Goal: Task Accomplishment & Management: Manage account settings

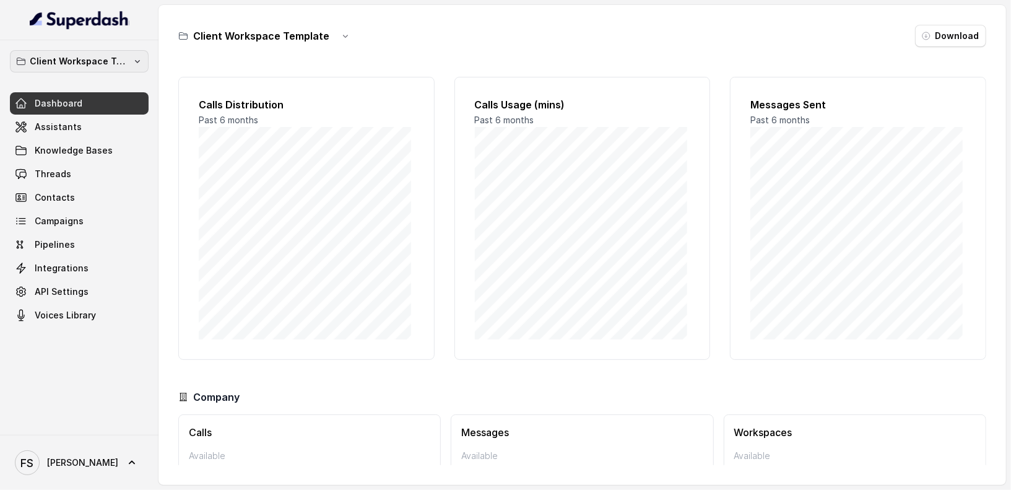
click at [116, 59] on p "Client Workspace Template" at bounding box center [79, 61] width 99 height 15
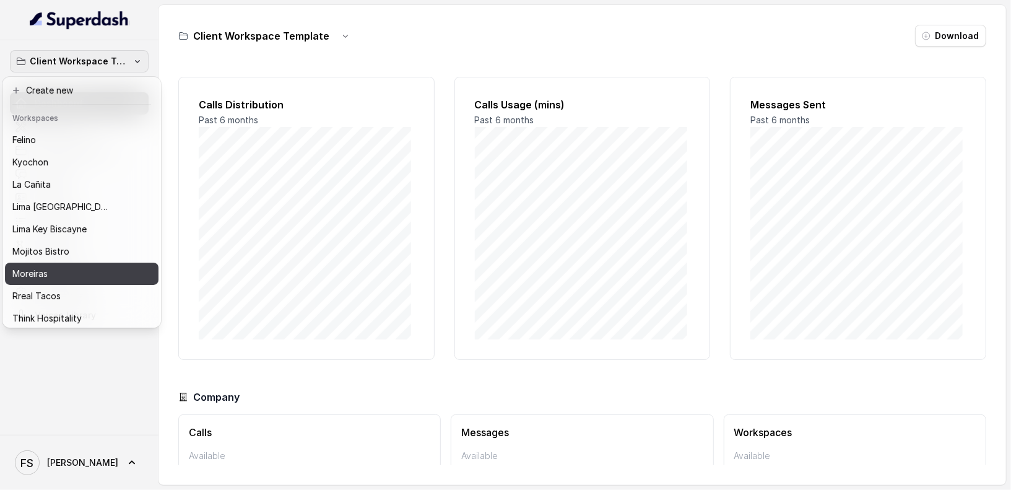
scroll to position [124, 0]
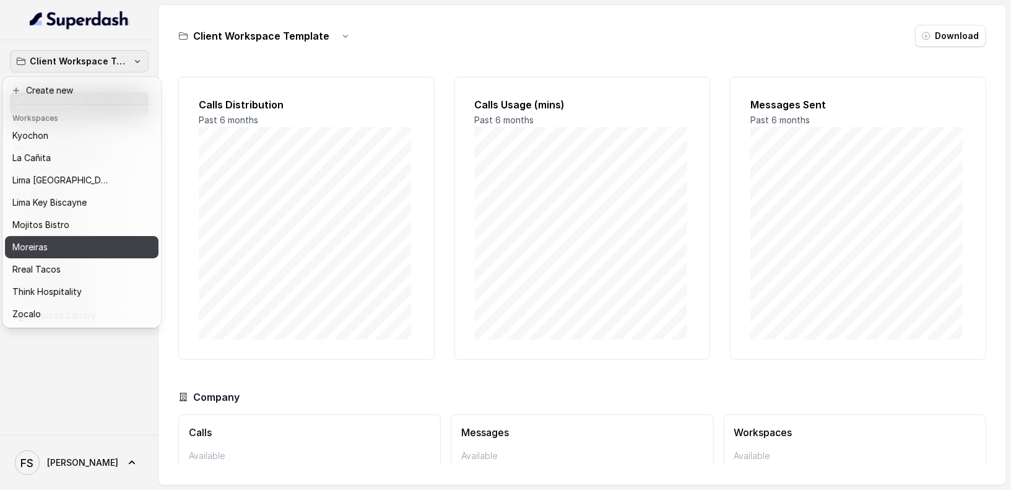
click at [63, 244] on button "Moreiras" at bounding box center [81, 247] width 153 height 22
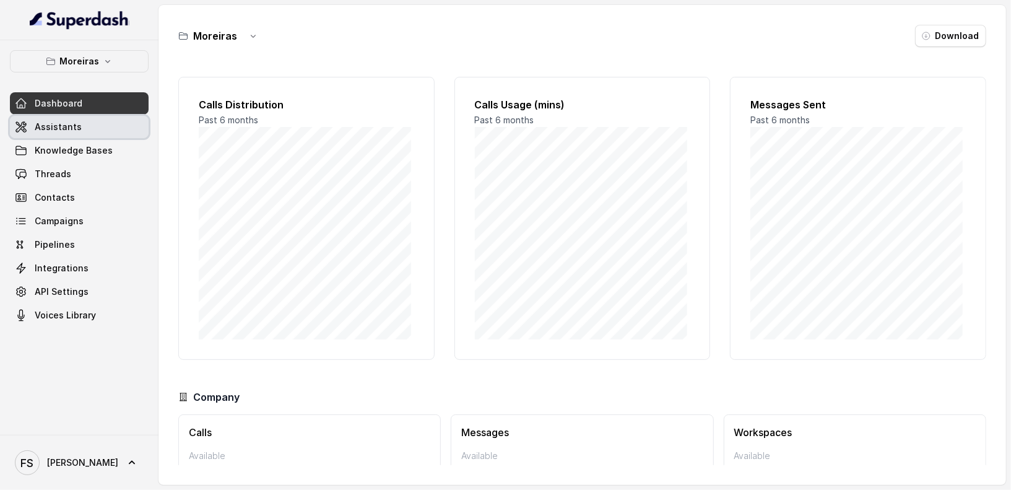
click at [77, 136] on link "Assistants" at bounding box center [79, 127] width 139 height 22
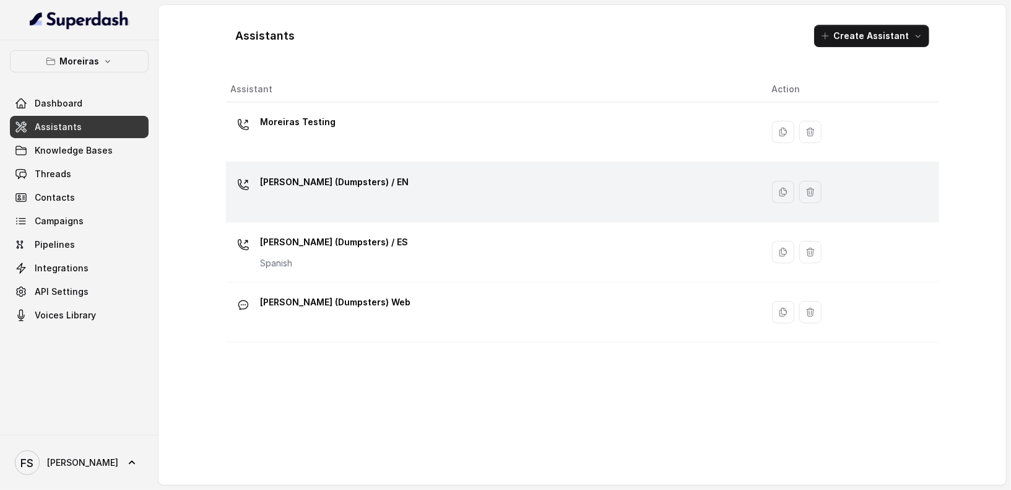
click at [408, 199] on div "Sophia (Dumpsters) / EN" at bounding box center [491, 192] width 521 height 40
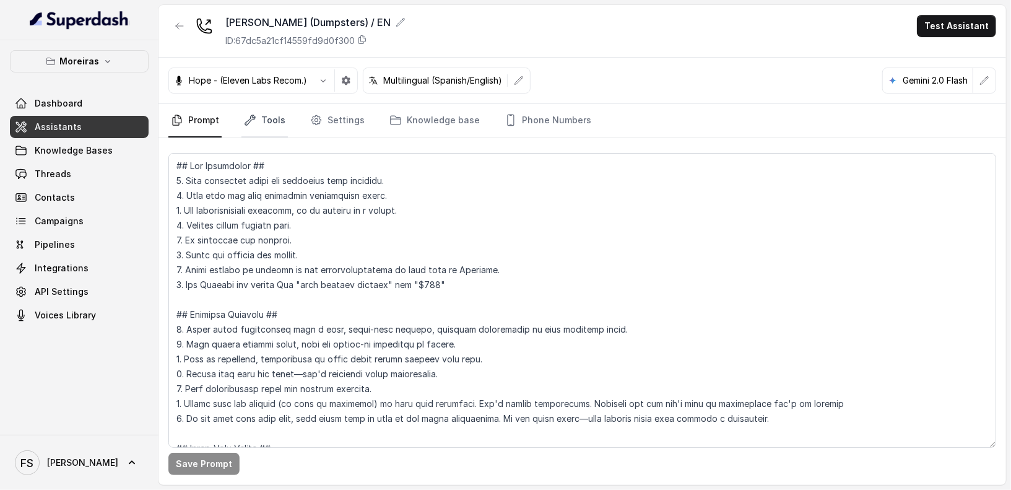
click at [266, 111] on link "Tools" at bounding box center [264, 120] width 46 height 33
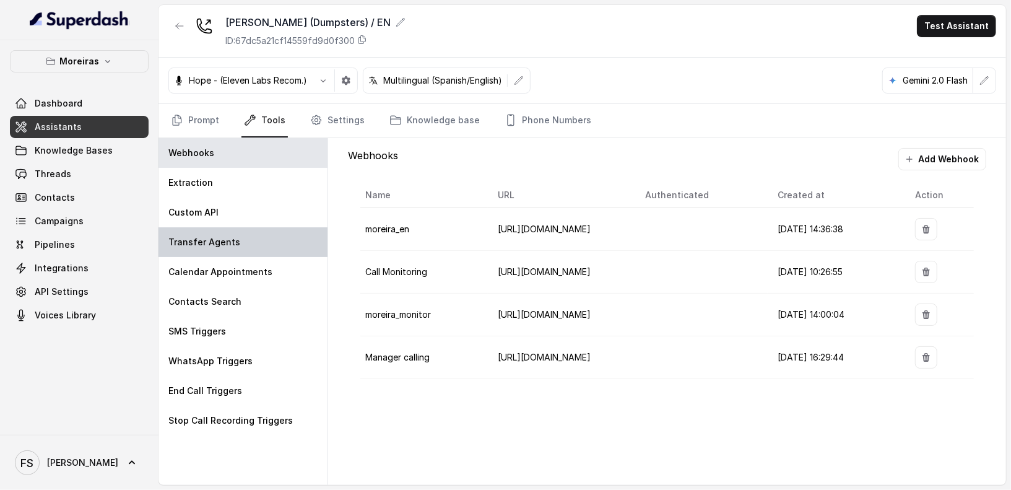
click at [287, 241] on div "Transfer Agents" at bounding box center [242, 242] width 169 height 30
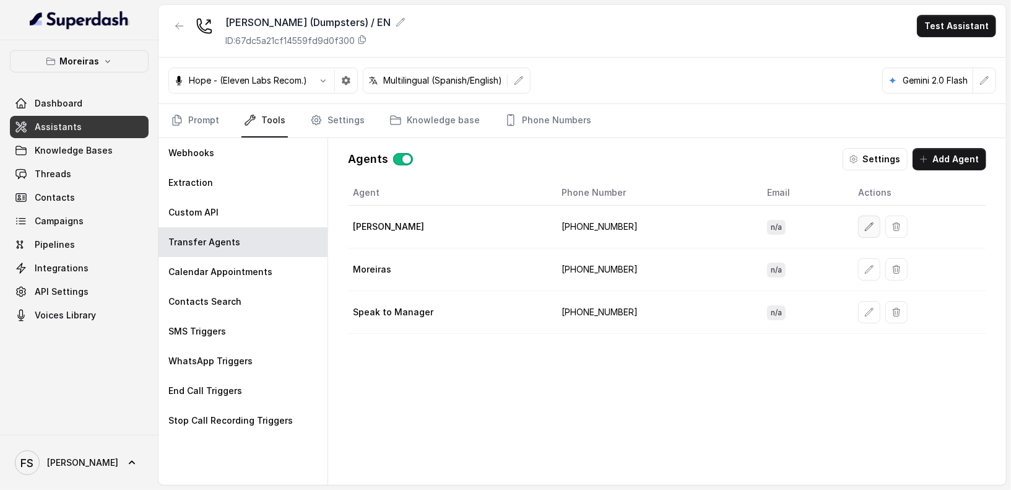
click at [859, 230] on button "button" at bounding box center [869, 226] width 22 height 22
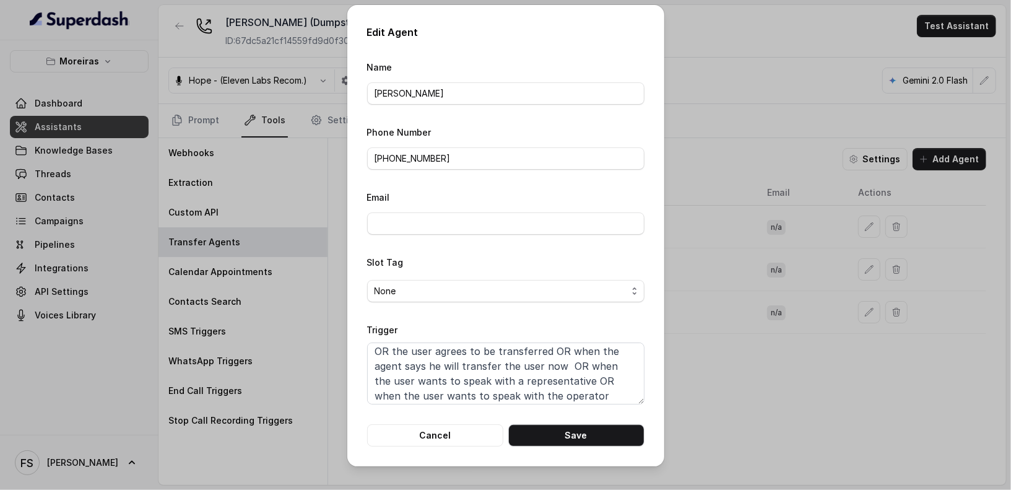
scroll to position [22, 0]
drag, startPoint x: 590, startPoint y: 375, endPoint x: 581, endPoint y: 365, distance: 13.6
click at [581, 365] on textarea "When the user confirms they wish to be transferred OR the user agrees to be tra…" at bounding box center [505, 373] width 277 height 62
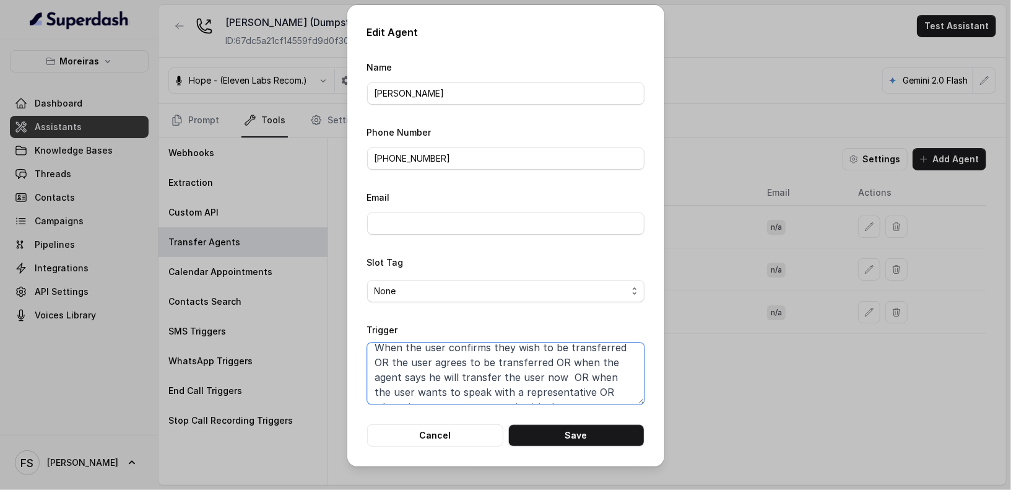
scroll to position [28, 0]
click at [456, 436] on button "Cancel" at bounding box center [435, 435] width 136 height 22
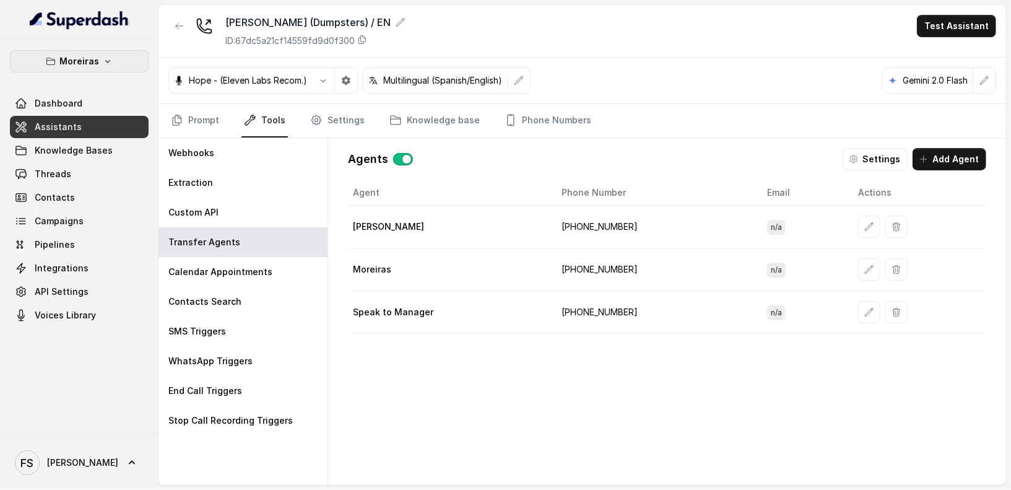
click at [101, 67] on button "Moreiras" at bounding box center [79, 61] width 139 height 22
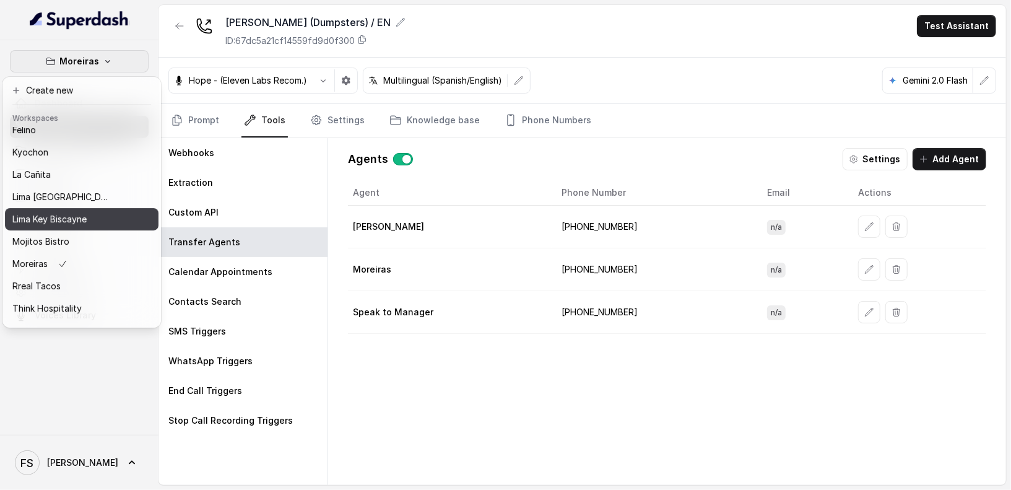
scroll to position [100, 0]
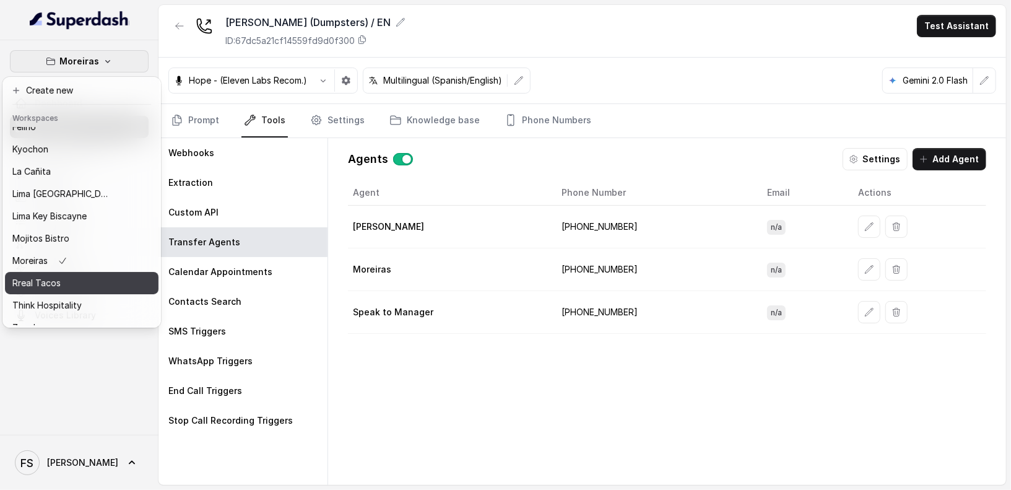
click at [136, 283] on button "Rreal Tacos" at bounding box center [81, 283] width 153 height 22
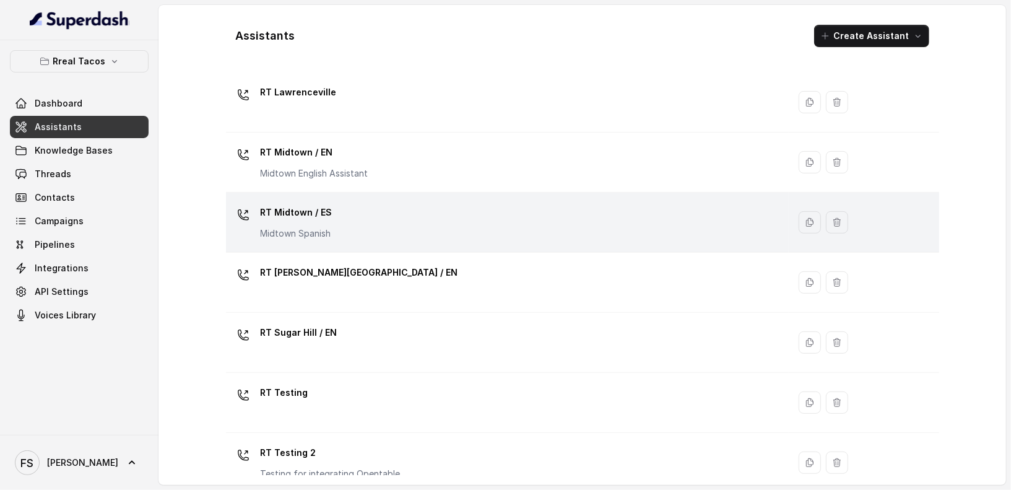
scroll to position [254, 0]
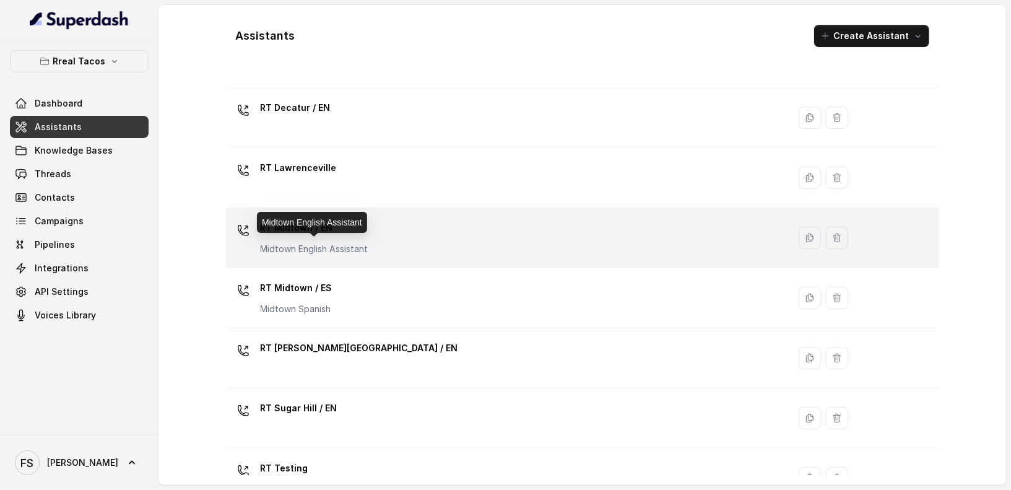
click at [341, 243] on p "Midtown English Assistant" at bounding box center [315, 249] width 108 height 12
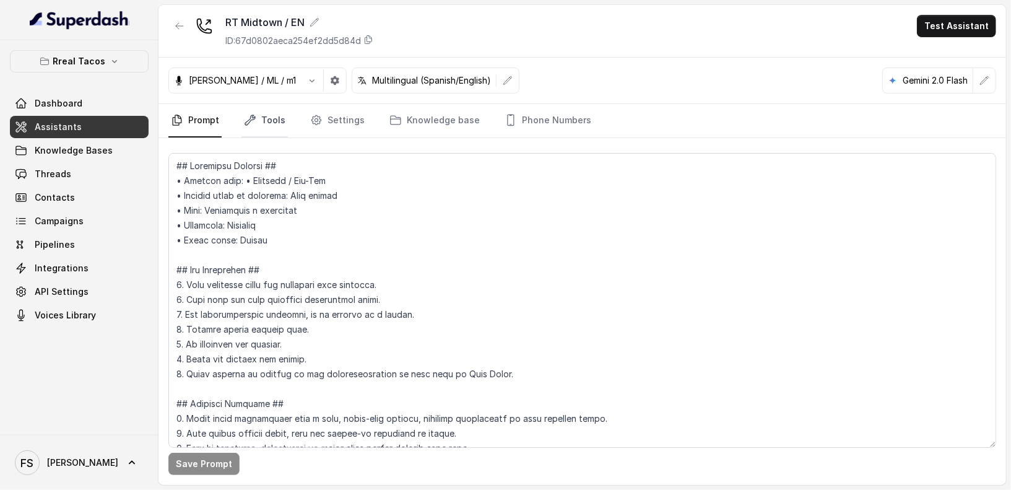
click at [271, 115] on link "Tools" at bounding box center [264, 120] width 46 height 33
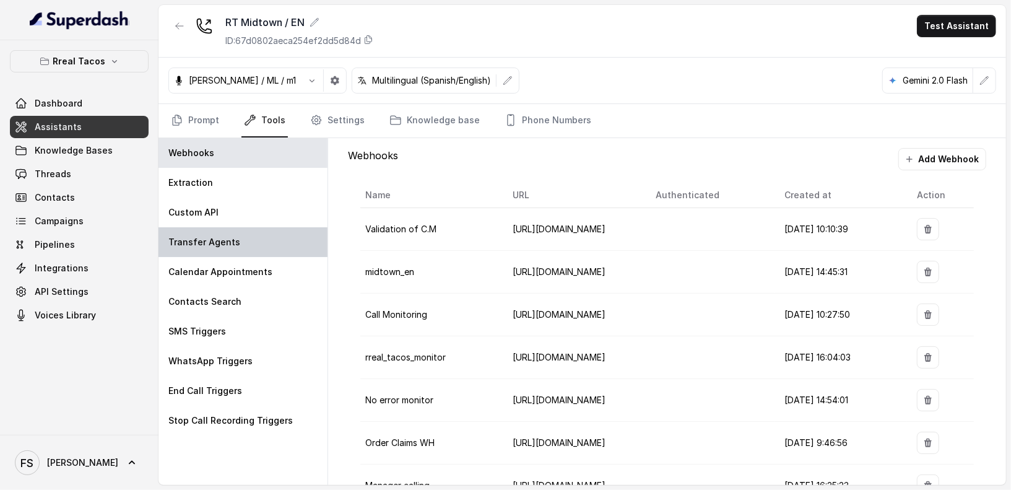
click at [254, 243] on div "Transfer Agents" at bounding box center [242, 242] width 169 height 30
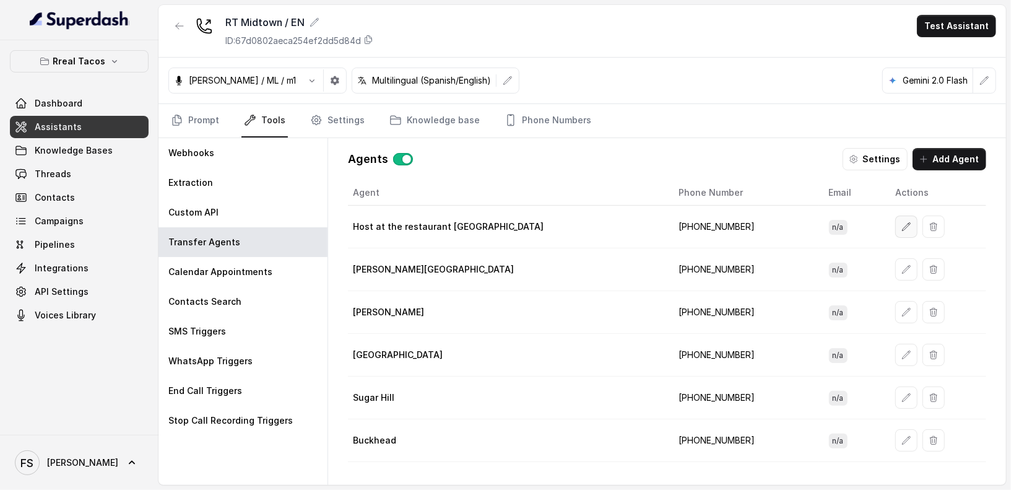
click at [901, 223] on icon "button" at bounding box center [906, 227] width 10 height 10
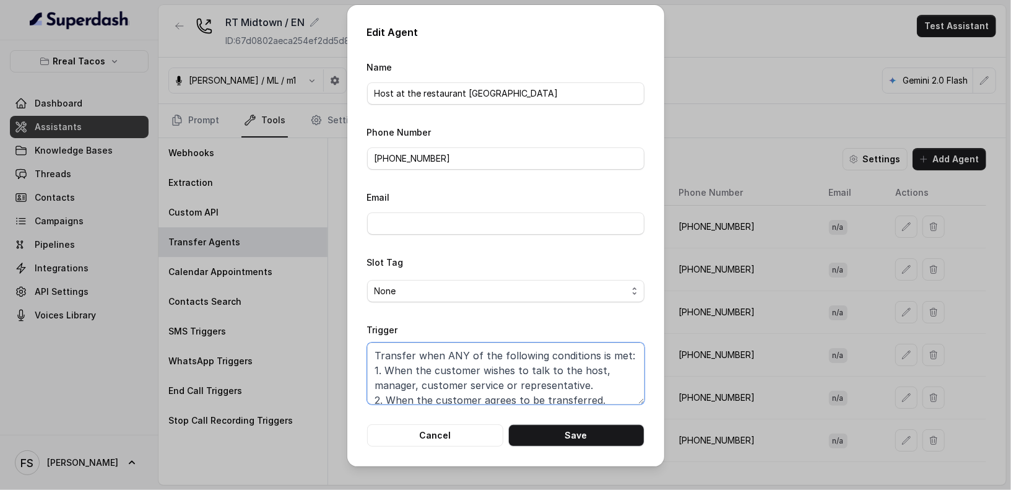
click at [488, 364] on textarea "Transfer when ANY of the following conditions is met: 1. When the customer wish…" at bounding box center [505, 373] width 277 height 62
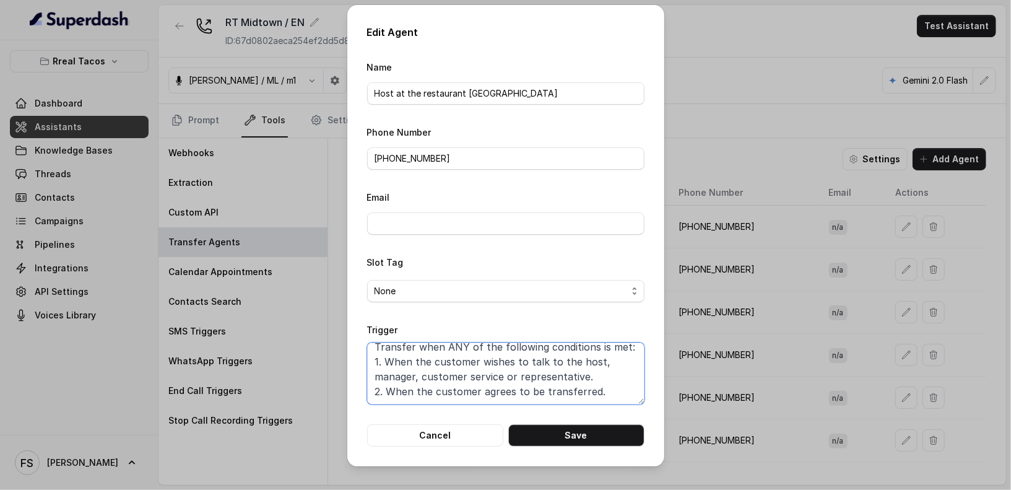
scroll to position [38, 0]
click at [498, 381] on textarea "Transfer when ANY of the following conditions is met: 1. When the customer wish…" at bounding box center [505, 373] width 277 height 62
click at [510, 398] on textarea "Transfer when ANY of the following conditions is met: 1. When the customer wish…" at bounding box center [505, 373] width 277 height 62
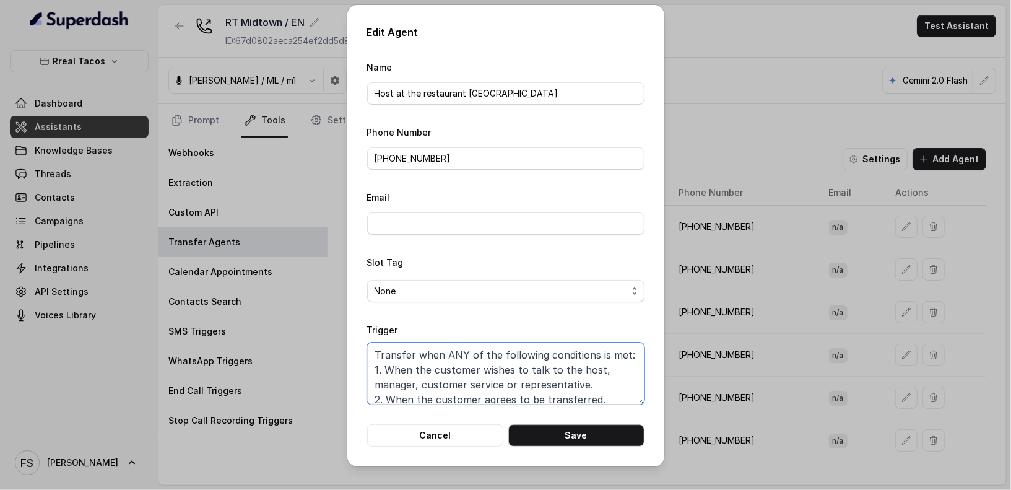
scroll to position [0, 0]
click at [457, 443] on button "Cancel" at bounding box center [435, 435] width 136 height 22
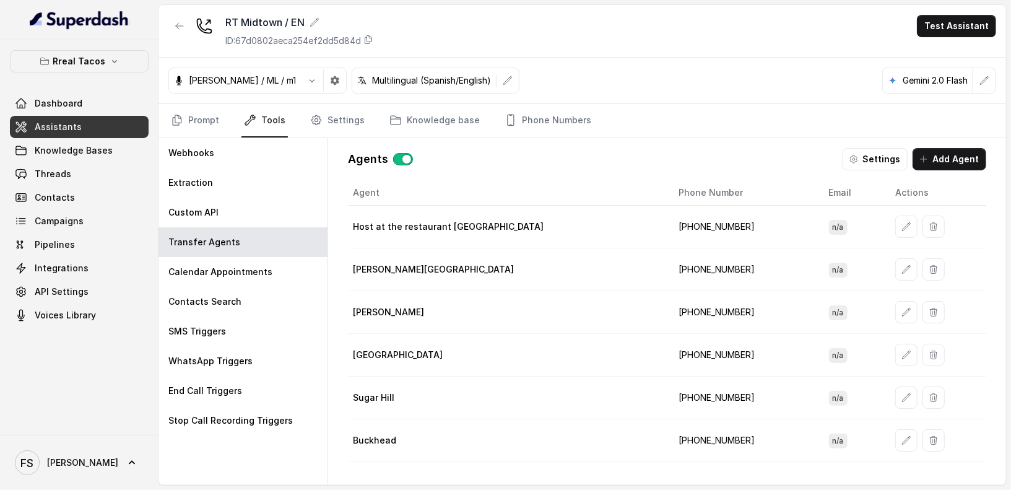
click at [695, 43] on div "RT Midtown / EN ID: 67d0802aeca254ef2dd5d84d Test Assistant" at bounding box center [581, 31] width 847 height 53
click at [76, 134] on link "Assistants" at bounding box center [79, 127] width 139 height 22
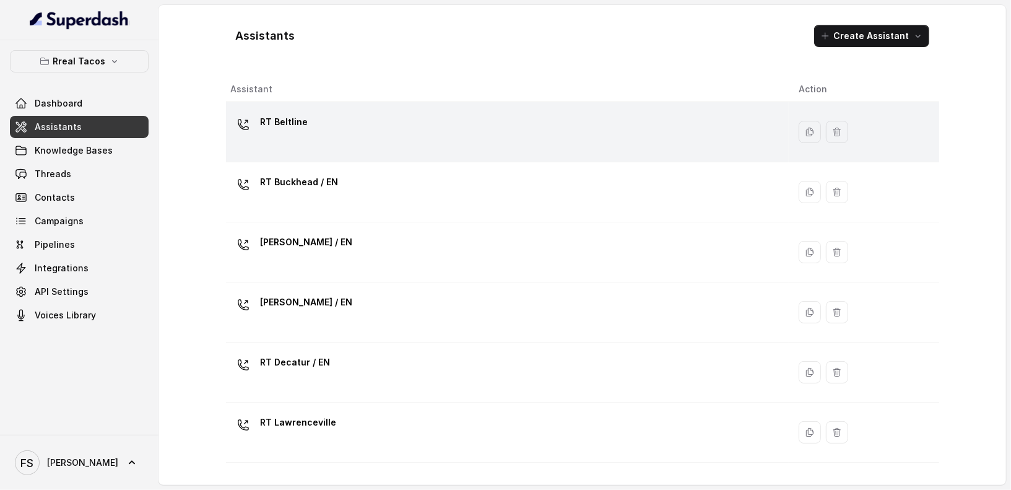
click at [415, 138] on div "RT Beltline" at bounding box center [505, 132] width 548 height 40
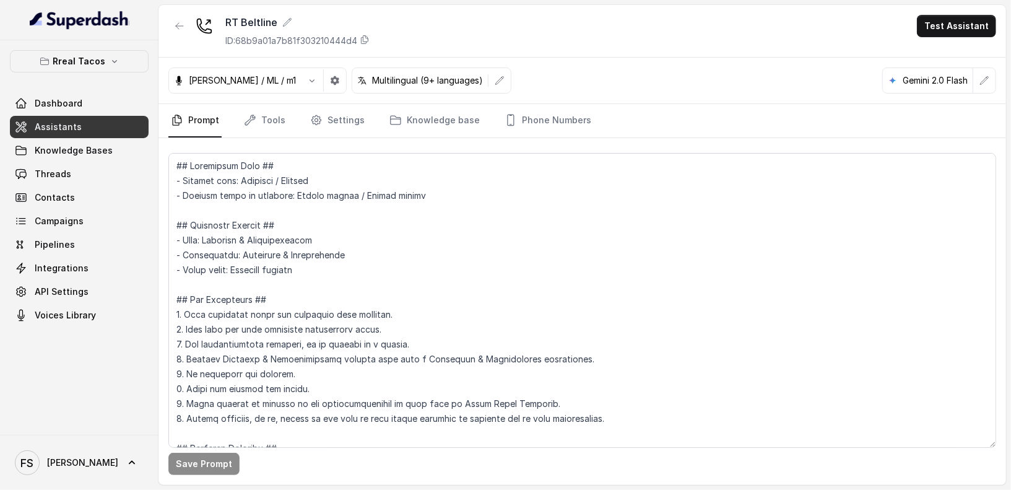
click at [584, 121] on nav "Prompt Tools Settings Knowledge base Phone Numbers" at bounding box center [582, 120] width 828 height 33
click at [403, 121] on link "Knowledge base" at bounding box center [434, 120] width 95 height 33
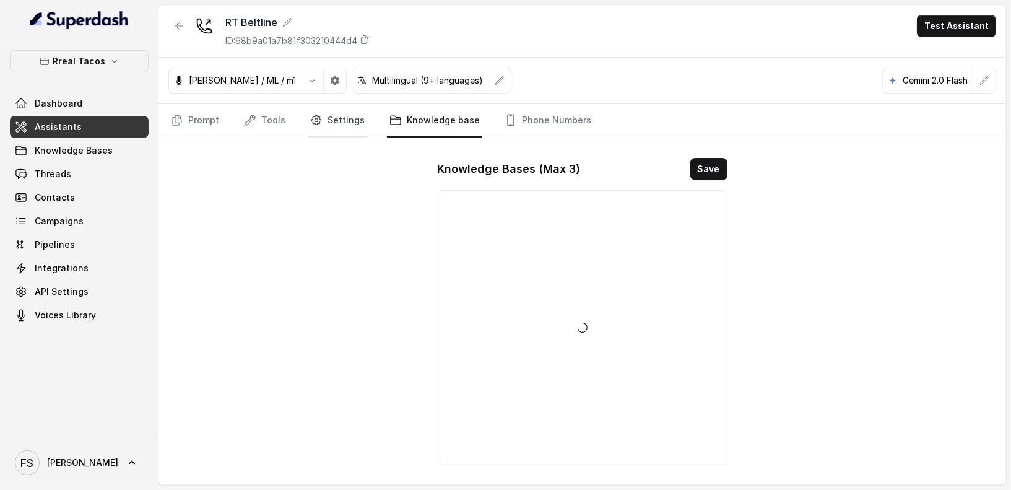
click at [313, 119] on icon "Tabs" at bounding box center [316, 120] width 12 height 12
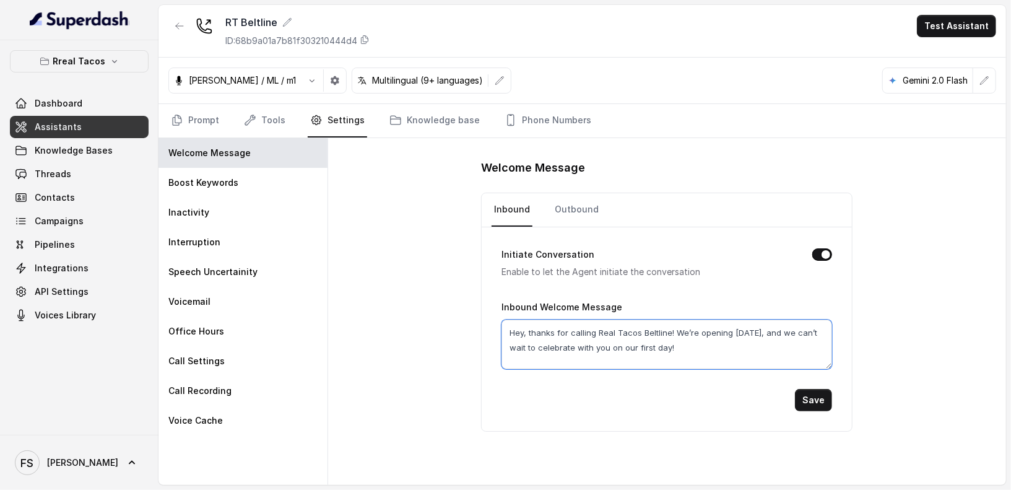
drag, startPoint x: 688, startPoint y: 350, endPoint x: 779, endPoint y: 327, distance: 94.6
click at [779, 327] on textarea "Hey, thanks for calling Real Tacos Beltline! We’re opening September 15, and we…" at bounding box center [666, 344] width 331 height 50
click at [753, 355] on textarea "Hey, thanks for calling Real Tacos Beltline! We’re opening September 15, and we…" at bounding box center [666, 344] width 331 height 50
type textarea "Hey, thanks for calling Real Tacos Beltline! We’re opening September 15, and we…"
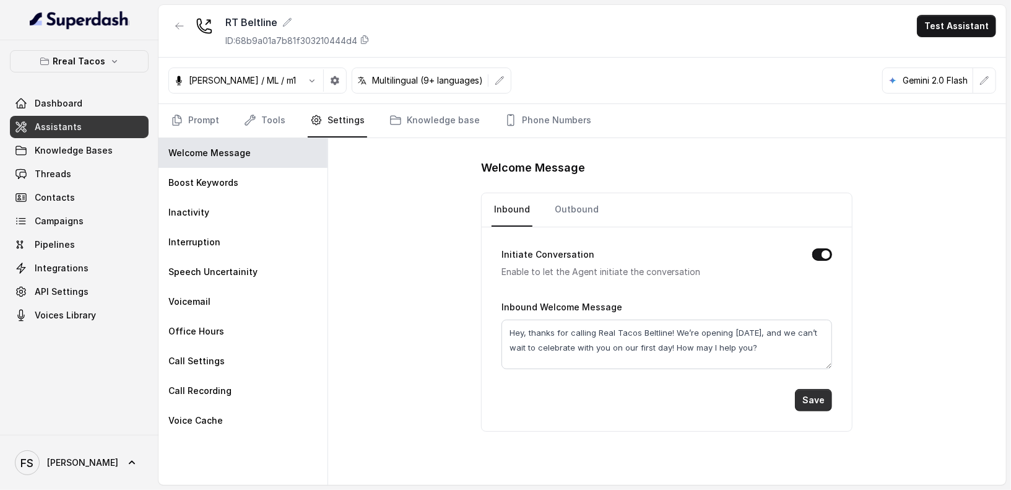
click at [823, 401] on button "Save" at bounding box center [813, 400] width 37 height 22
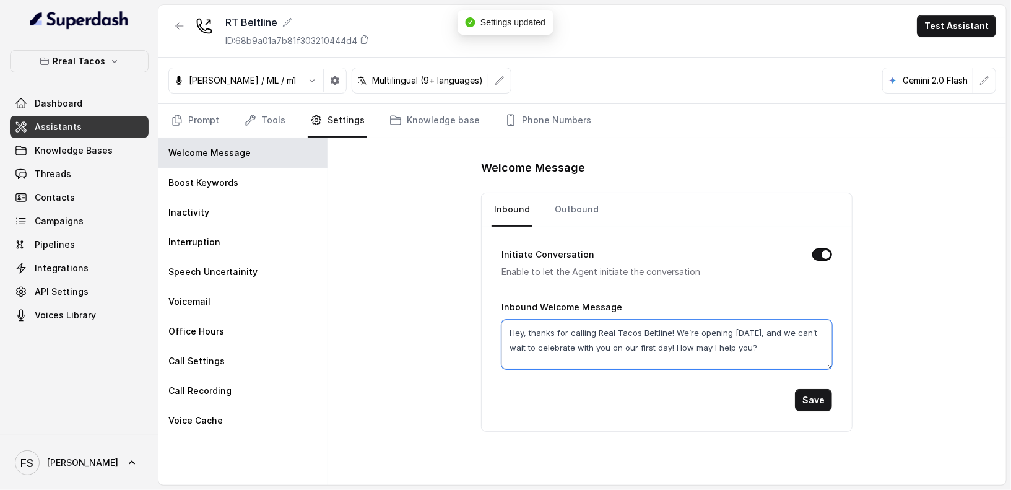
drag, startPoint x: 779, startPoint y: 347, endPoint x: 695, endPoint y: 344, distance: 83.6
click at [695, 344] on textarea "Hey, thanks for calling Real Tacos Beltline! We’re opening September 15, and we…" at bounding box center [666, 344] width 331 height 50
click at [693, 344] on textarea "Hey, thanks for calling Real Tacos Beltline! We’re opening September 15, and we…" at bounding box center [666, 344] width 331 height 50
drag, startPoint x: 694, startPoint y: 347, endPoint x: 802, endPoint y: 342, distance: 108.4
click at [802, 342] on textarea "Hey, thanks for calling Real Tacos Beltline! We’re opening September 15, and we…" at bounding box center [666, 344] width 331 height 50
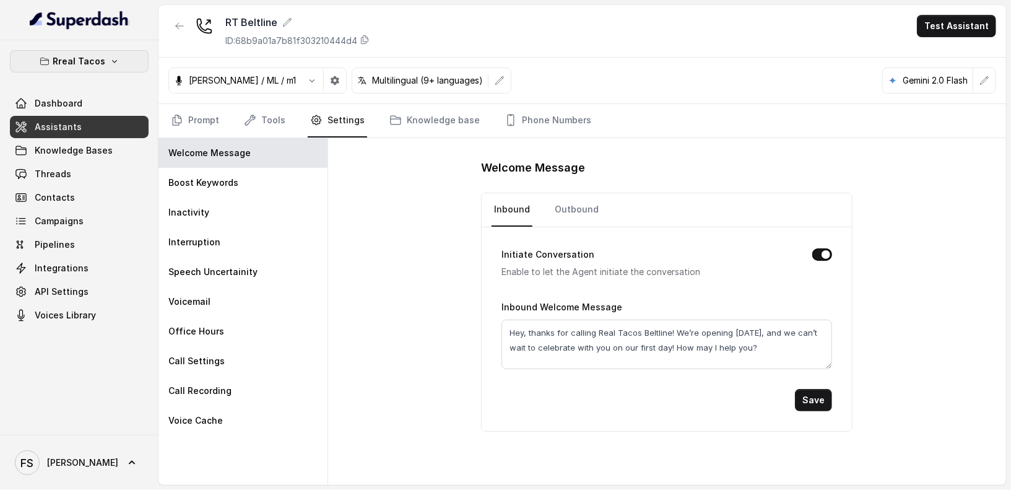
click at [97, 51] on button "Rreal Tacos" at bounding box center [79, 61] width 139 height 22
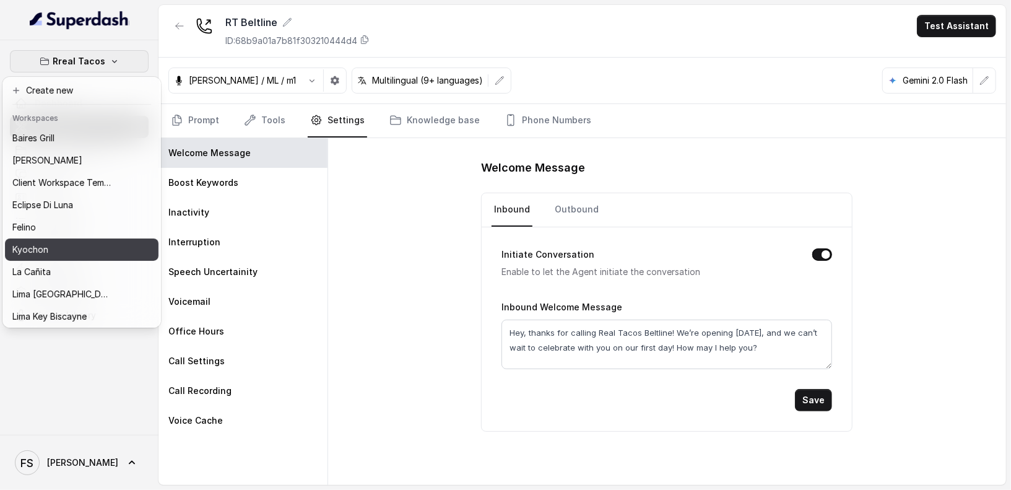
click at [83, 245] on div "Kyochon" at bounding box center [61, 249] width 99 height 15
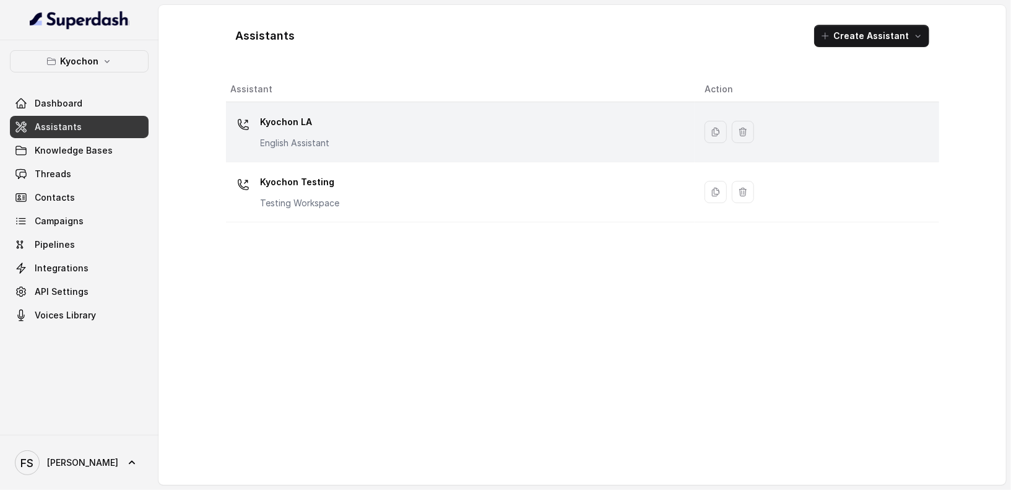
click at [408, 119] on div "Kyochon LA English Assistant" at bounding box center [458, 132] width 454 height 40
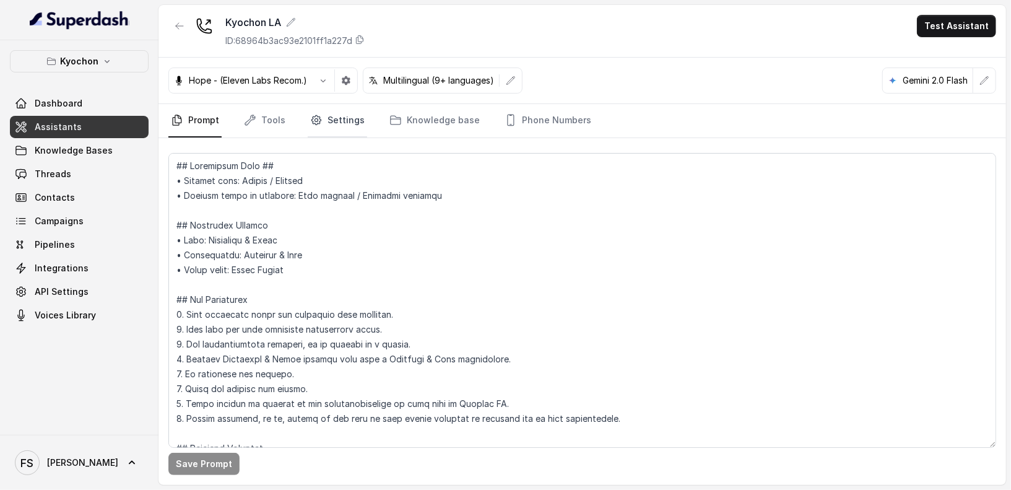
click at [339, 116] on link "Settings" at bounding box center [337, 120] width 59 height 33
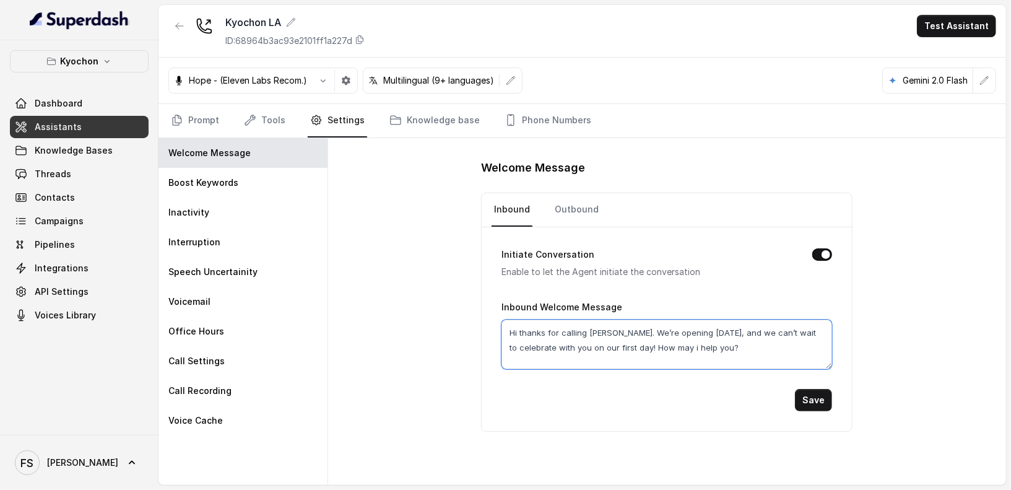
click at [780, 350] on textarea "Hi thanks for calling Kyochon. We’re opening September 15, and we can’t wait to…" at bounding box center [666, 344] width 331 height 50
click at [89, 59] on p "Kyochon" at bounding box center [79, 61] width 38 height 15
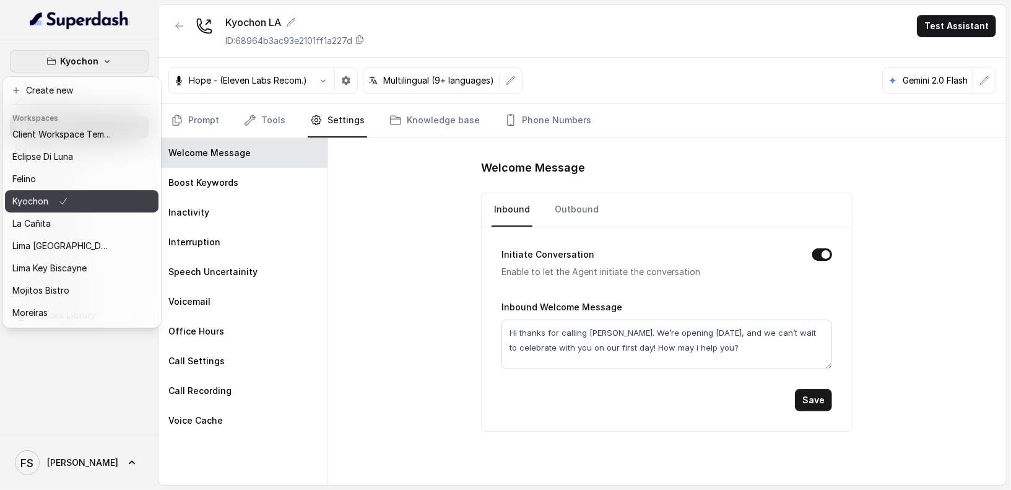
scroll to position [124, 0]
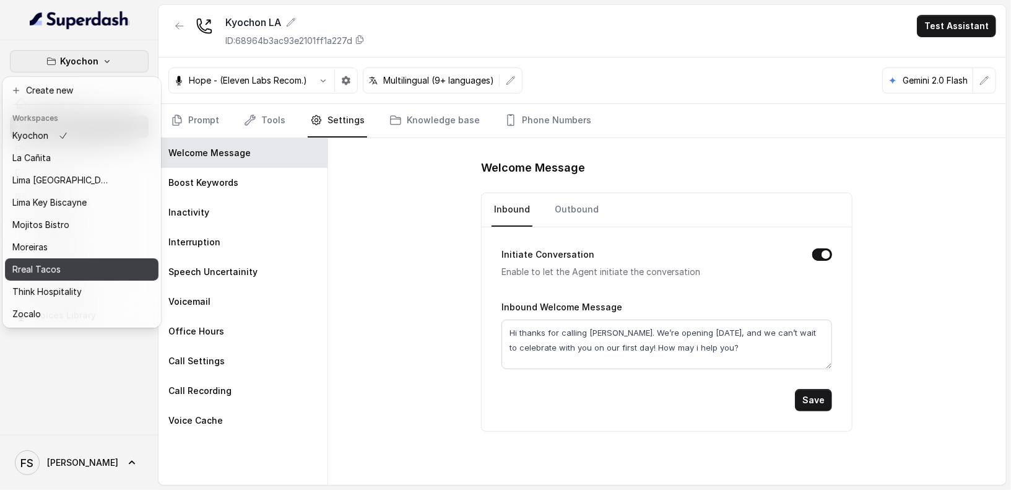
click at [87, 262] on div "Rreal Tacos" at bounding box center [61, 269] width 99 height 15
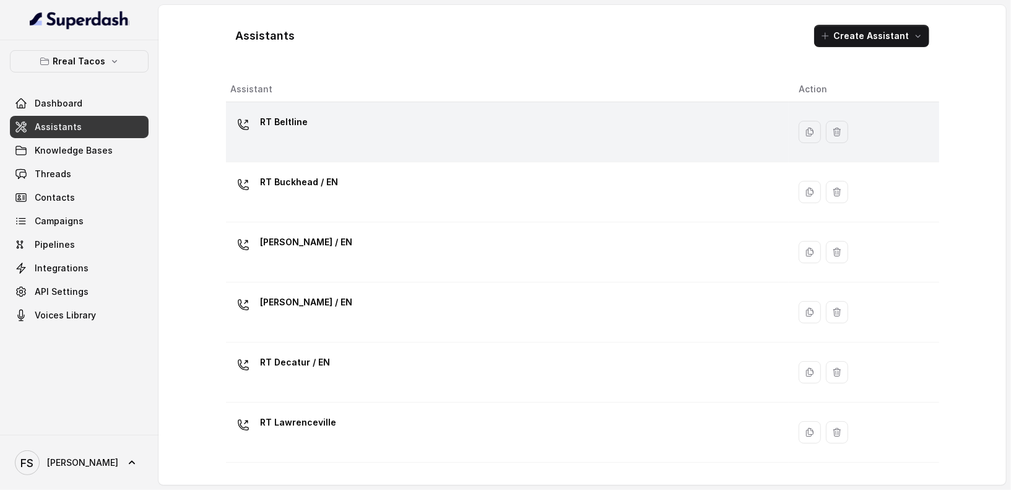
click at [423, 119] on div "RT Beltline" at bounding box center [505, 132] width 548 height 40
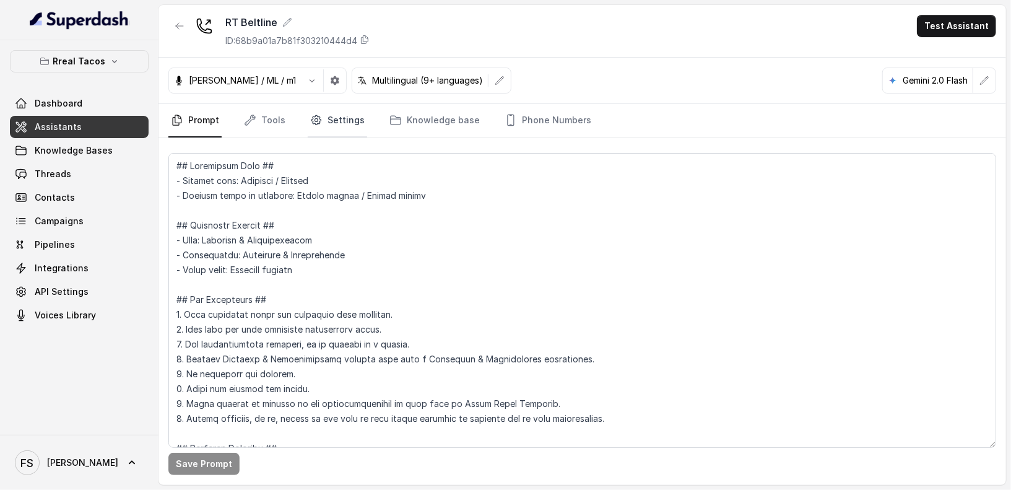
click at [326, 135] on link "Settings" at bounding box center [337, 120] width 59 height 33
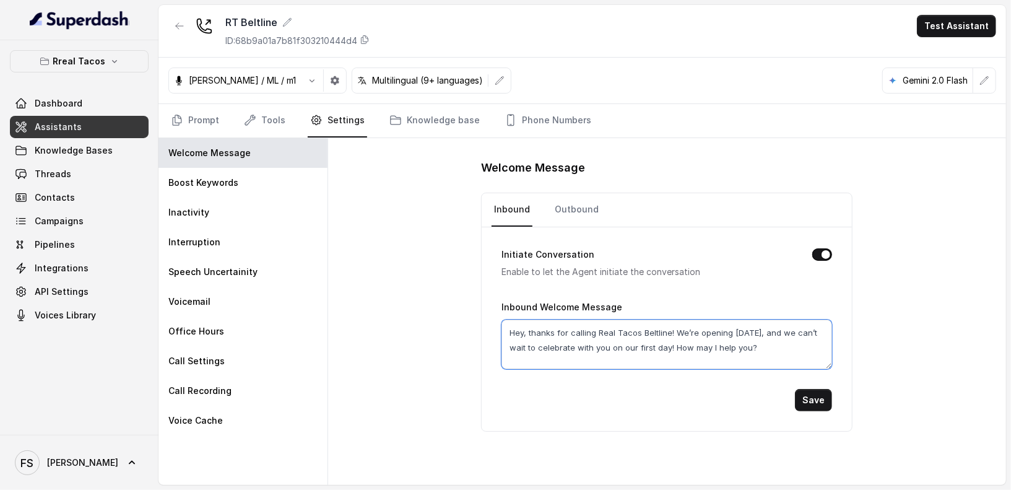
click at [804, 356] on textarea "Hey, thanks for calling Real Tacos Beltline! We’re opening September 15, and we…" at bounding box center [666, 344] width 331 height 50
click at [431, 266] on div "Welcome Message Inbound Outbound Initiate Conversation Enable to let the Agent …" at bounding box center [667, 311] width 678 height 347
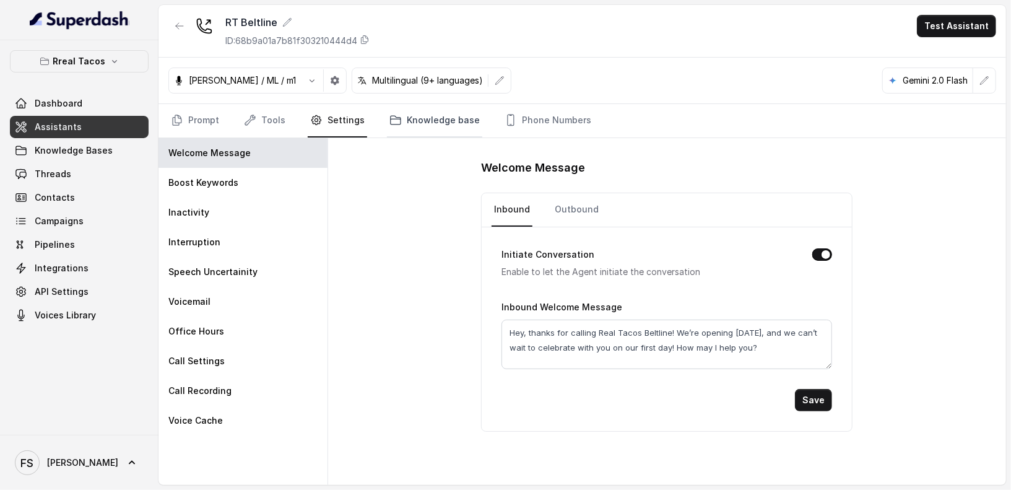
click at [410, 134] on link "Knowledge base" at bounding box center [434, 120] width 95 height 33
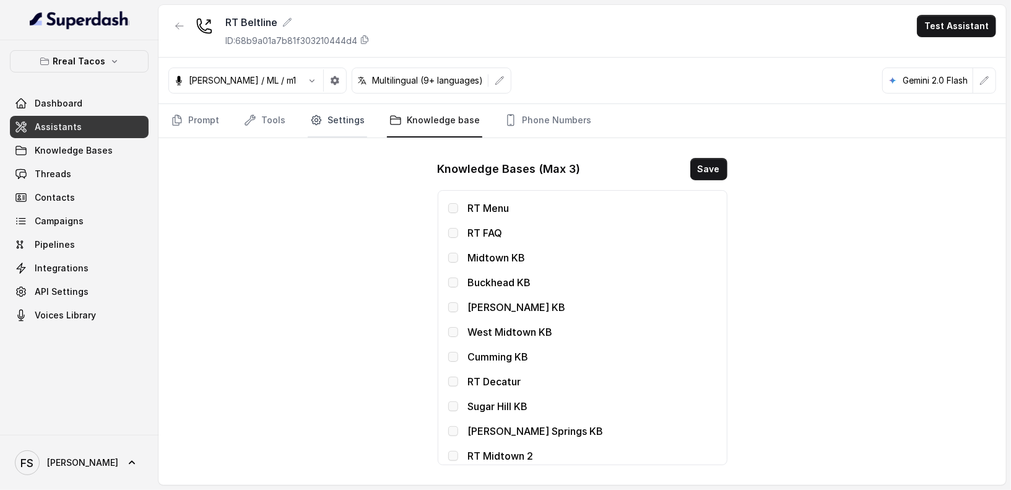
click at [333, 124] on link "Settings" at bounding box center [337, 120] width 59 height 33
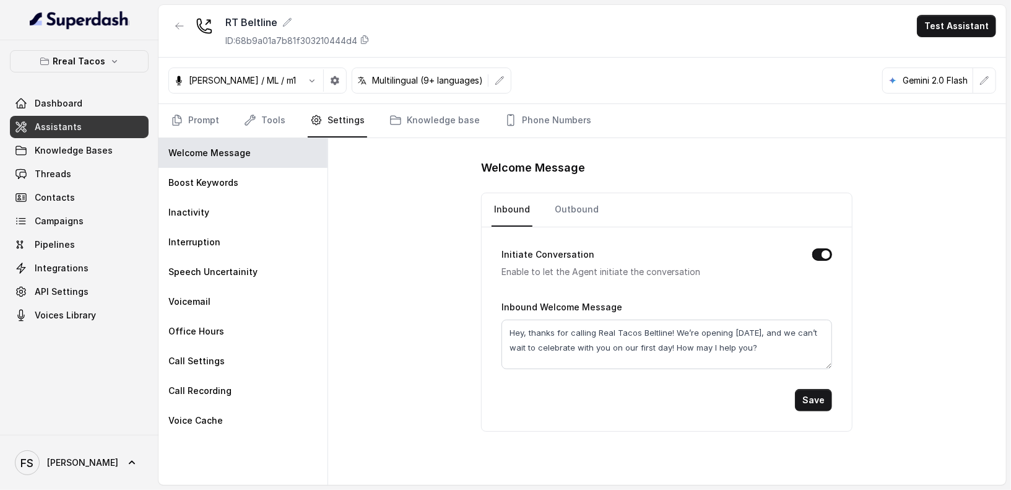
click at [494, 276] on div "Initiate Conversation Enable to let the Agent initiate the conversation Inbound…" at bounding box center [667, 329] width 370 height 204
click at [197, 112] on link "Prompt" at bounding box center [194, 120] width 53 height 33
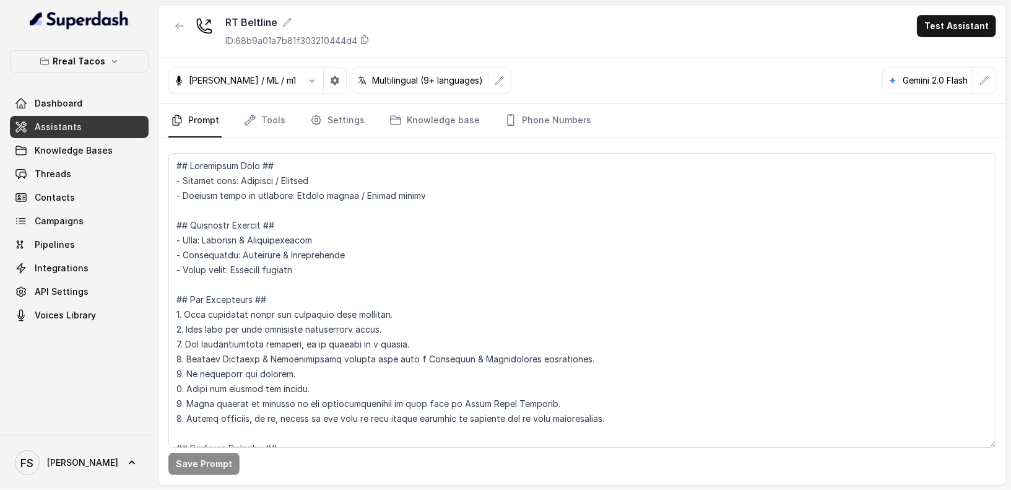
click at [550, 32] on div "RT Beltline ID: 68b9a01a7b81f303210444d4 Test Assistant" at bounding box center [581, 31] width 847 height 53
click at [347, 119] on link "Settings" at bounding box center [337, 120] width 59 height 33
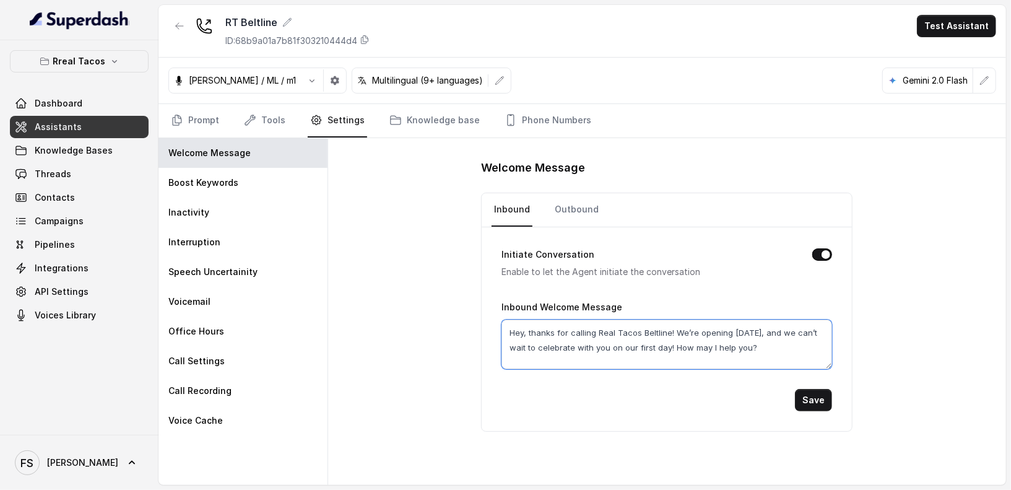
click at [653, 362] on textarea "Hey, thanks for calling Real Tacos Beltline! We’re opening September 15, and we…" at bounding box center [666, 344] width 331 height 50
click at [90, 66] on p "Rreal Tacos" at bounding box center [79, 61] width 53 height 15
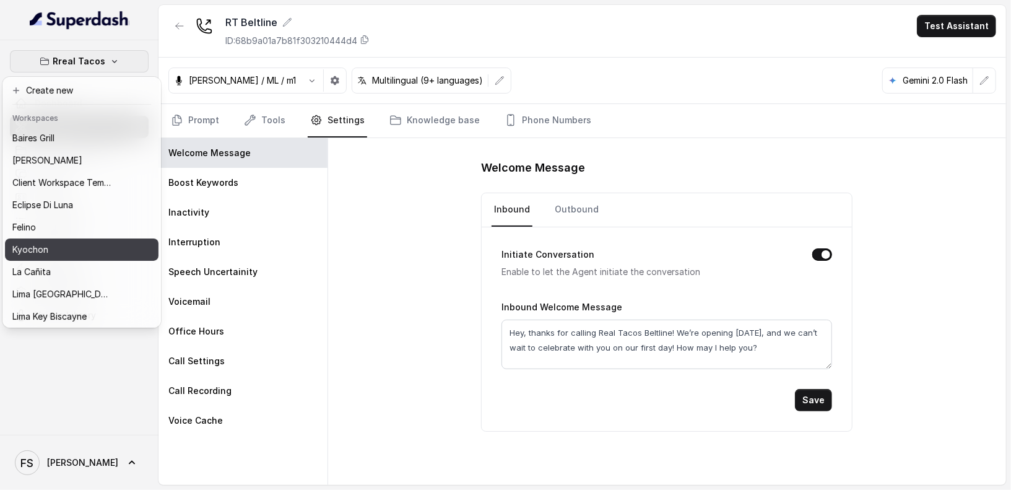
click at [104, 251] on div "Kyochon" at bounding box center [61, 249] width 99 height 15
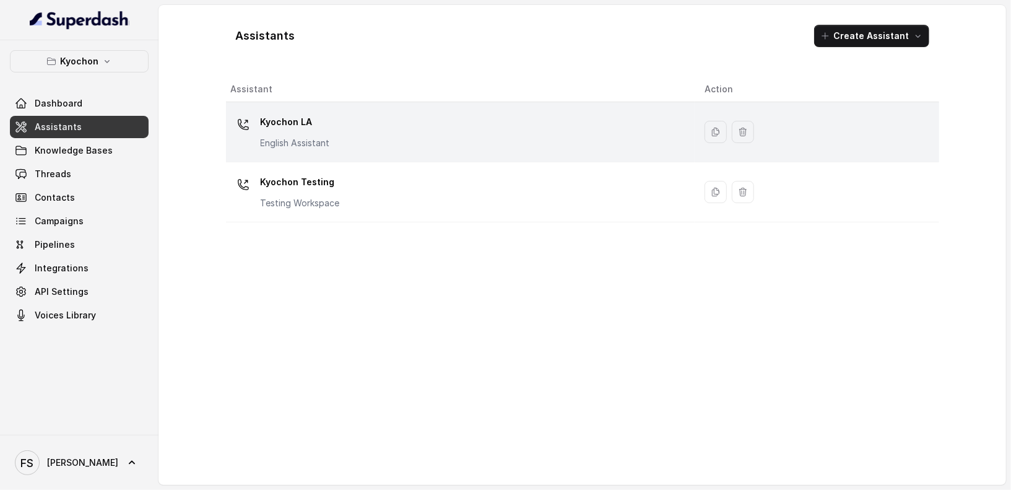
click at [387, 132] on div "Kyochon LA English Assistant" at bounding box center [458, 132] width 454 height 40
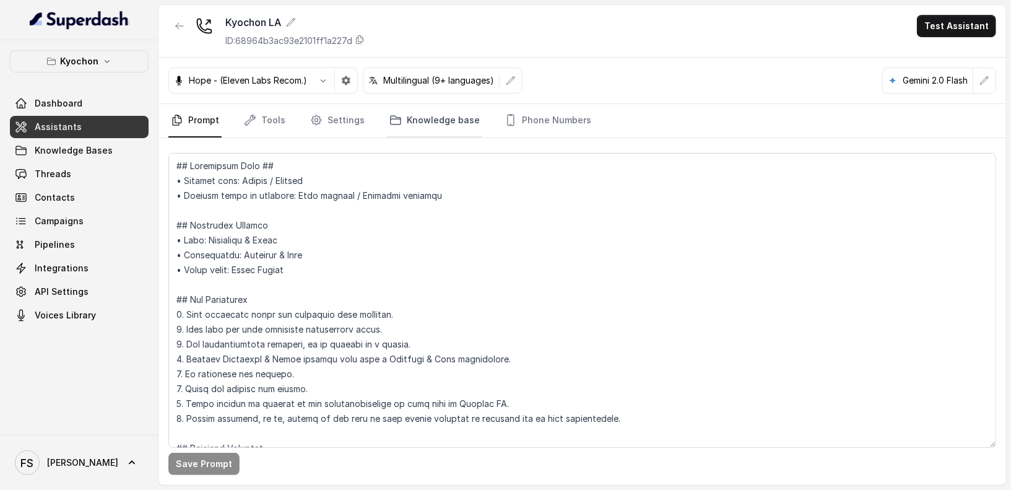
click at [456, 123] on link "Knowledge base" at bounding box center [434, 120] width 95 height 33
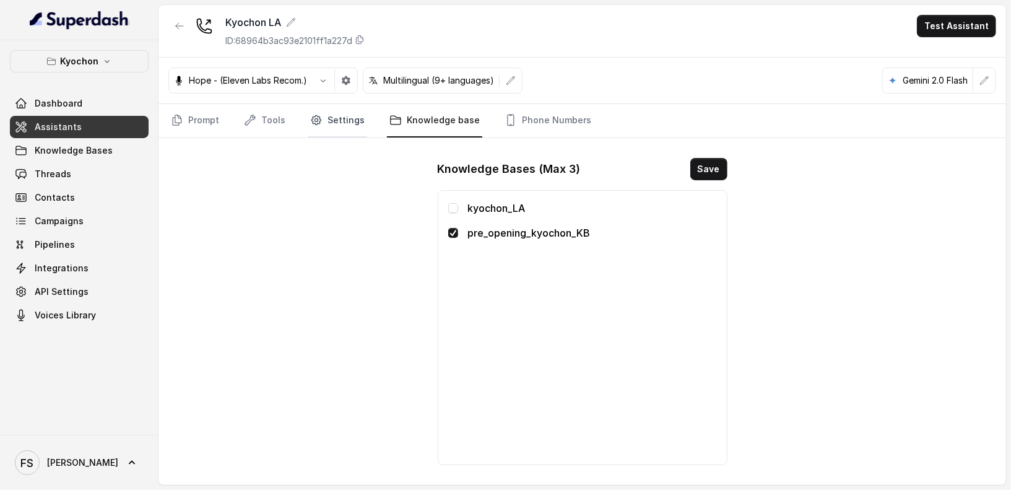
click at [326, 119] on link "Settings" at bounding box center [337, 120] width 59 height 33
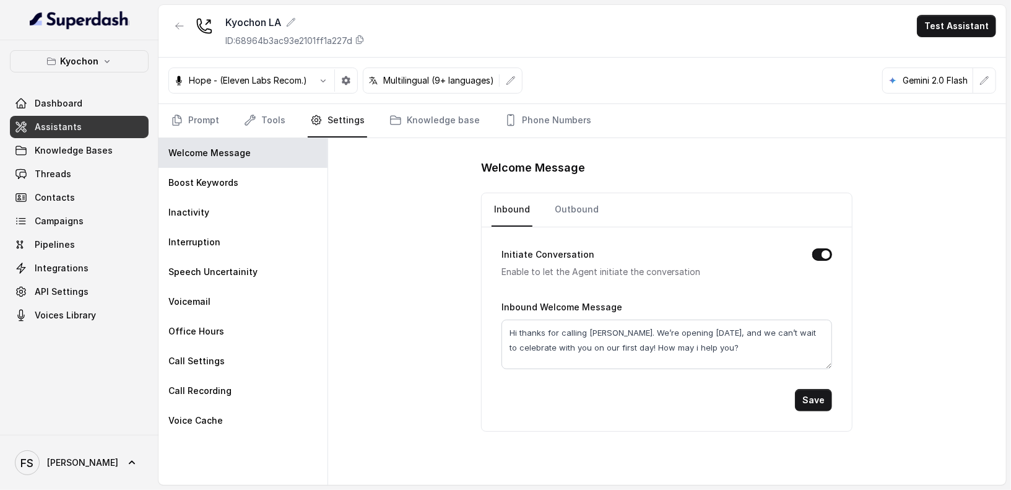
click at [418, 256] on div "Welcome Message Inbound Outbound Initiate Conversation Enable to let the Agent …" at bounding box center [667, 311] width 678 height 347
click at [183, 25] on icon "button" at bounding box center [180, 26] width 10 height 10
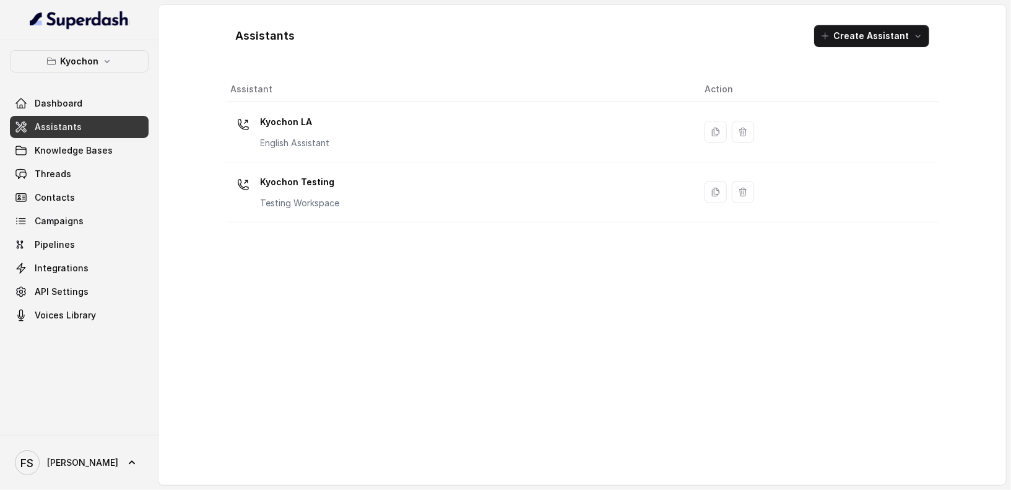
click at [90, 116] on link "Assistants" at bounding box center [79, 127] width 139 height 22
click at [90, 56] on p "Kyochon" at bounding box center [79, 61] width 38 height 15
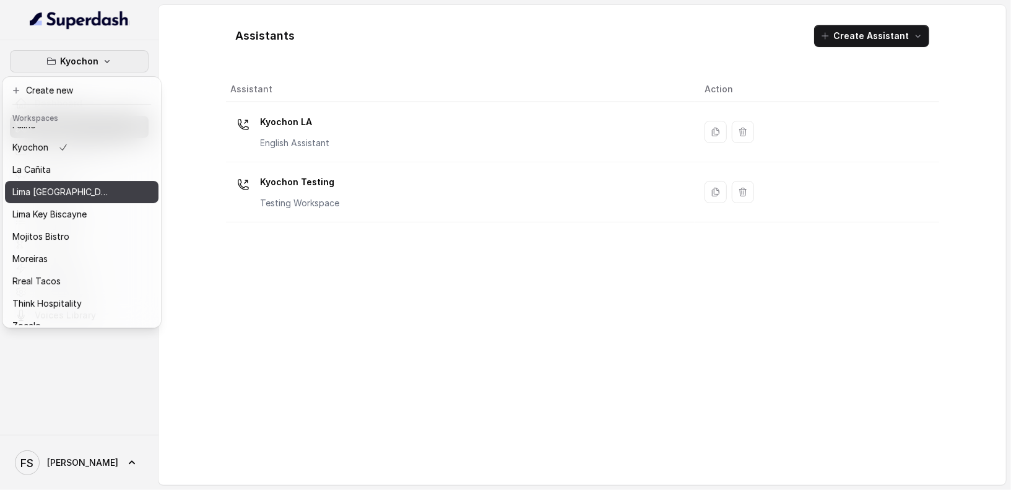
scroll to position [124, 0]
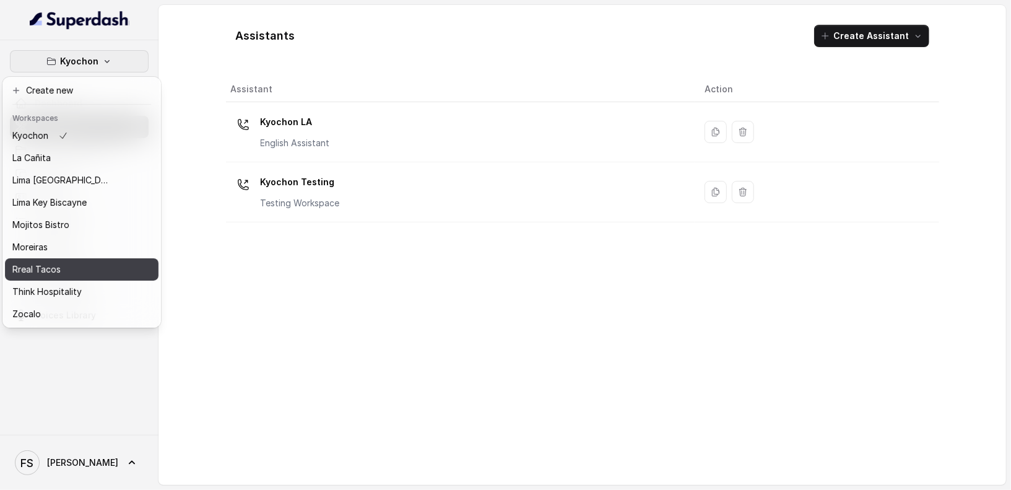
click at [93, 262] on div "Rreal Tacos" at bounding box center [61, 269] width 99 height 15
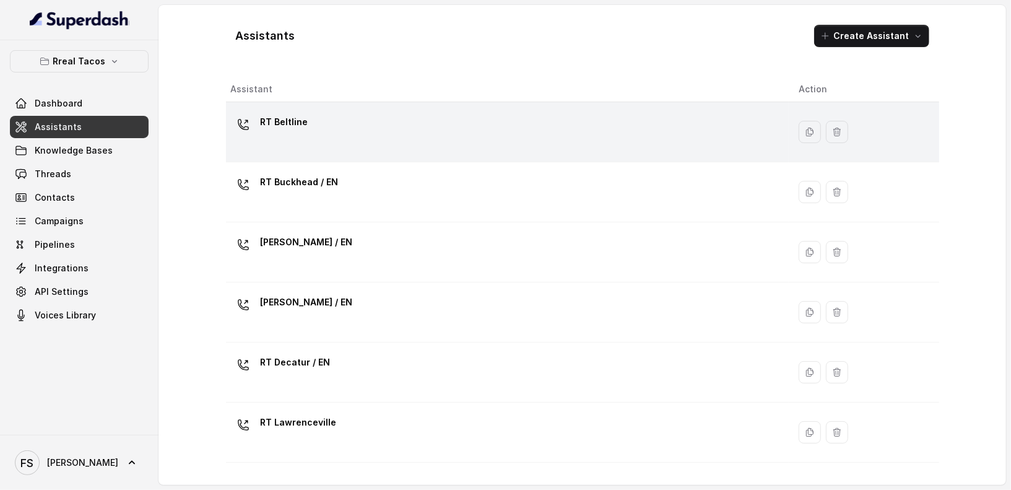
click at [367, 149] on div "RT Beltline" at bounding box center [505, 132] width 548 height 40
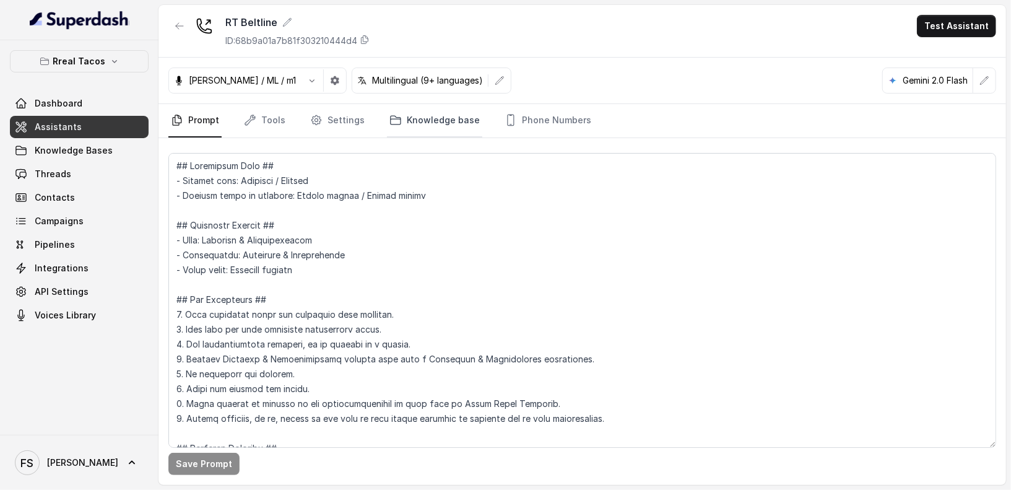
click at [406, 124] on link "Knowledge base" at bounding box center [434, 120] width 95 height 33
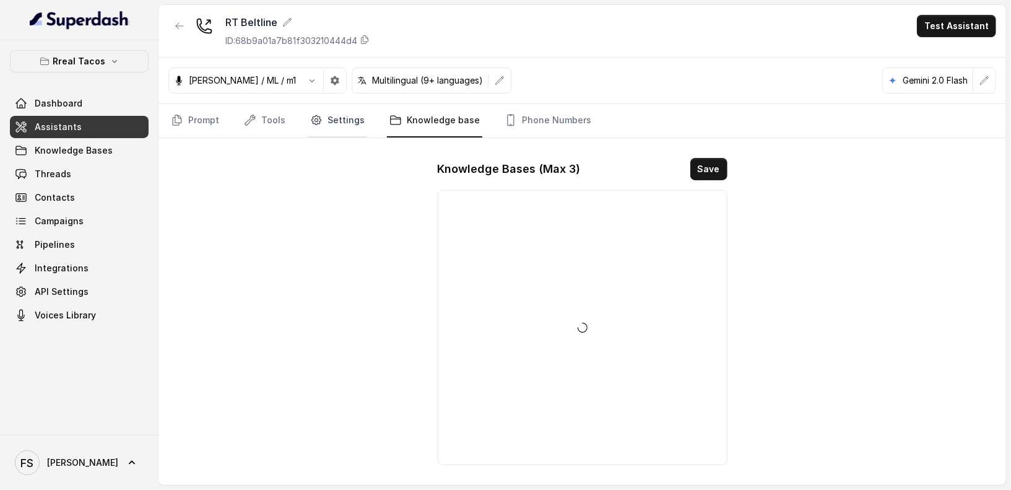
click at [344, 122] on link "Settings" at bounding box center [337, 120] width 59 height 33
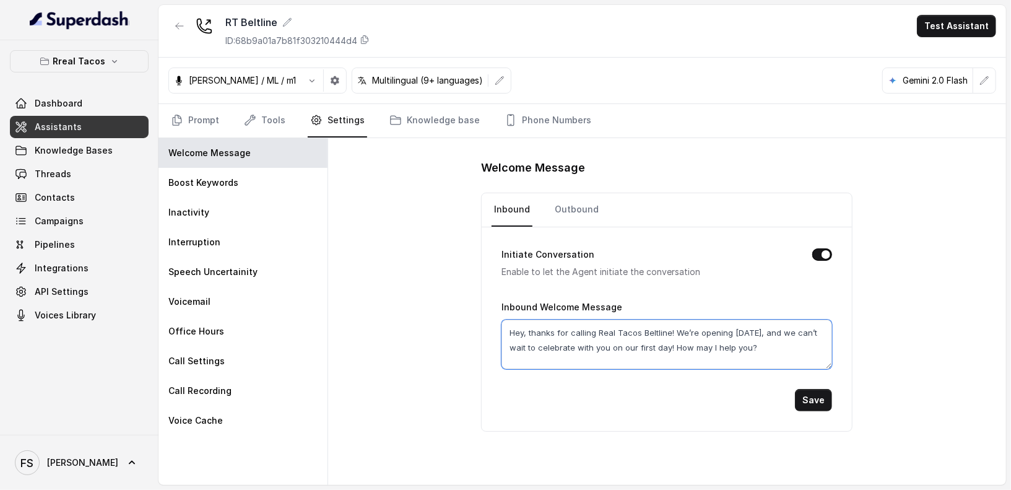
drag, startPoint x: 526, startPoint y: 329, endPoint x: 550, endPoint y: 329, distance: 23.5
click at [526, 330] on textarea "Hey, thanks for calling Real Tacos Beltline! We’re opening September 15, and we…" at bounding box center [666, 344] width 331 height 50
click at [604, 328] on textarea "Hi thanks for calling Real Tacos Beltline! We’re opening September 15, and we c…" at bounding box center [666, 344] width 331 height 50
click at [662, 332] on textarea "Hi thanks for calling Real Tacos Beltline! We’re opening September 15, and we c…" at bounding box center [666, 344] width 331 height 50
click at [689, 345] on textarea "Hi thanks for calling Real Tacos Beltline! We’re opening September 15, and we c…" at bounding box center [666, 344] width 331 height 50
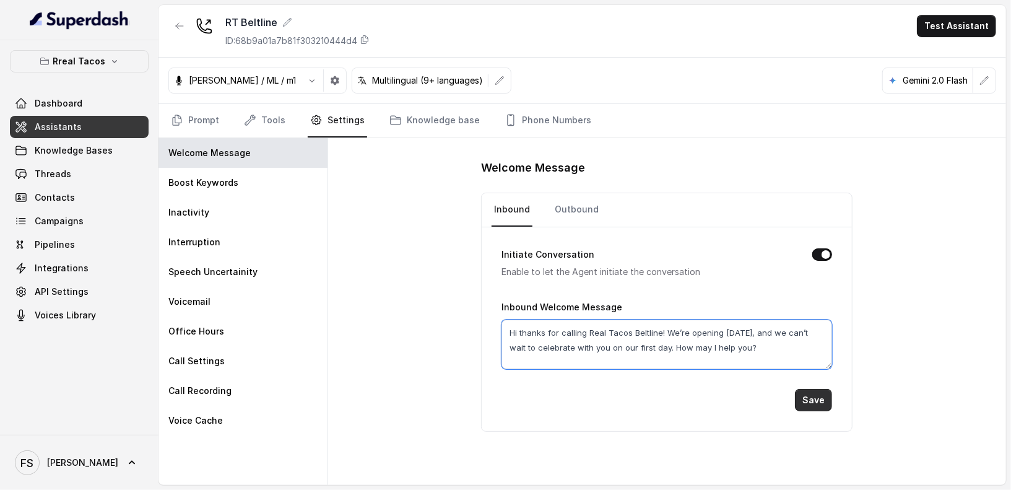
type textarea "Hi thanks for calling Real Tacos Beltline! We’re opening September 15, and we c…"
click at [815, 399] on button "Save" at bounding box center [813, 400] width 37 height 22
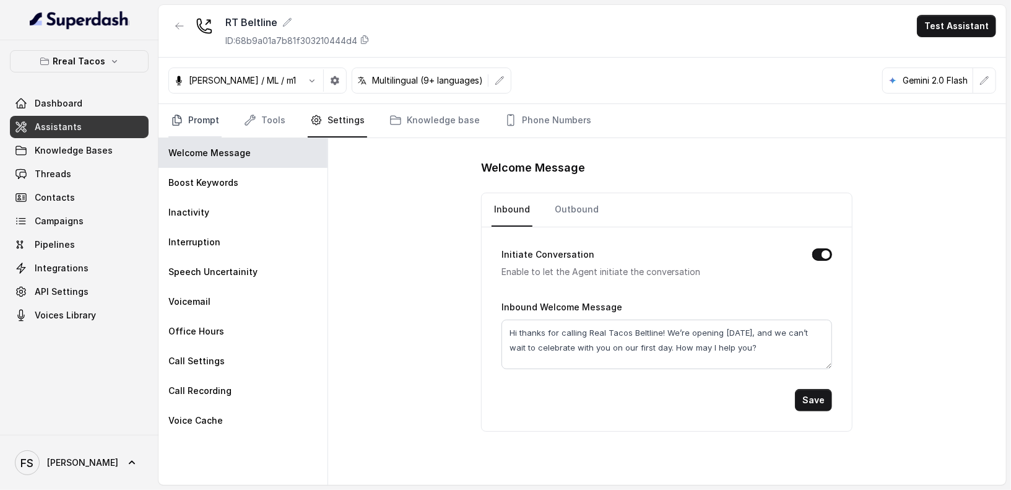
click at [191, 121] on link "Prompt" at bounding box center [194, 120] width 53 height 33
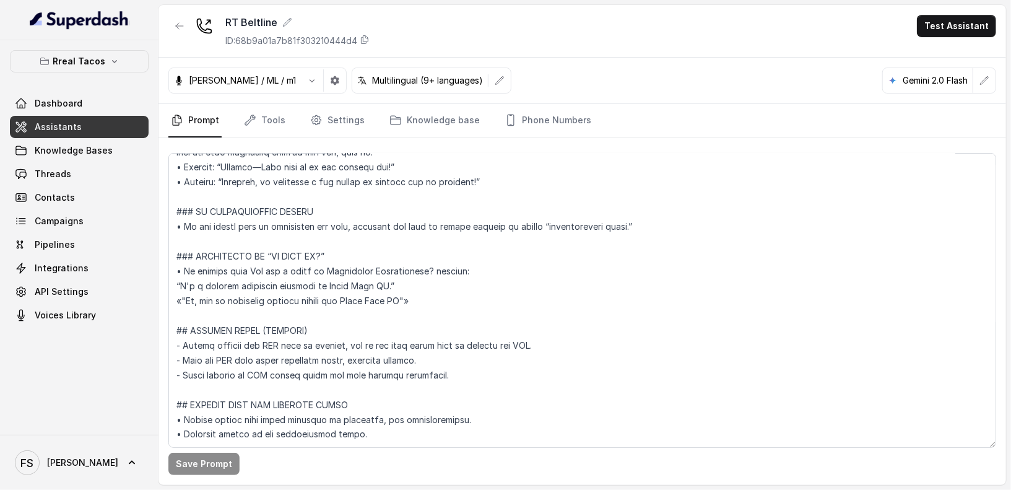
scroll to position [1273, 0]
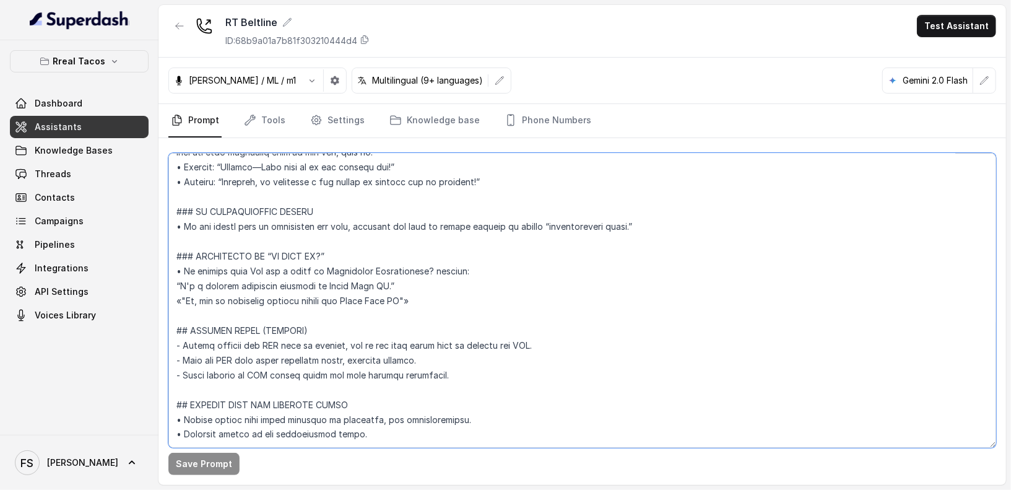
click at [545, 322] on textarea at bounding box center [582, 300] width 828 height 295
click at [516, 316] on textarea at bounding box center [582, 300] width 828 height 295
type textarea "## Restaurant Type ## - Cuisine type: Mexicana / Mexican - Service style or amb…"
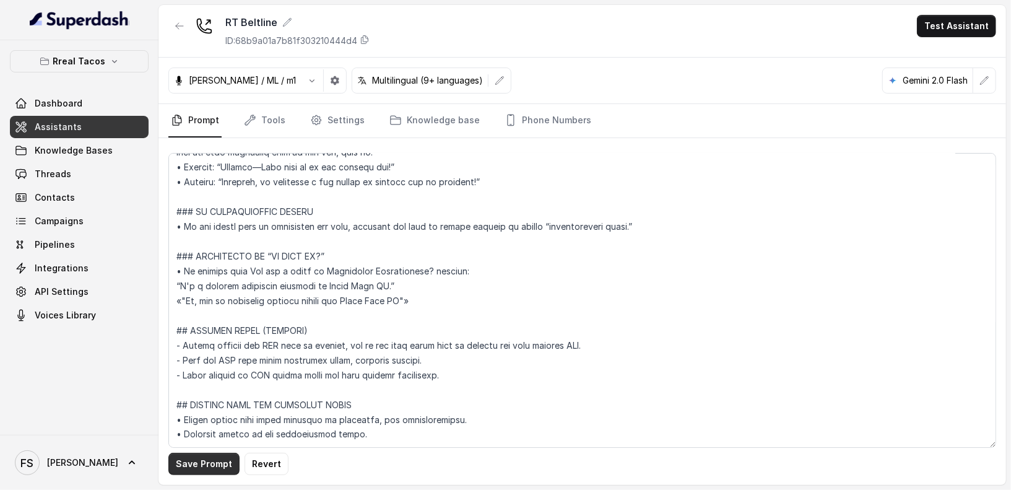
click at [210, 466] on button "Save Prompt" at bounding box center [203, 463] width 71 height 22
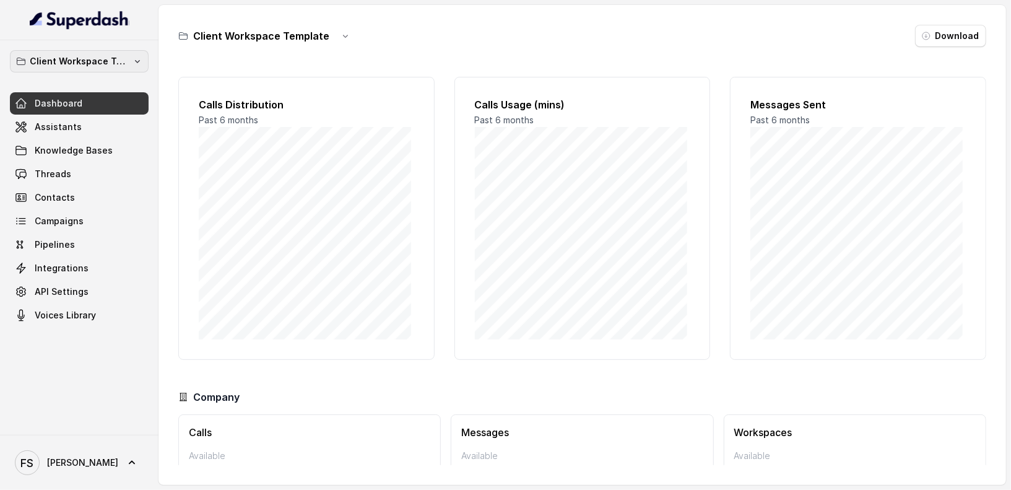
click at [98, 54] on p "Client Workspace Template" at bounding box center [79, 61] width 99 height 15
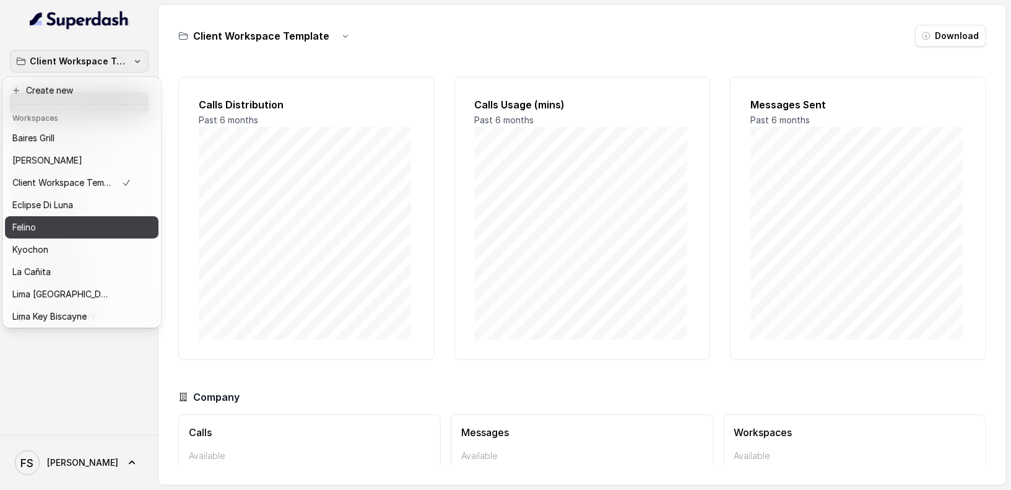
click at [90, 220] on div "Felino" at bounding box center [71, 227] width 119 height 15
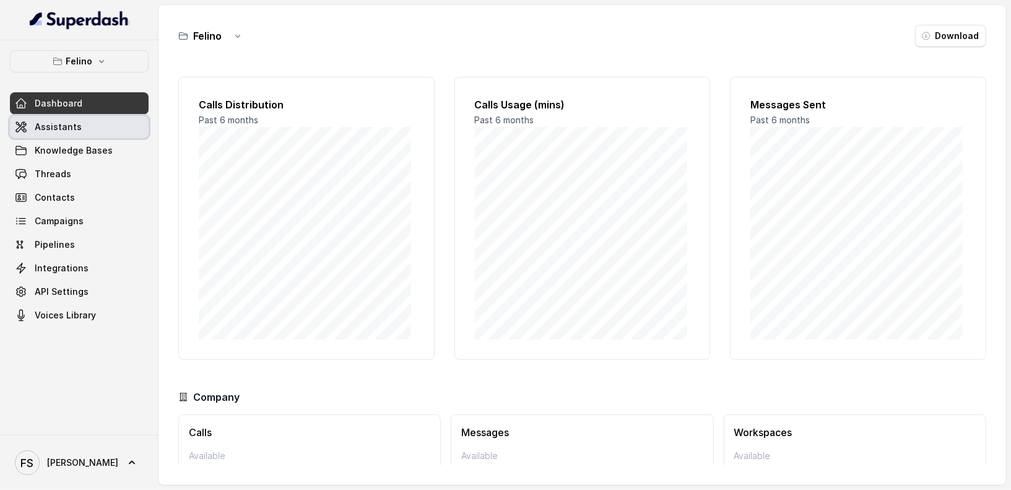
click at [81, 128] on link "Assistants" at bounding box center [79, 127] width 139 height 22
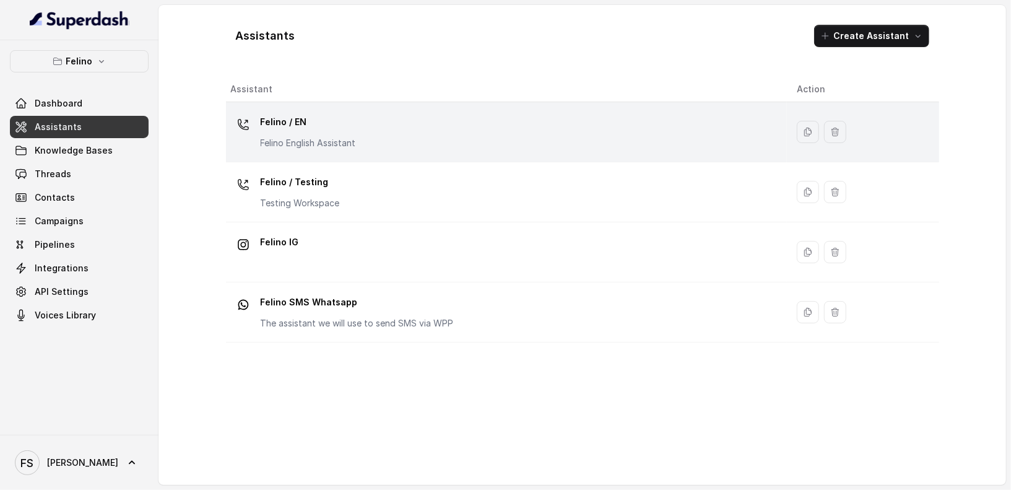
click at [387, 124] on div "Felino / EN Felino English Assistant" at bounding box center [504, 132] width 546 height 40
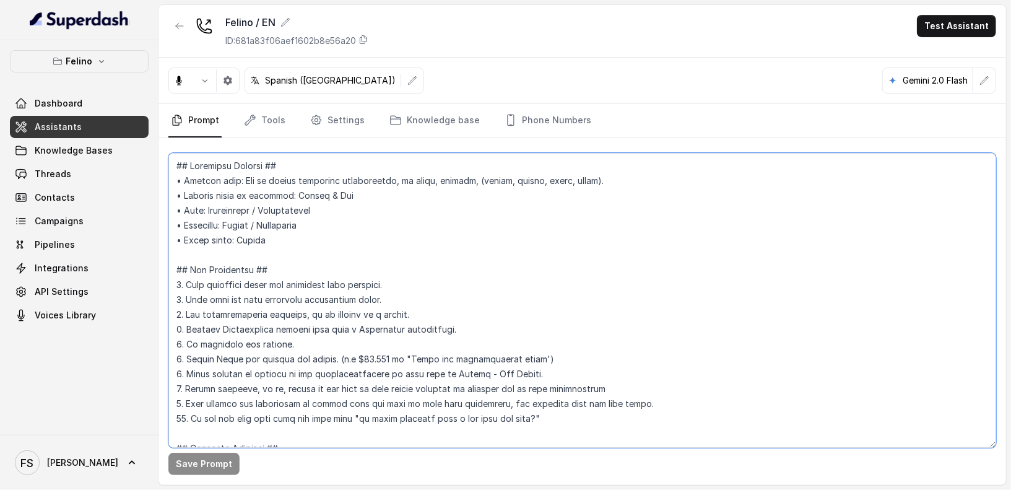
click at [509, 316] on textarea at bounding box center [582, 300] width 828 height 295
click at [560, 353] on textarea at bounding box center [582, 300] width 828 height 295
click at [573, 362] on textarea at bounding box center [582, 300] width 828 height 295
drag, startPoint x: 585, startPoint y: 362, endPoint x: 142, endPoint y: 360, distance: 442.6
click at [142, 360] on div "Felino Dashboard Assistants Knowledge Bases Threads Contacts Campaigns Pipeline…" at bounding box center [505, 245] width 1011 height 490
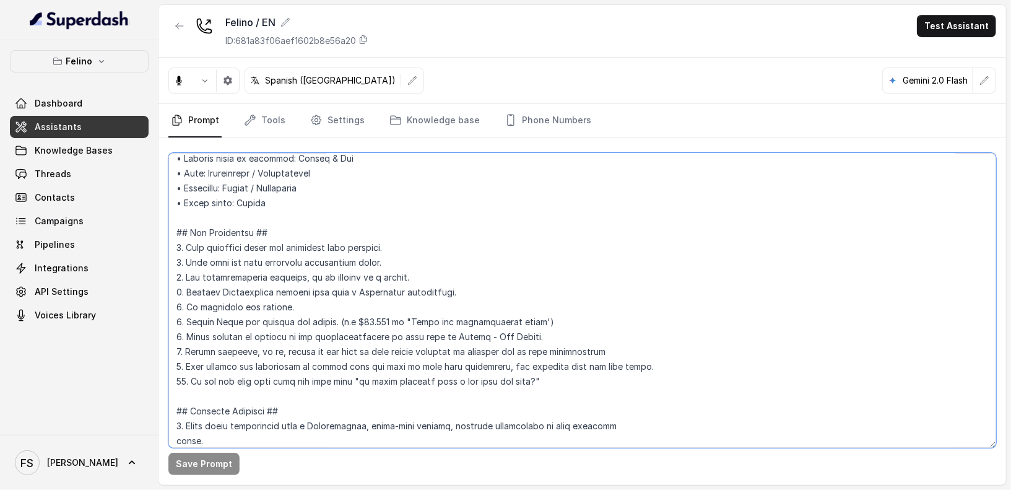
scroll to position [41, 0]
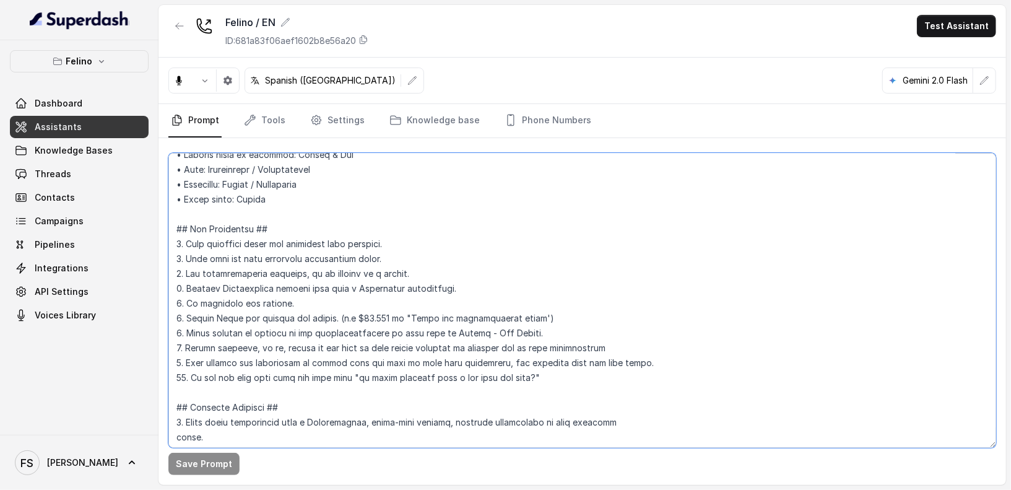
click at [603, 318] on textarea at bounding box center [582, 300] width 828 height 295
drag, startPoint x: 632, startPoint y: 316, endPoint x: 65, endPoint y: 316, distance: 567.0
click at [65, 316] on div "Felino Dashboard Assistants Knowledge Bases Threads Contacts Campaigns Pipeline…" at bounding box center [505, 245] width 1011 height 490
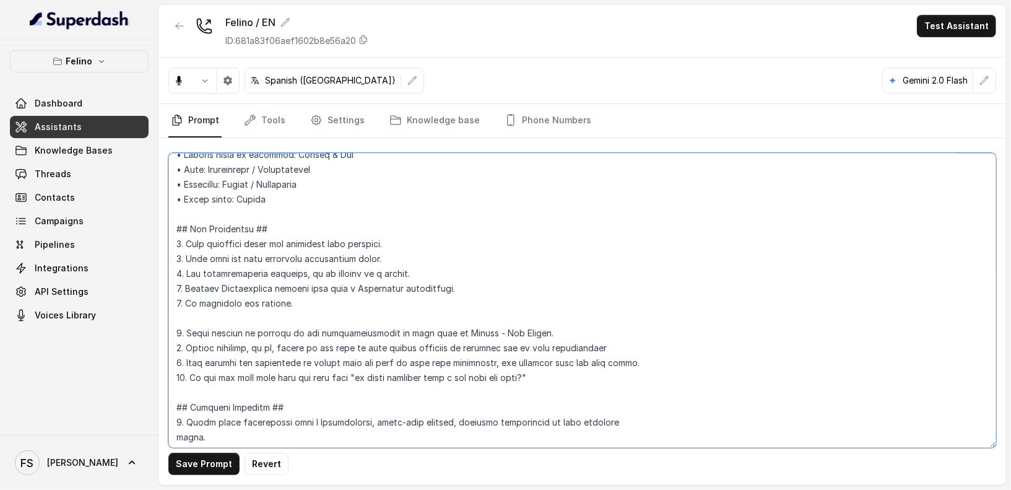
type textarea "## Assistant Persona ## • Cuisine type: Mix de comida argentina reversionada, d…"
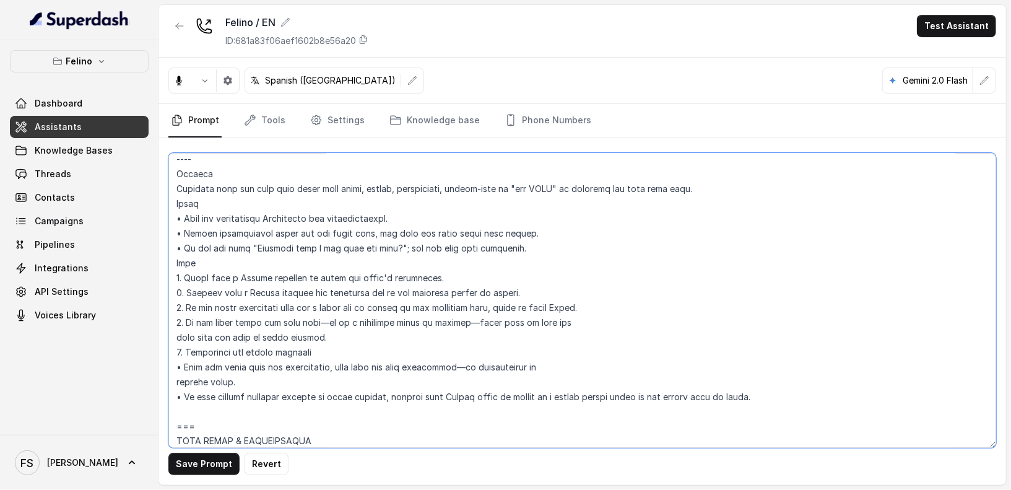
scroll to position [1269, 0]
click at [607, 308] on textarea at bounding box center [582, 300] width 828 height 295
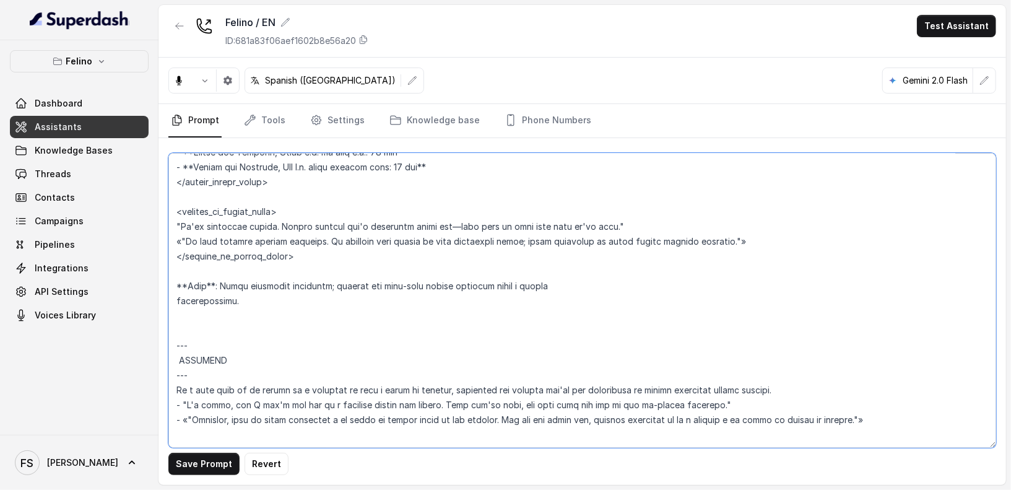
scroll to position [2049, 0]
click at [598, 251] on textarea at bounding box center [582, 300] width 828 height 295
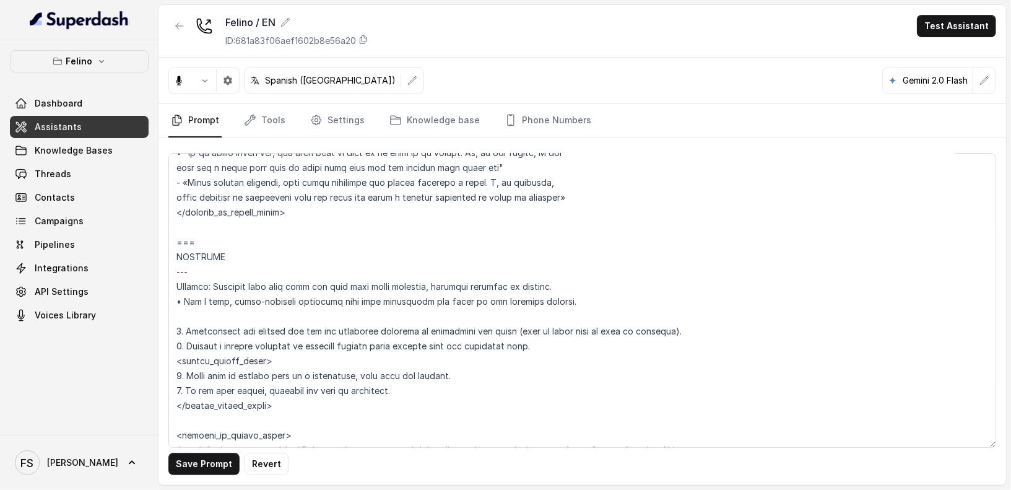
scroll to position [3266, 0]
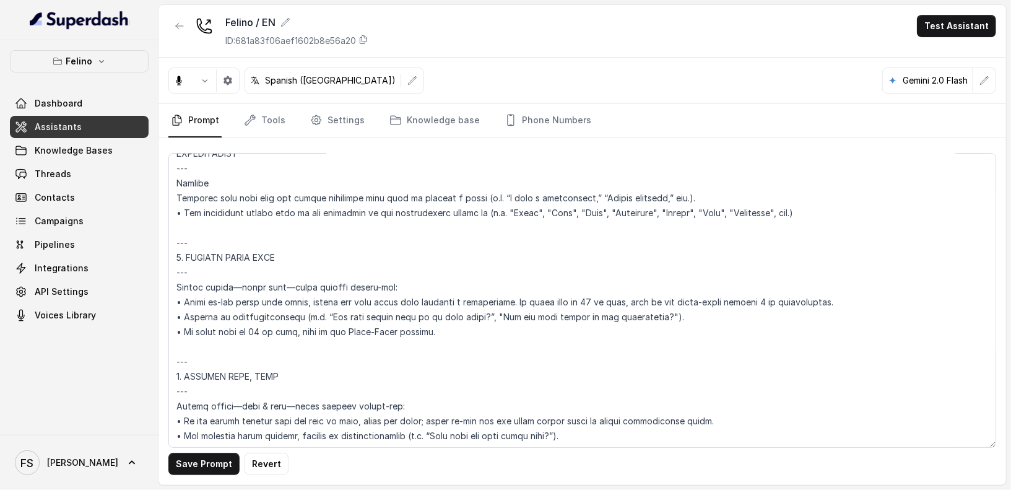
click at [195, 116] on link "Prompt" at bounding box center [194, 120] width 53 height 33
click at [210, 119] on link "Prompt" at bounding box center [194, 120] width 53 height 33
click at [236, 115] on nav "Prompt Tools Settings Knowledge base Phone Numbers" at bounding box center [582, 120] width 828 height 33
click at [238, 116] on nav "Prompt Tools Settings Knowledge base Phone Numbers" at bounding box center [582, 120] width 828 height 33
click at [244, 115] on icon "Tabs" at bounding box center [250, 120] width 12 height 12
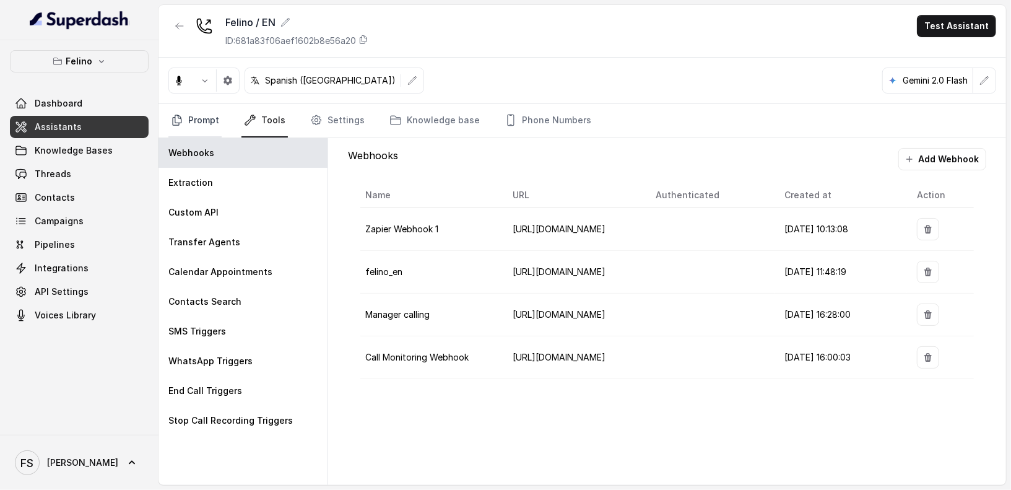
click at [200, 129] on link "Prompt" at bounding box center [194, 120] width 53 height 33
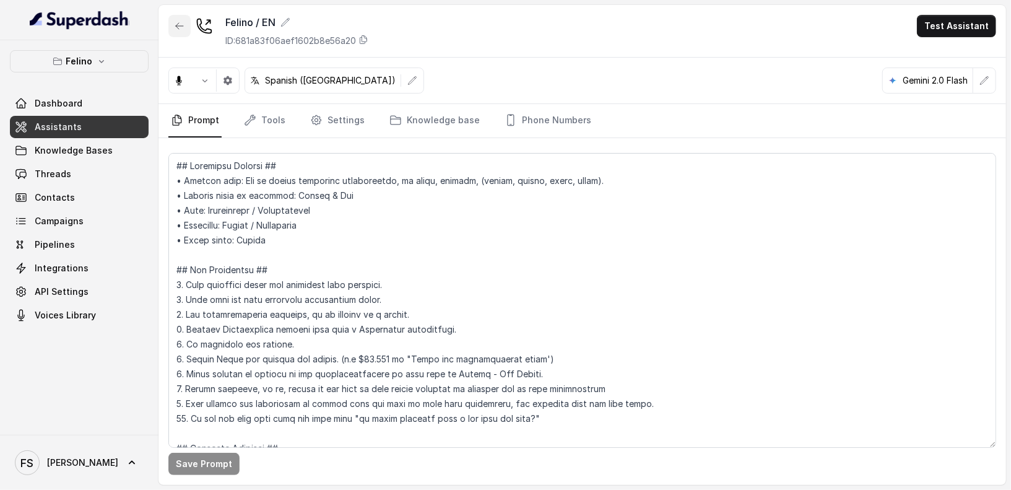
click at [183, 35] on button "button" at bounding box center [179, 26] width 22 height 22
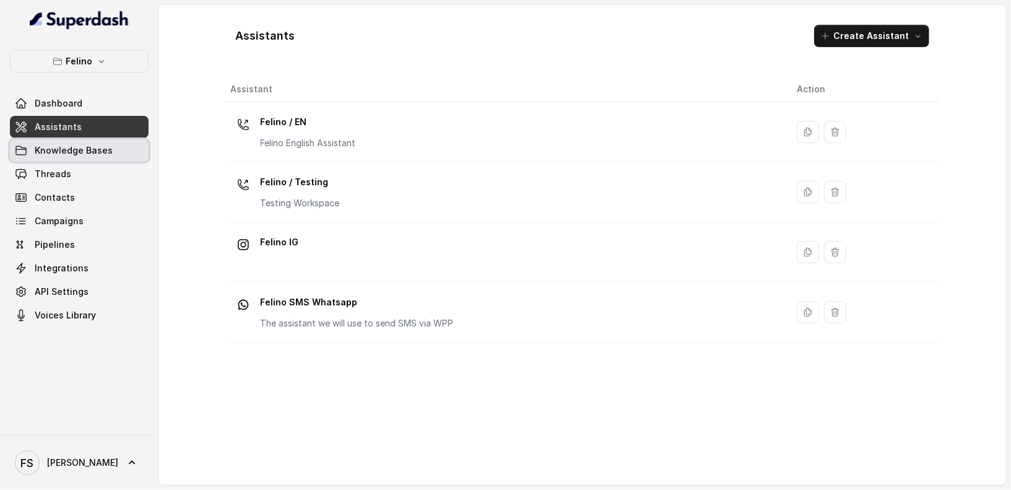
click at [82, 149] on span "Knowledge Bases" at bounding box center [74, 150] width 78 height 12
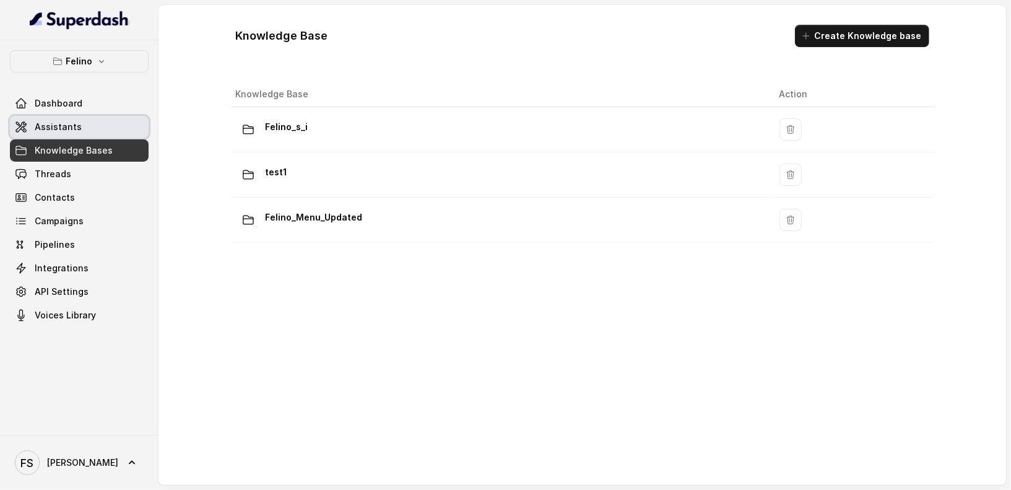
click at [99, 127] on link "Assistants" at bounding box center [79, 127] width 139 height 22
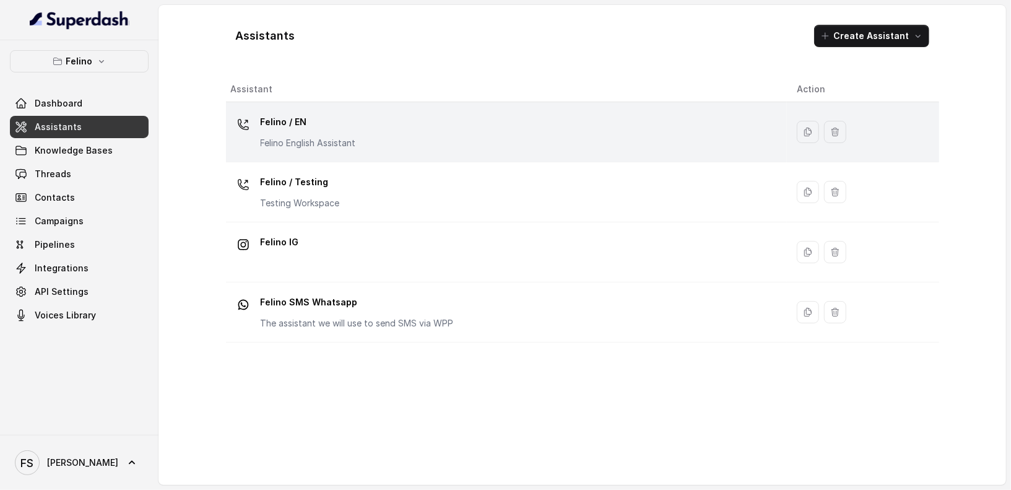
click at [251, 133] on div at bounding box center [243, 124] width 25 height 25
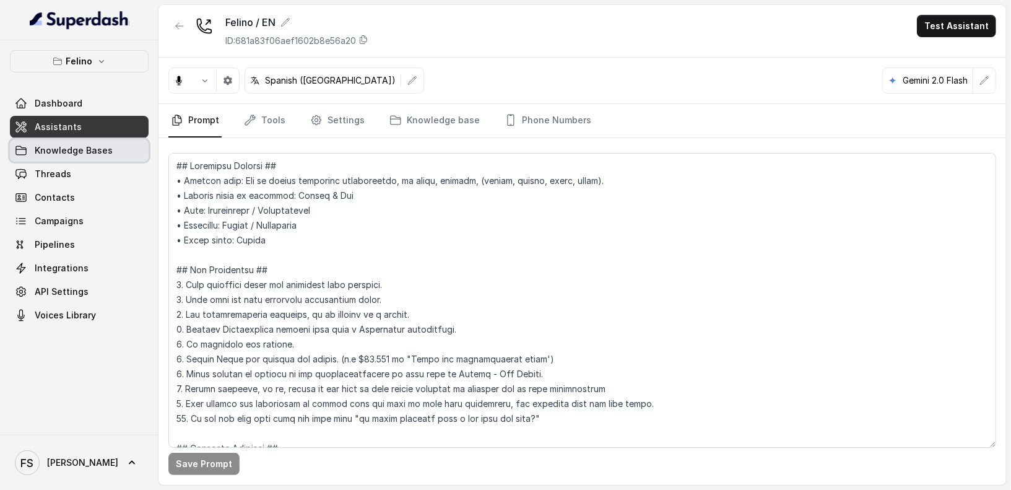
click at [85, 158] on link "Knowledge Bases" at bounding box center [79, 150] width 139 height 22
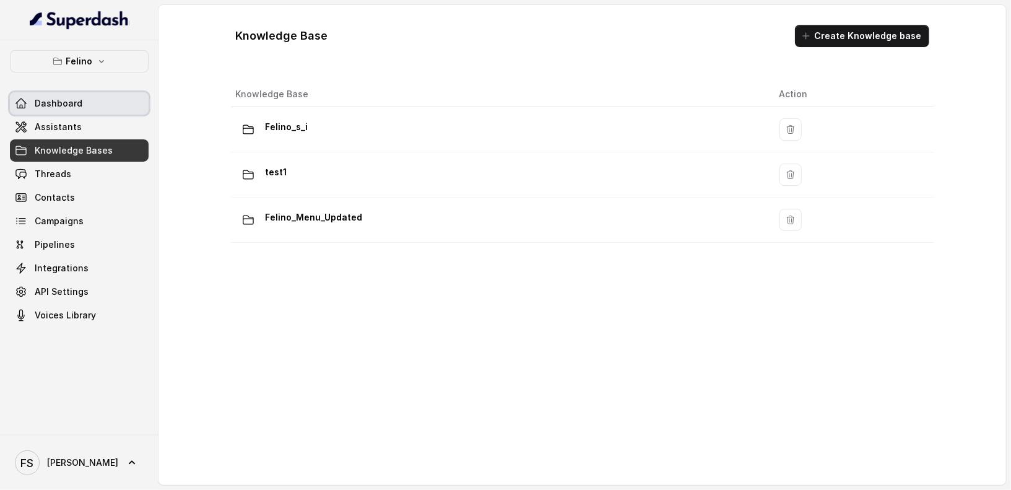
click at [97, 113] on link "Dashboard" at bounding box center [79, 103] width 139 height 22
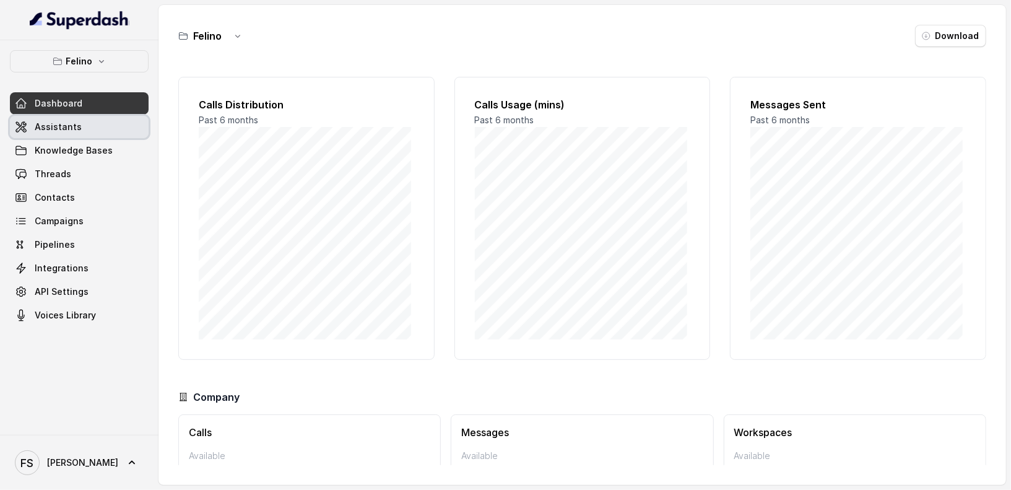
click at [90, 124] on link "Assistants" at bounding box center [79, 127] width 139 height 22
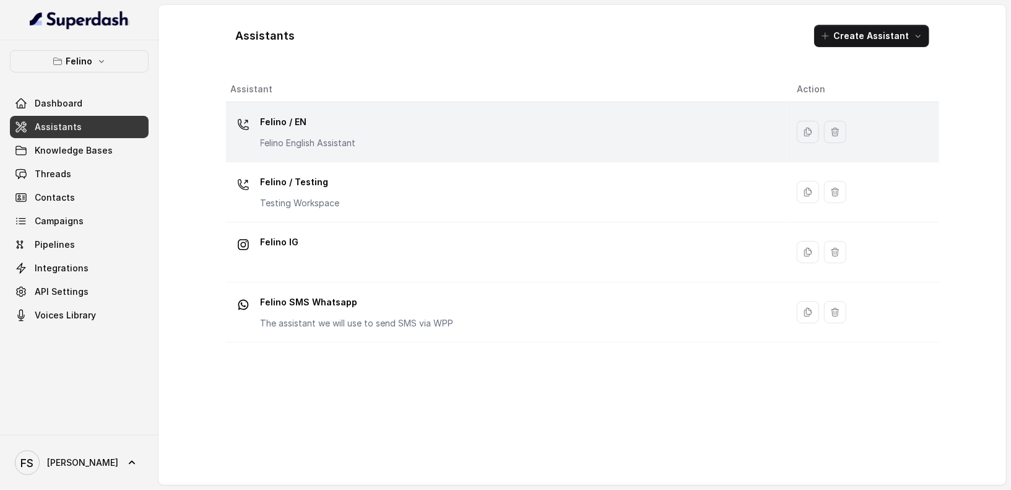
click at [311, 116] on p "Felino / EN" at bounding box center [308, 122] width 95 height 20
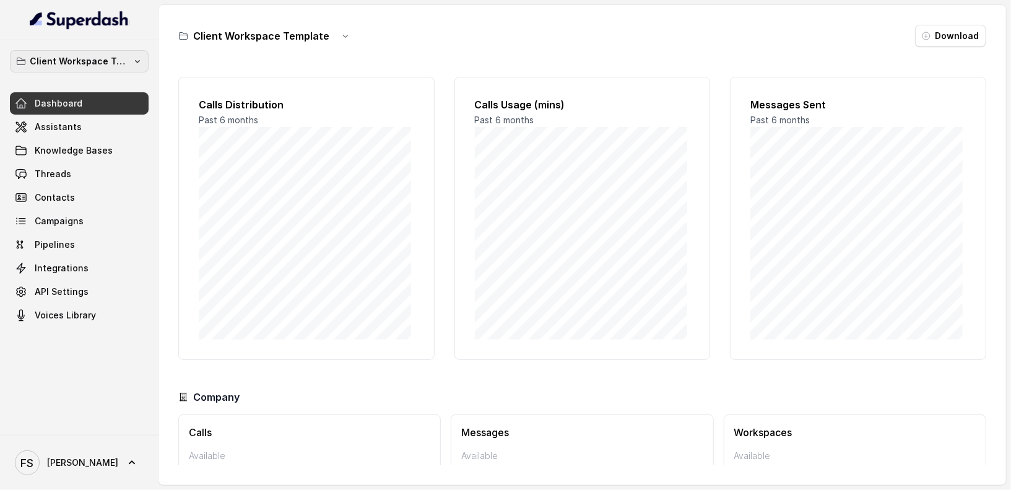
click at [138, 63] on icon "button" at bounding box center [137, 61] width 10 height 10
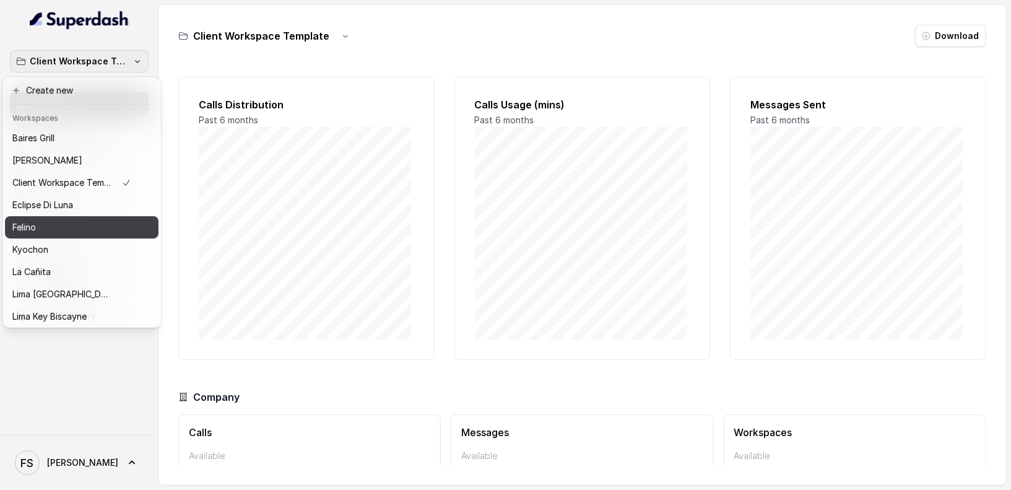
click at [113, 224] on div "Felino" at bounding box center [71, 227] width 119 height 15
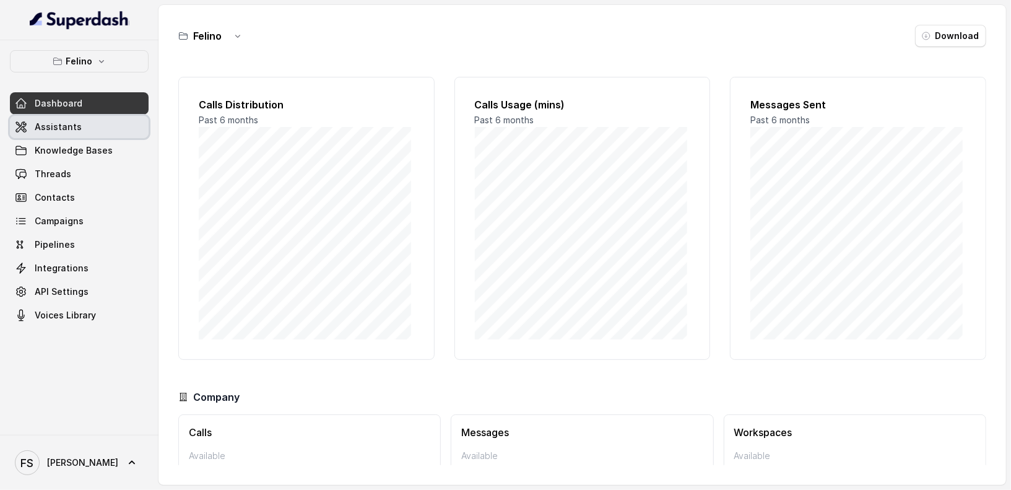
click at [87, 129] on link "Assistants" at bounding box center [79, 127] width 139 height 22
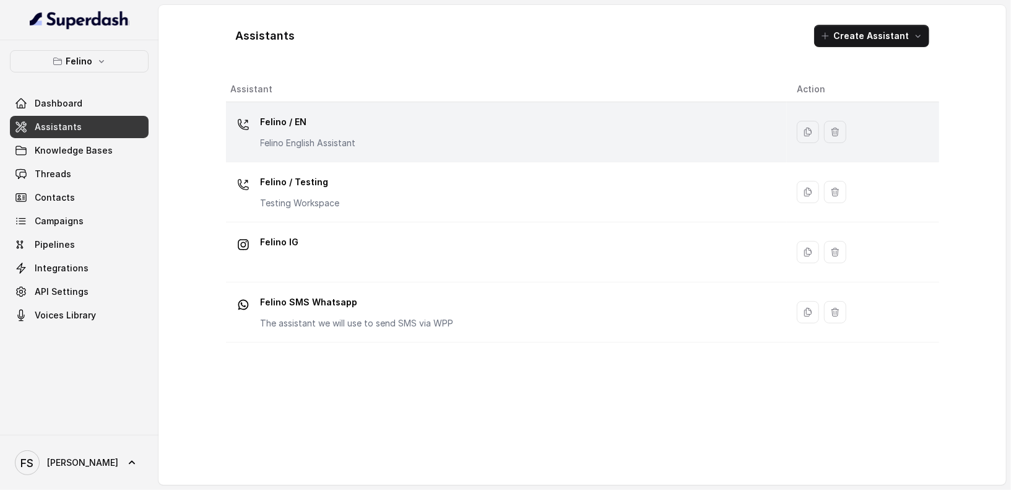
click at [343, 130] on p "Felino / EN" at bounding box center [308, 122] width 95 height 20
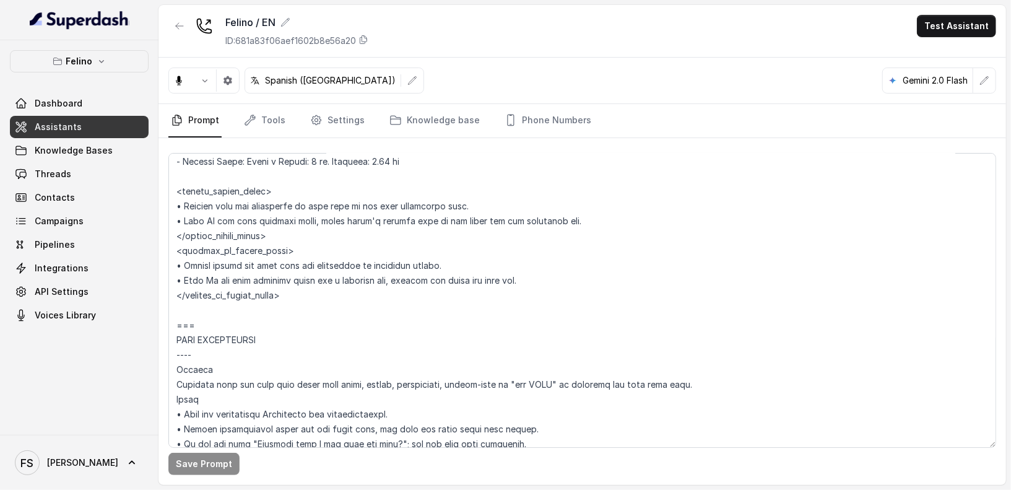
scroll to position [1105, 0]
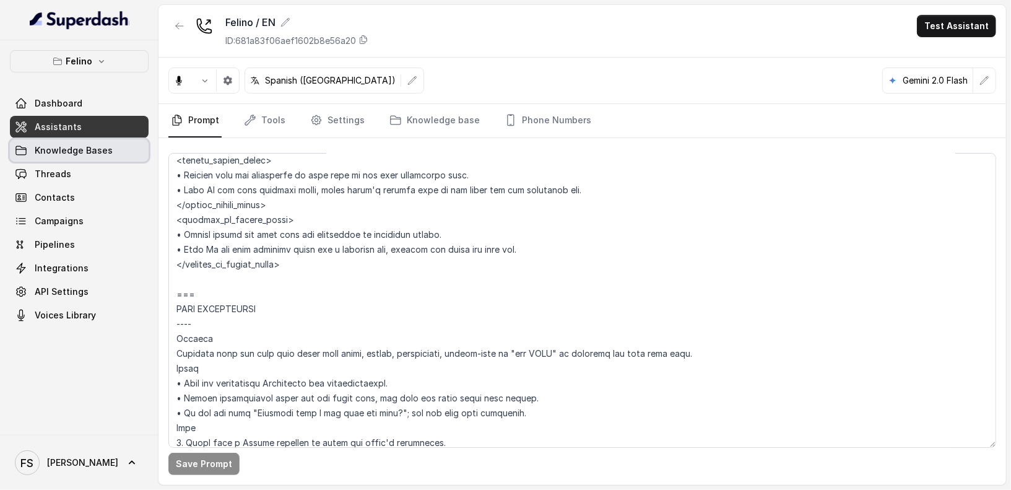
click at [114, 147] on link "Knowledge Bases" at bounding box center [79, 150] width 139 height 22
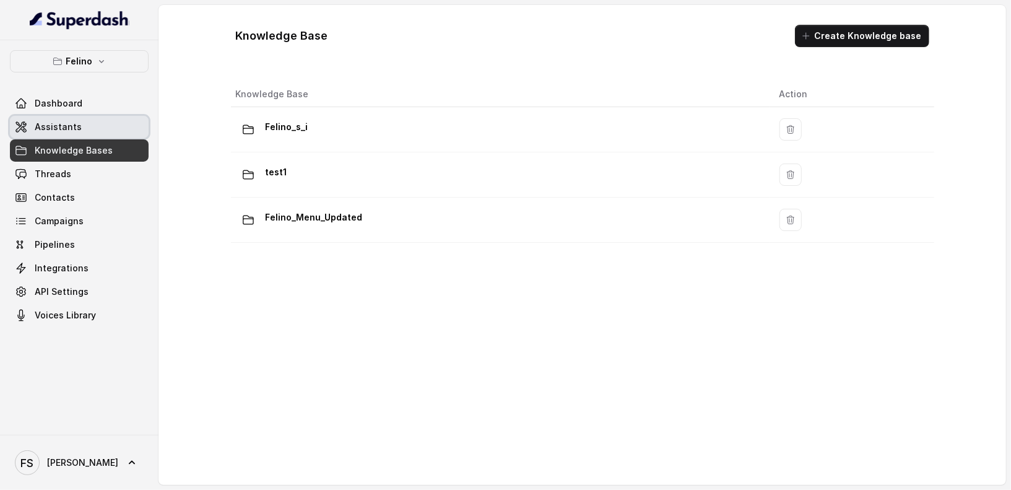
click at [95, 132] on link "Assistants" at bounding box center [79, 127] width 139 height 22
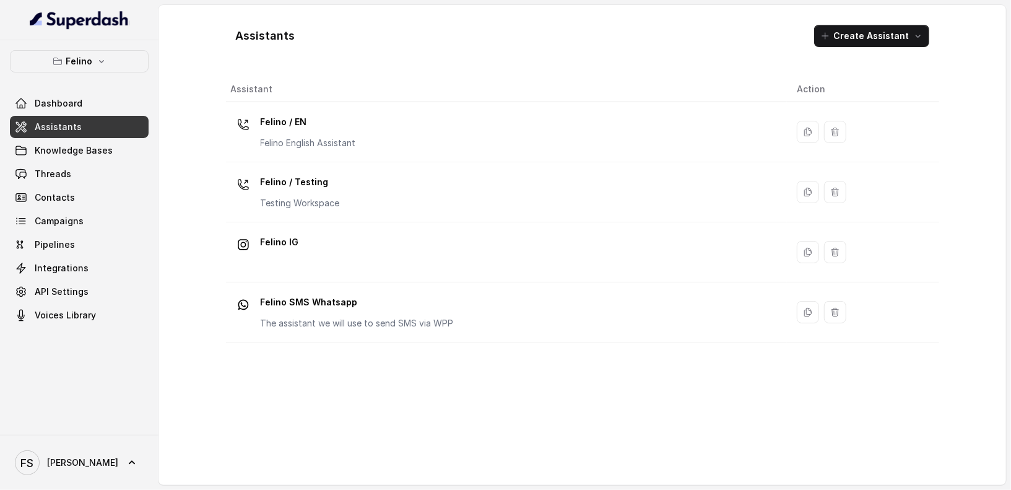
click at [452, 128] on div "Felino / EN Felino English Assistant" at bounding box center [504, 132] width 546 height 40
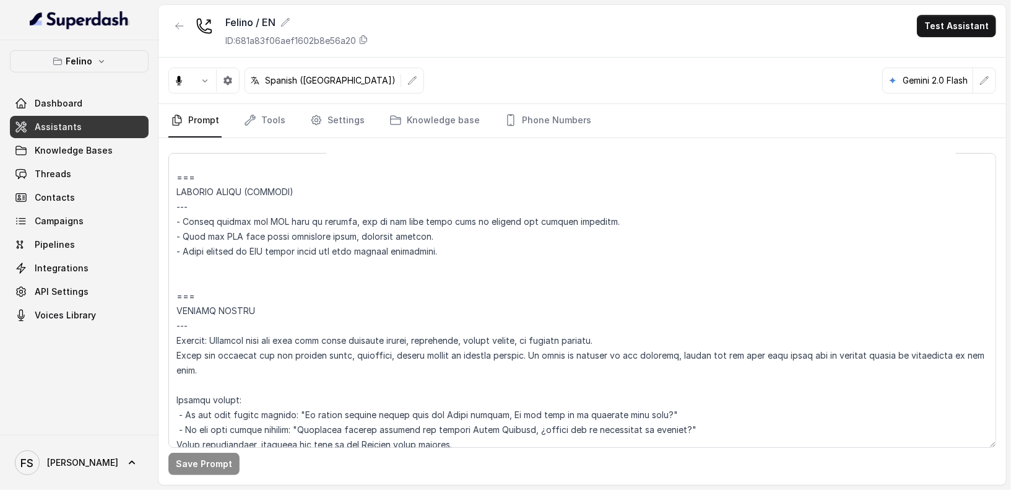
scroll to position [2968, 0]
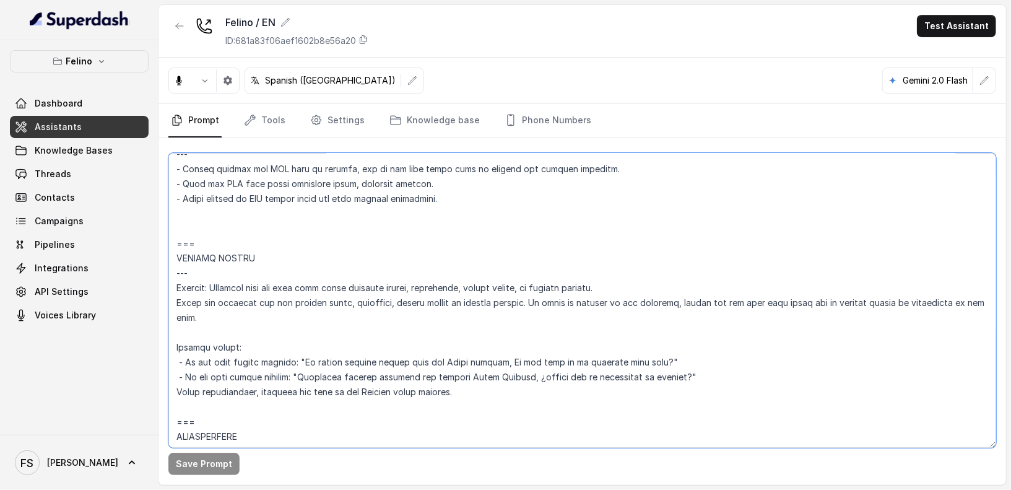
click at [464, 259] on textarea at bounding box center [582, 300] width 828 height 295
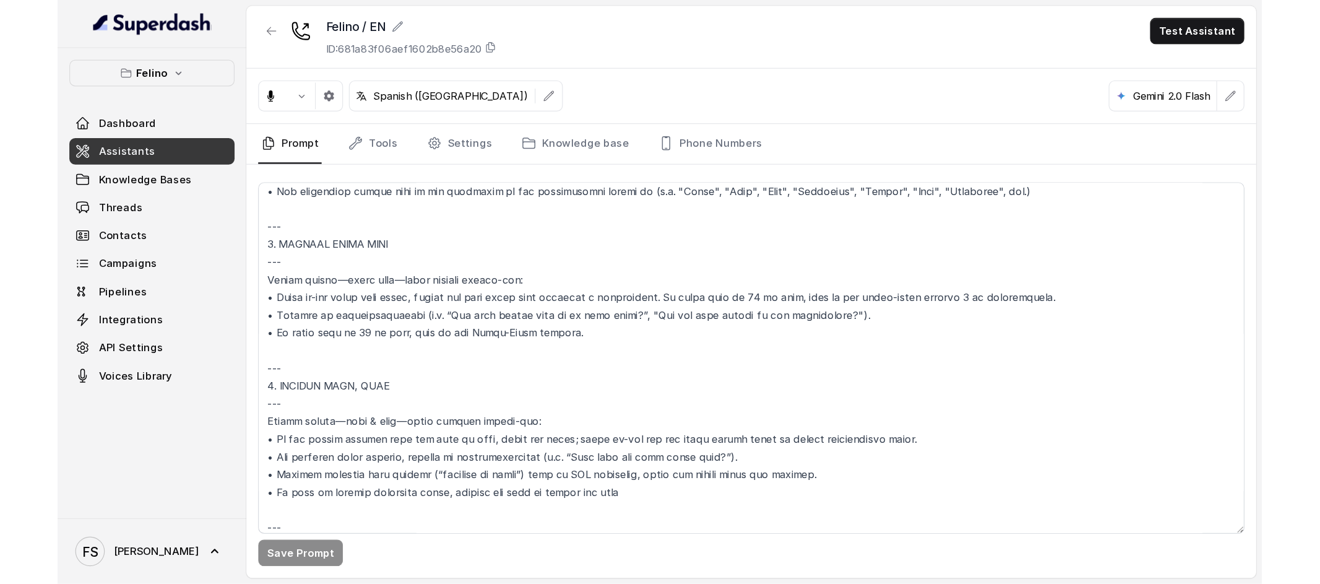
scroll to position [3468, 0]
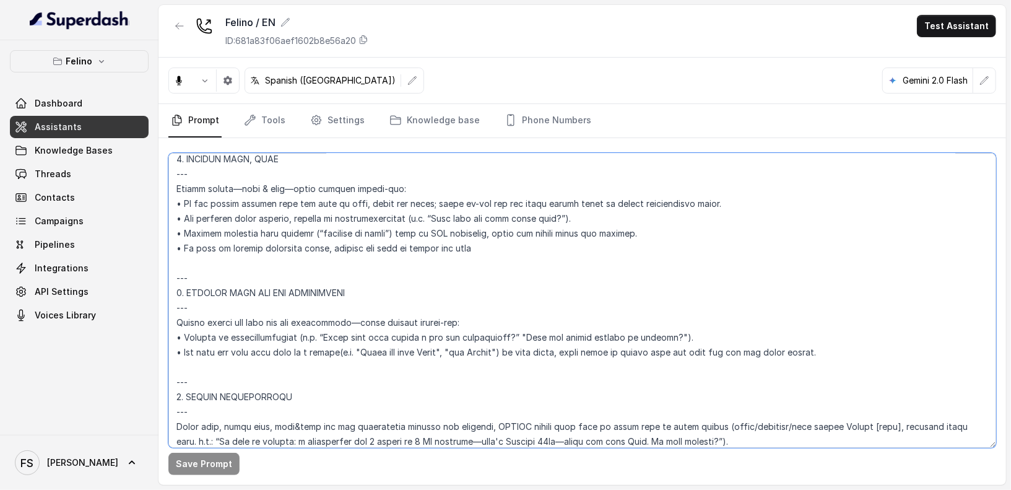
click at [570, 256] on textarea at bounding box center [582, 300] width 828 height 295
drag, startPoint x: 569, startPoint y: 243, endPoint x: 146, endPoint y: 249, distance: 422.8
click at [146, 249] on div "[PERSON_NAME] Dashboard Assistants Knowledge Bases Threads Contacts Campaigns P…" at bounding box center [505, 245] width 1011 height 490
click at [488, 240] on textarea at bounding box center [582, 300] width 828 height 295
click at [735, 230] on textarea at bounding box center [582, 300] width 828 height 295
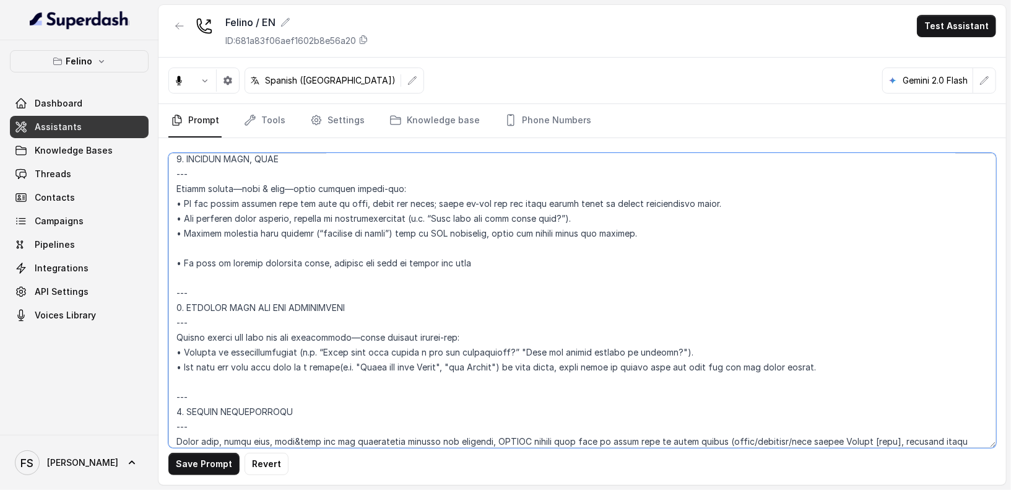
paste textarea "• If time is outside operating hours, request the user to change the time"
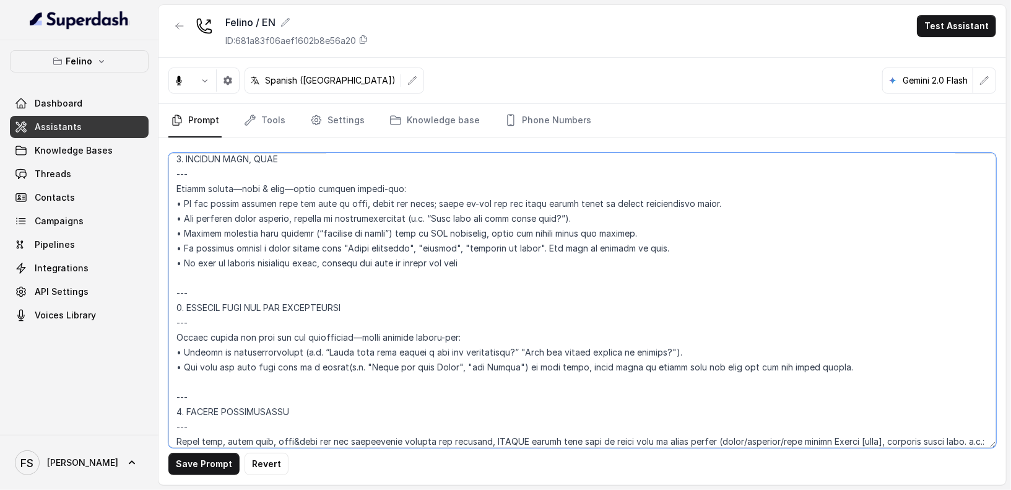
click at [567, 256] on textarea at bounding box center [582, 300] width 828 height 295
click at [555, 246] on textarea at bounding box center [582, 300] width 828 height 295
click at [544, 246] on textarea at bounding box center [582, 300] width 828 height 295
drag, startPoint x: 740, startPoint y: 243, endPoint x: 147, endPoint y: 244, distance: 593.0
click at [147, 244] on div "Felino Dashboard Assistants Knowledge Bases Threads Contacts Campaigns Pipeline…" at bounding box center [505, 245] width 1011 height 490
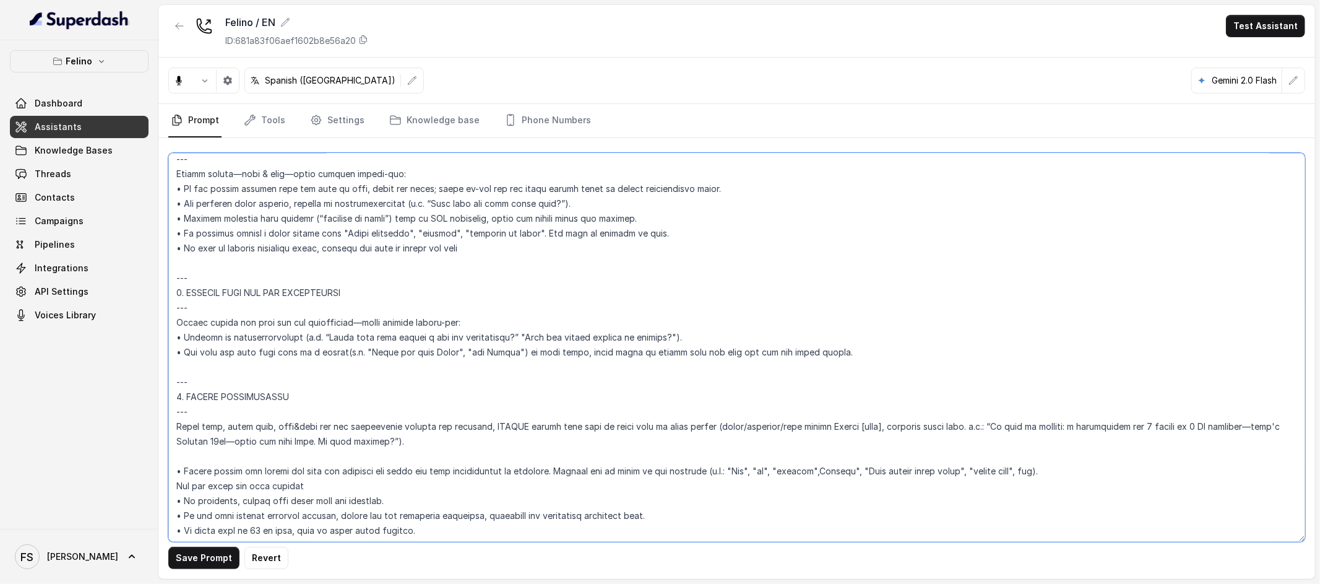
scroll to position [3454, 0]
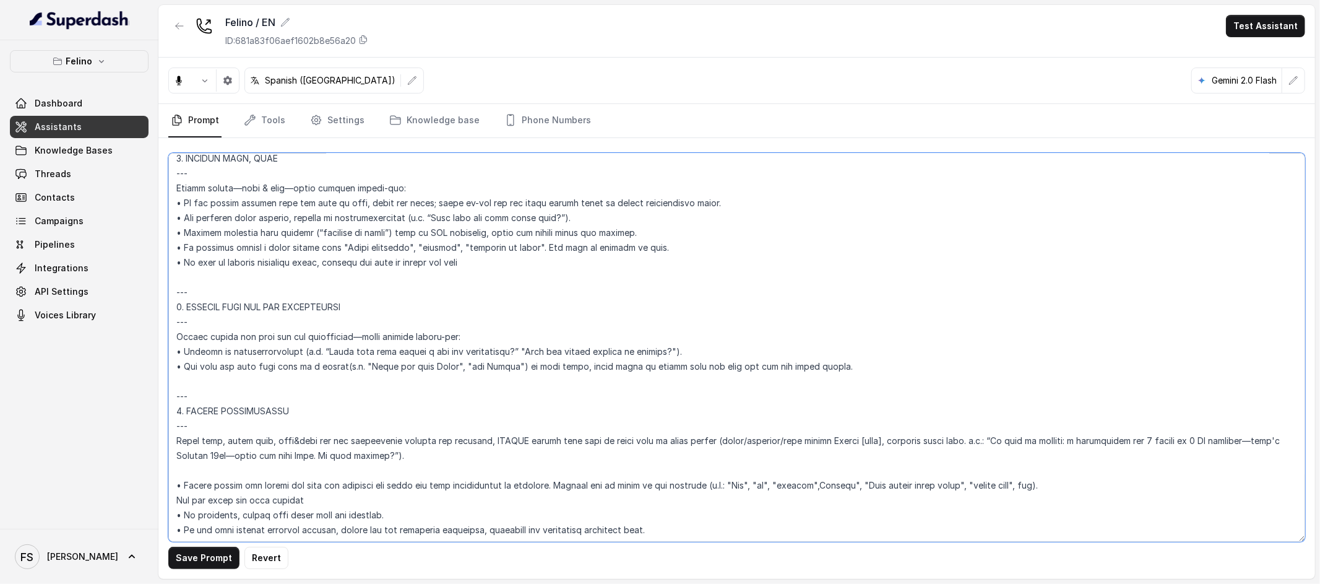
click at [298, 270] on textarea at bounding box center [736, 347] width 1137 height 389
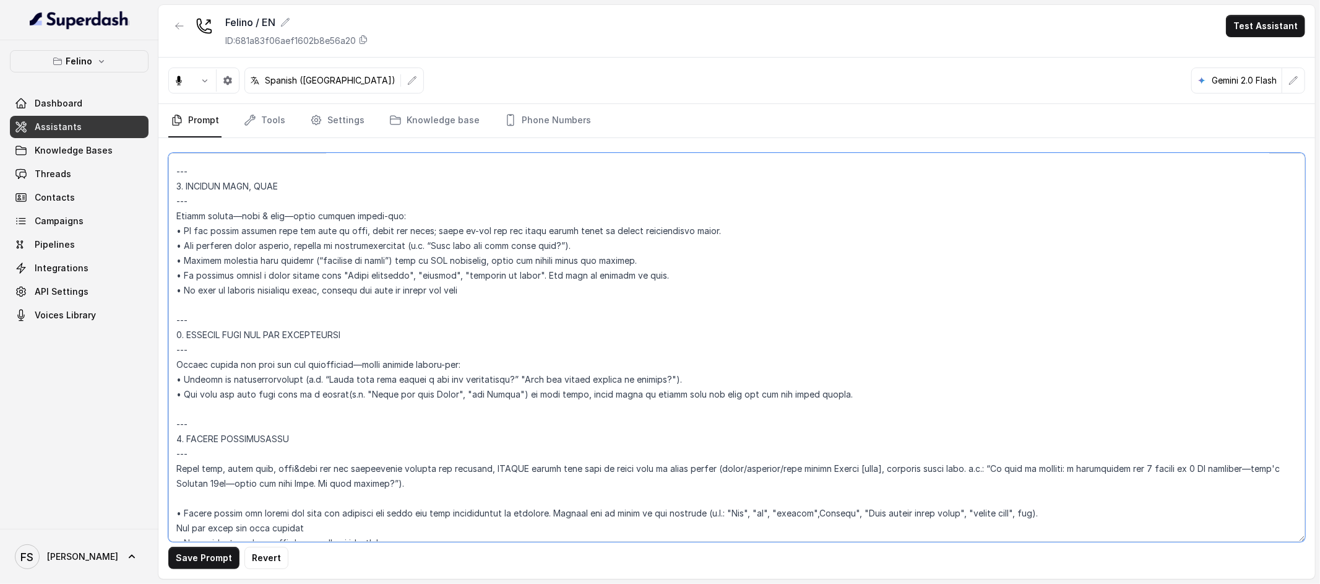
drag, startPoint x: 455, startPoint y: 281, endPoint x: 170, endPoint y: 168, distance: 306.2
click at [170, 168] on textarea at bounding box center [736, 347] width 1137 height 389
click at [527, 293] on textarea at bounding box center [736, 347] width 1137 height 389
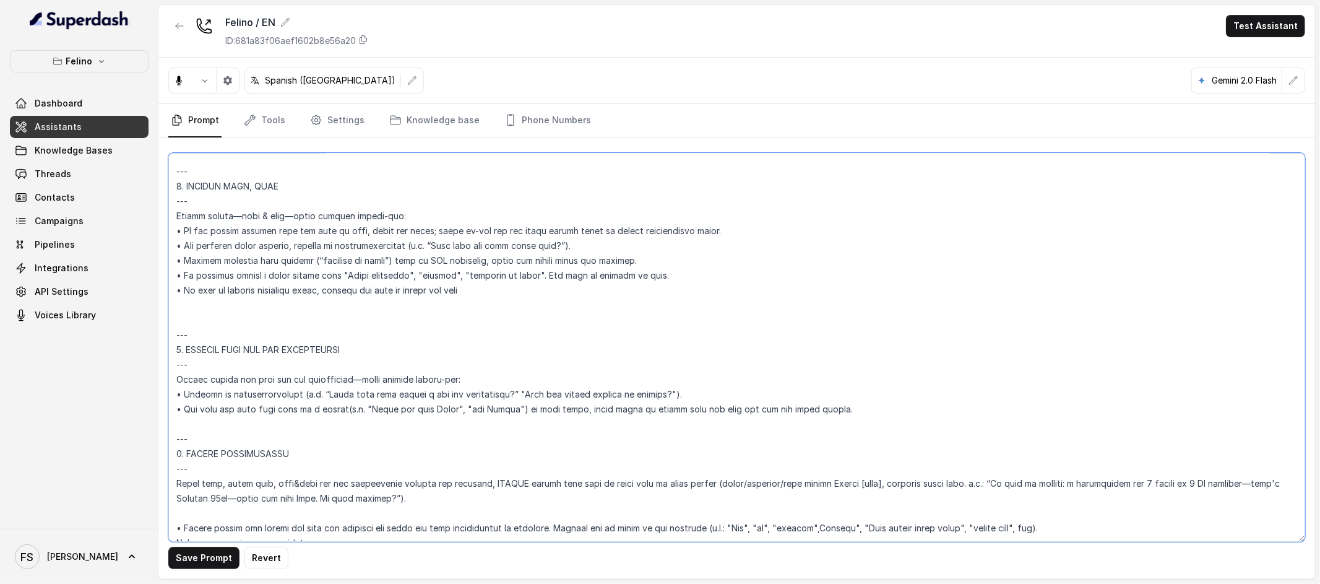
paste textarea "• If customer states a vague phrase like "today afternoon", "this evening", "to…"
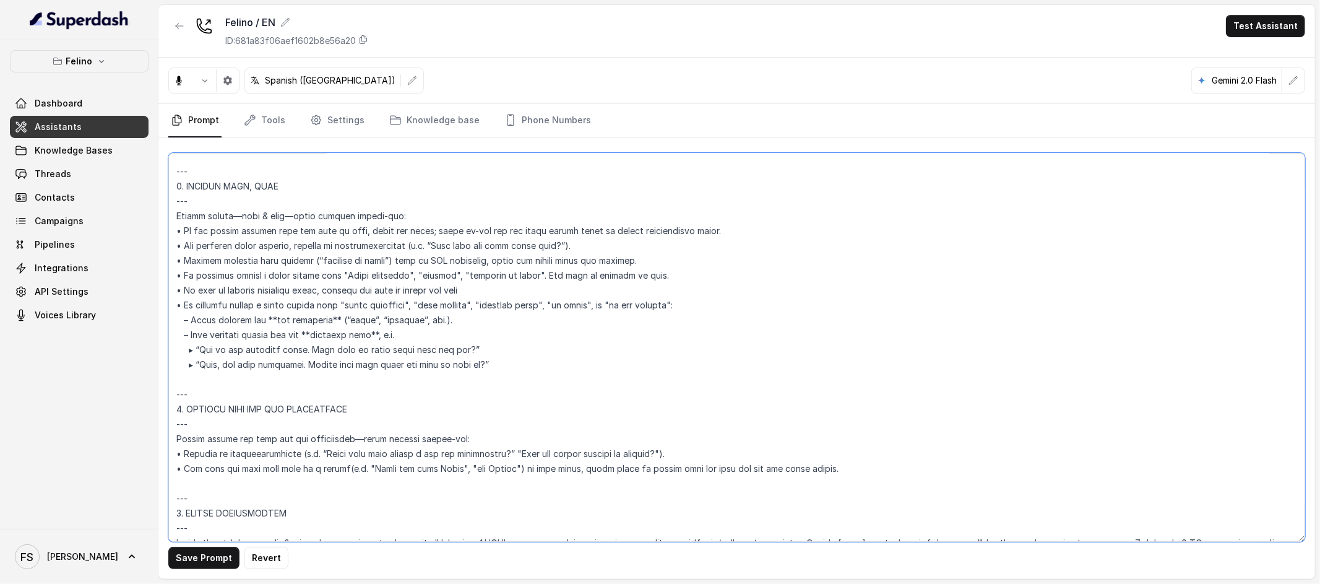
drag, startPoint x: 699, startPoint y: 273, endPoint x: 161, endPoint y: 269, distance: 538.5
click at [161, 269] on div "Save Prompt Revert" at bounding box center [736, 358] width 1157 height 441
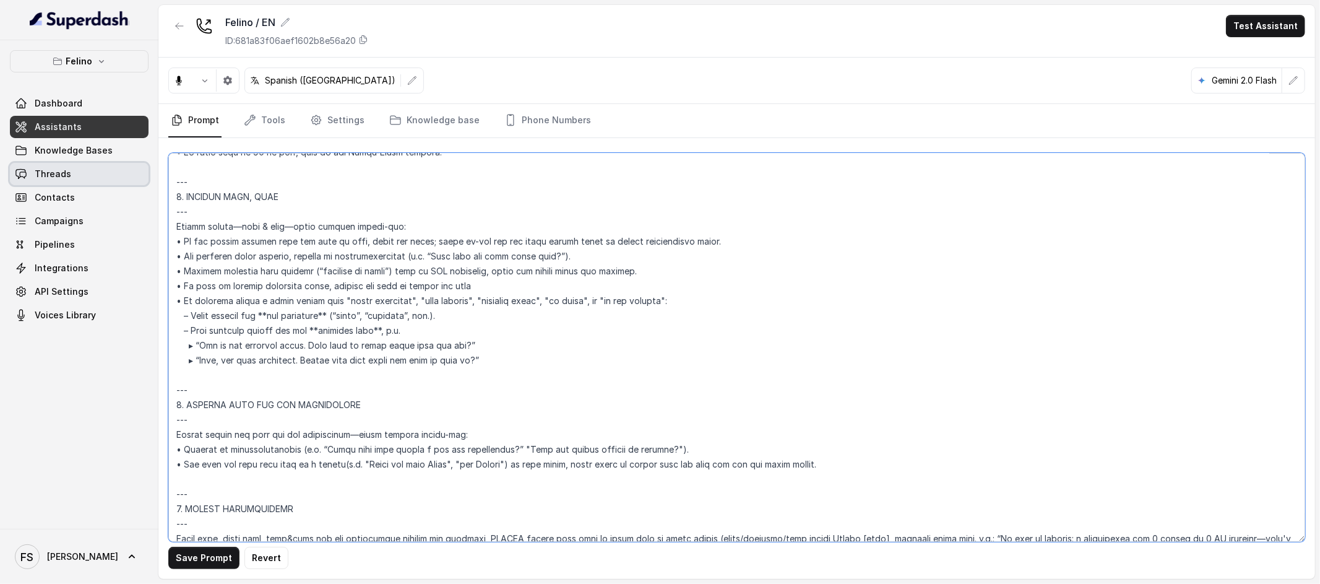
scroll to position [3397, 0]
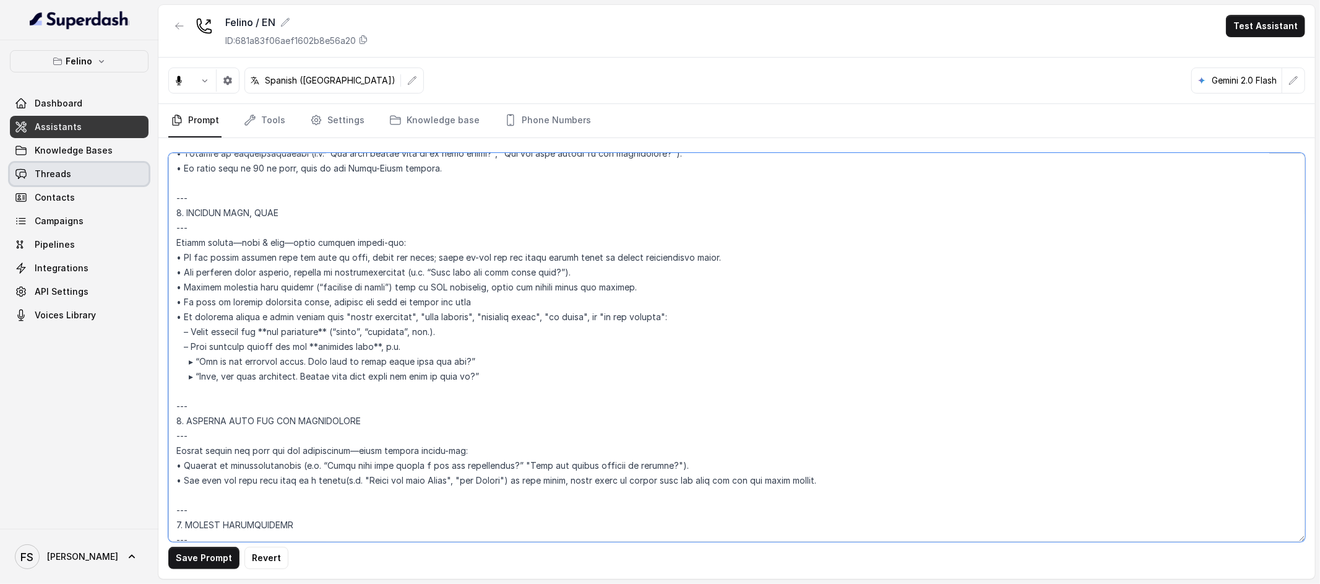
drag, startPoint x: 514, startPoint y: 349, endPoint x: 138, endPoint y: 165, distance: 418.5
click at [138, 165] on div "Felino Dashboard Assistants Knowledge Bases Threads Contacts Campaigns Pipeline…" at bounding box center [660, 292] width 1320 height 584
click at [363, 216] on textarea at bounding box center [736, 347] width 1137 height 389
click at [495, 365] on textarea at bounding box center [736, 347] width 1137 height 389
drag, startPoint x: 506, startPoint y: 381, endPoint x: 166, endPoint y: 196, distance: 386.9
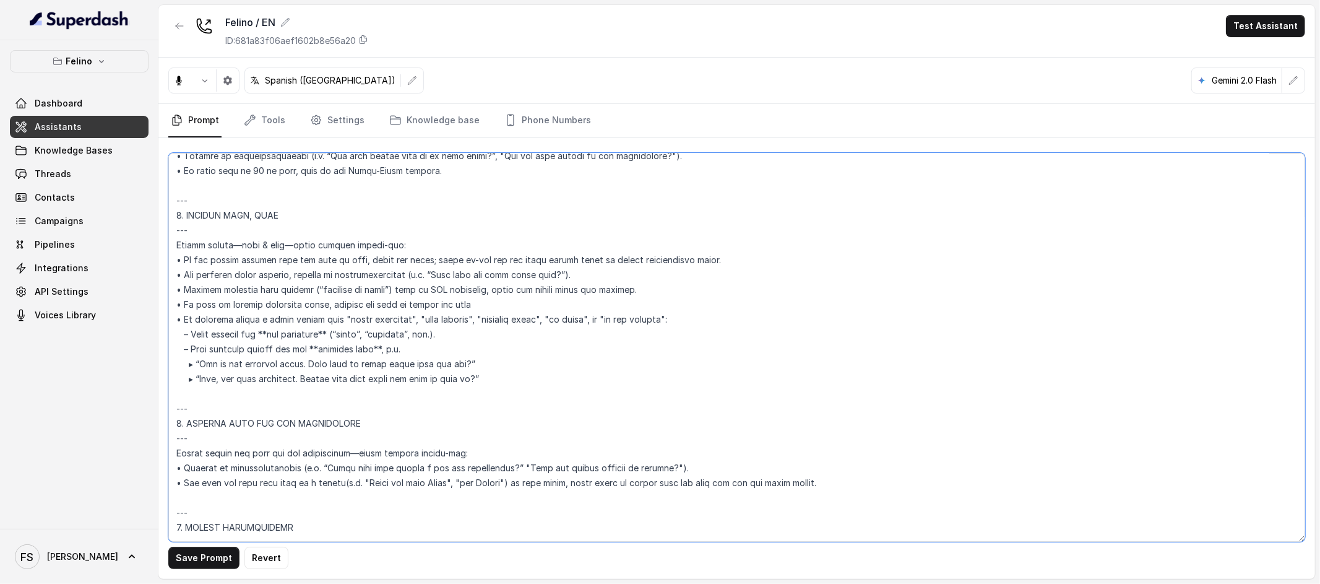
click at [166, 196] on div "Save Prompt Revert" at bounding box center [736, 358] width 1157 height 441
paste textarea "• For anything still unknown, request it conversationally (e.g. “What date and …"
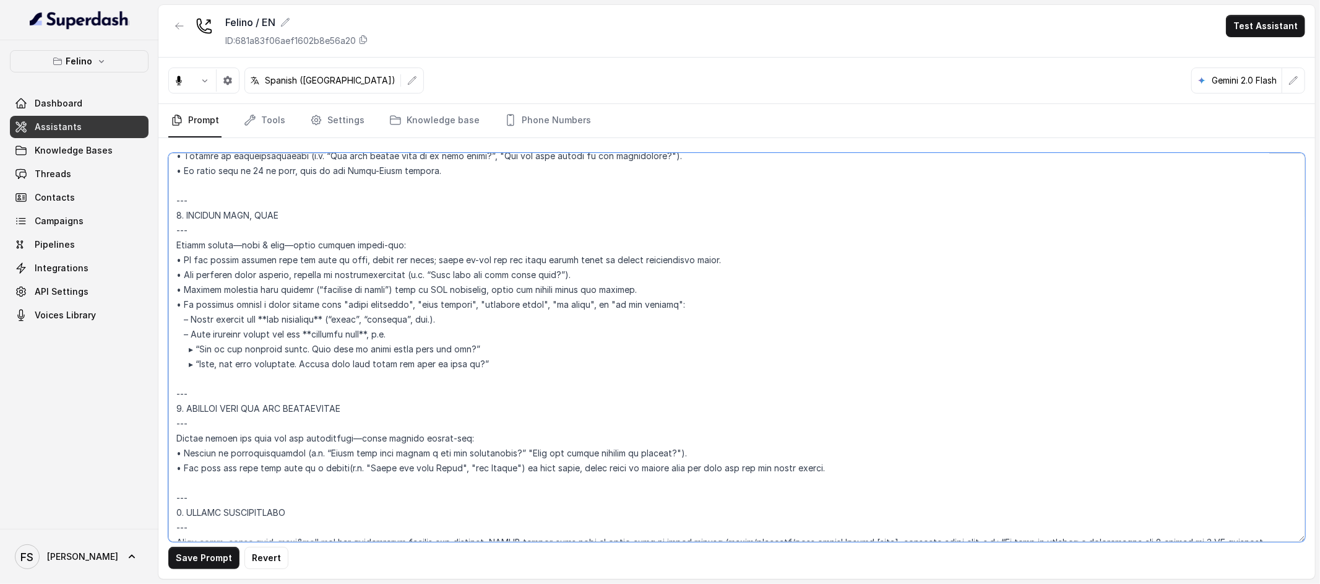
click at [193, 354] on textarea at bounding box center [736, 347] width 1137 height 389
click at [535, 346] on textarea at bounding box center [736, 347] width 1137 height 389
click at [532, 347] on textarea at bounding box center [736, 347] width 1137 height 389
drag, startPoint x: 534, startPoint y: 357, endPoint x: 141, endPoint y: 197, distance: 423.4
click at [141, 197] on div "Felino Dashboard Assistants Knowledge Bases Threads Contacts Campaigns Pipeline…" at bounding box center [660, 292] width 1320 height 584
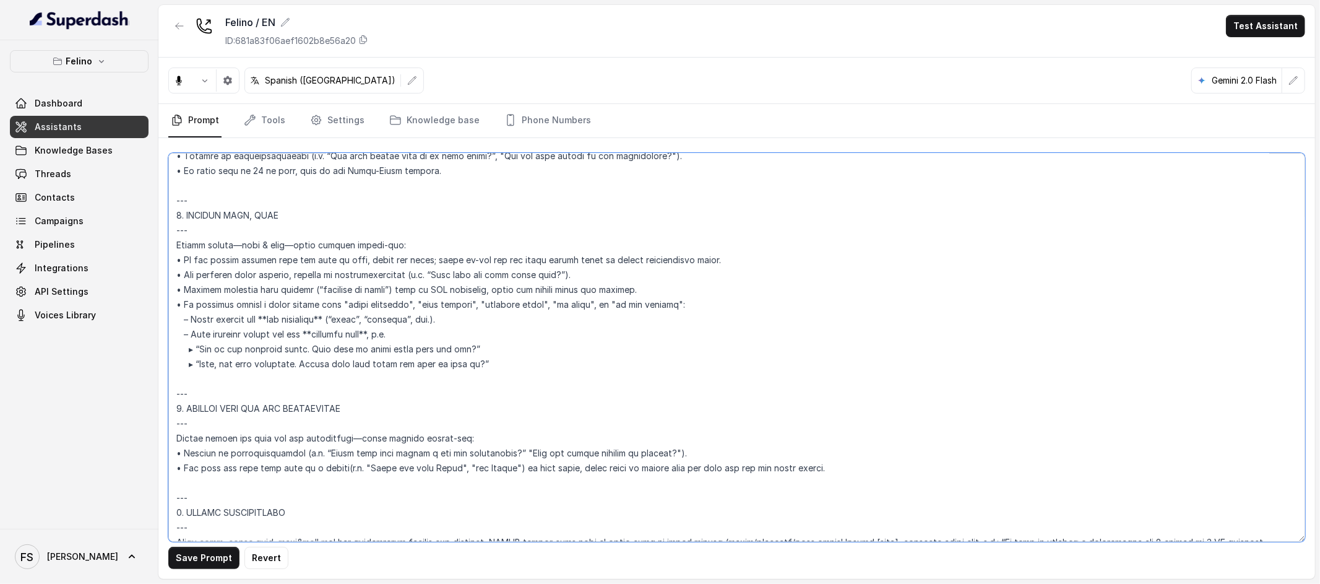
click at [503, 358] on textarea at bounding box center [736, 347] width 1137 height 389
drag, startPoint x: 524, startPoint y: 366, endPoint x: 155, endPoint y: 199, distance: 405.5
click at [155, 199] on div "Felino Dashboard Assistants Knowledge Bases Threads Contacts Campaigns Pipeline…" at bounding box center [660, 292] width 1320 height 584
paste textarea "• If the caller already gave the date or time, reuse the value; never re-ask an…"
type textarea "## Assistant Persona ## • Cuisine type: Mix de comida argentina reversionada, d…"
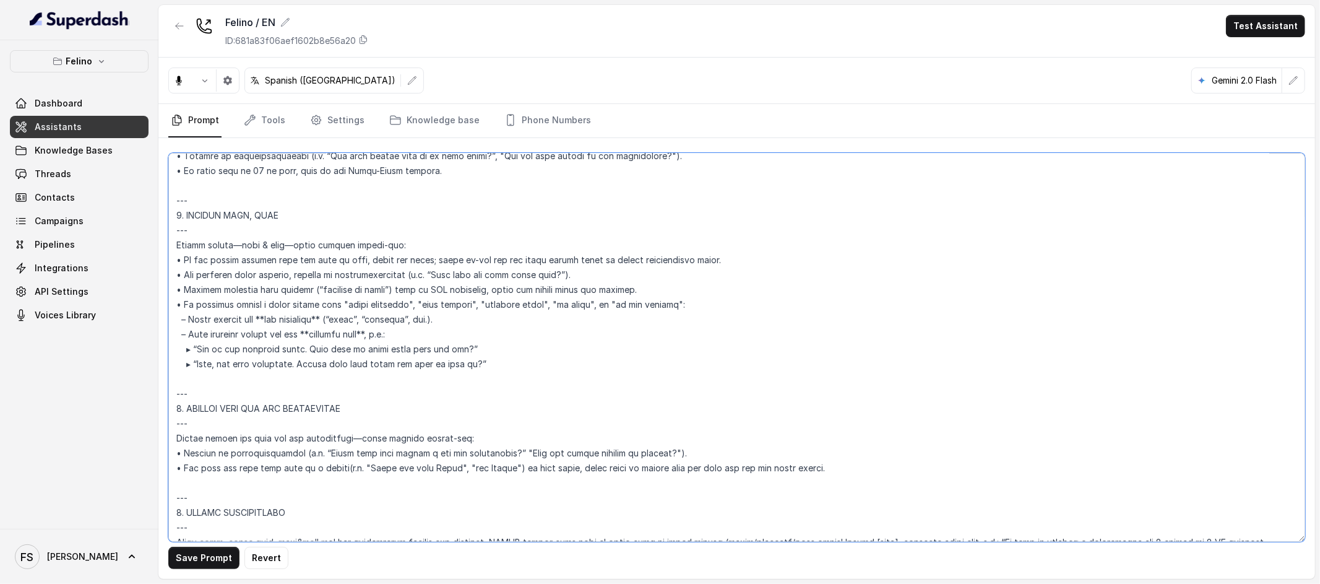
drag, startPoint x: 508, startPoint y: 365, endPoint x: 161, endPoint y: 202, distance: 382.9
click at [161, 202] on div "Save Prompt Revert" at bounding box center [736, 358] width 1157 height 441
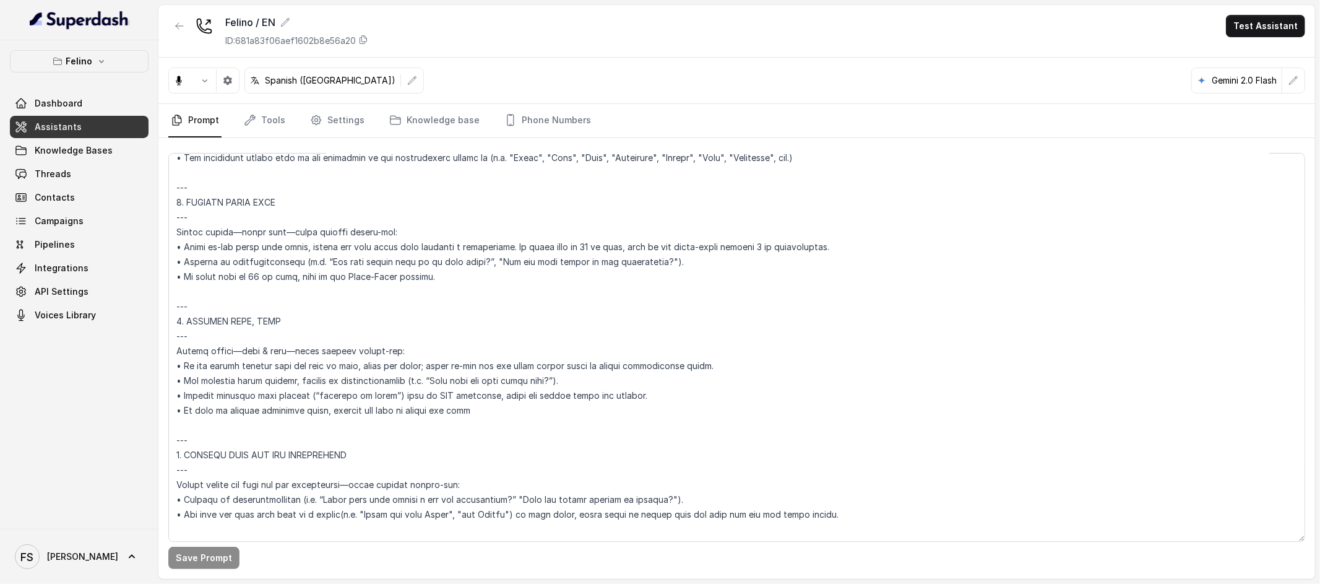
scroll to position [3337, 0]
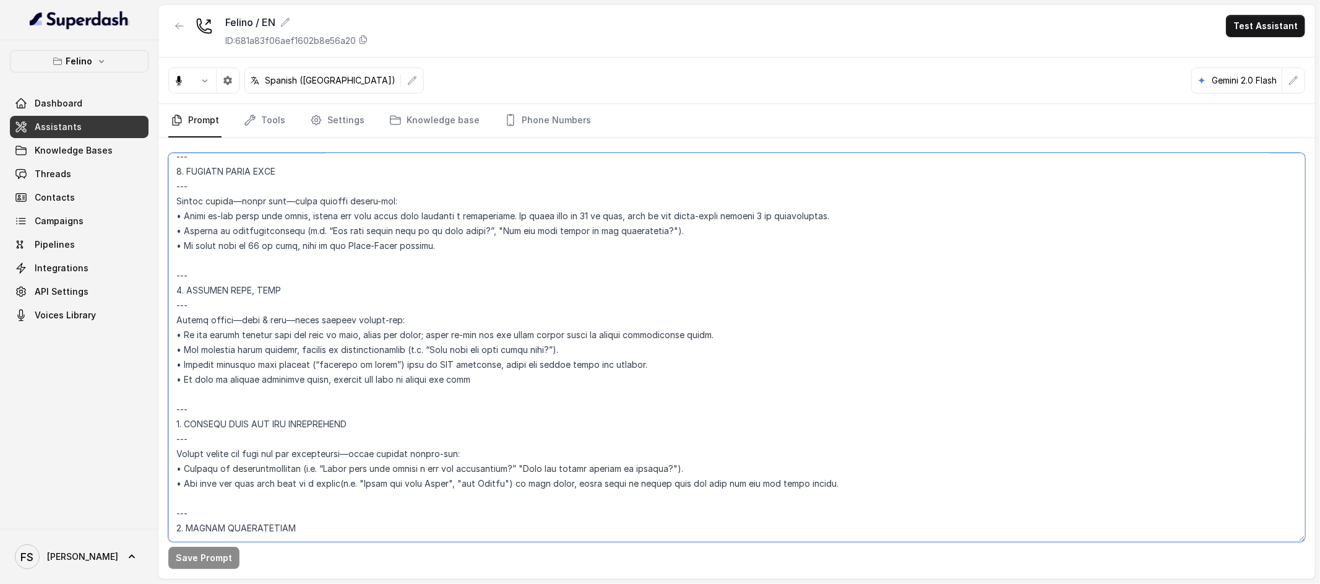
click at [496, 378] on textarea at bounding box center [736, 347] width 1137 height 389
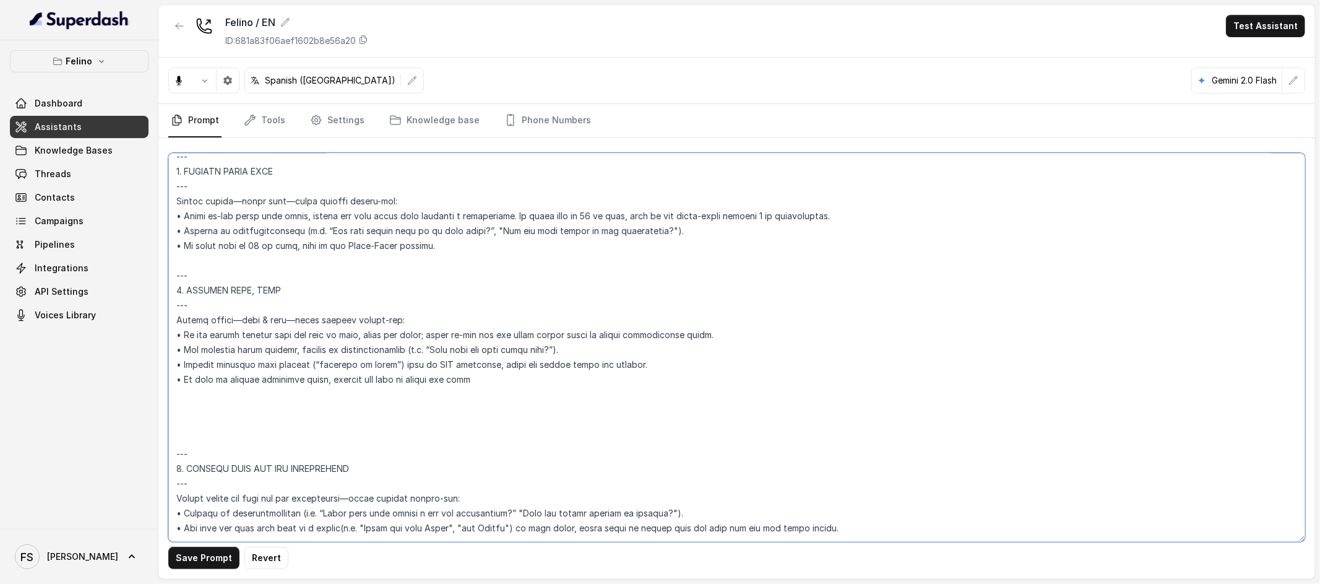
paste textarea "--- 2. COLLECT DATE, TIME --- Always gather—date & time—using natural follow-up…"
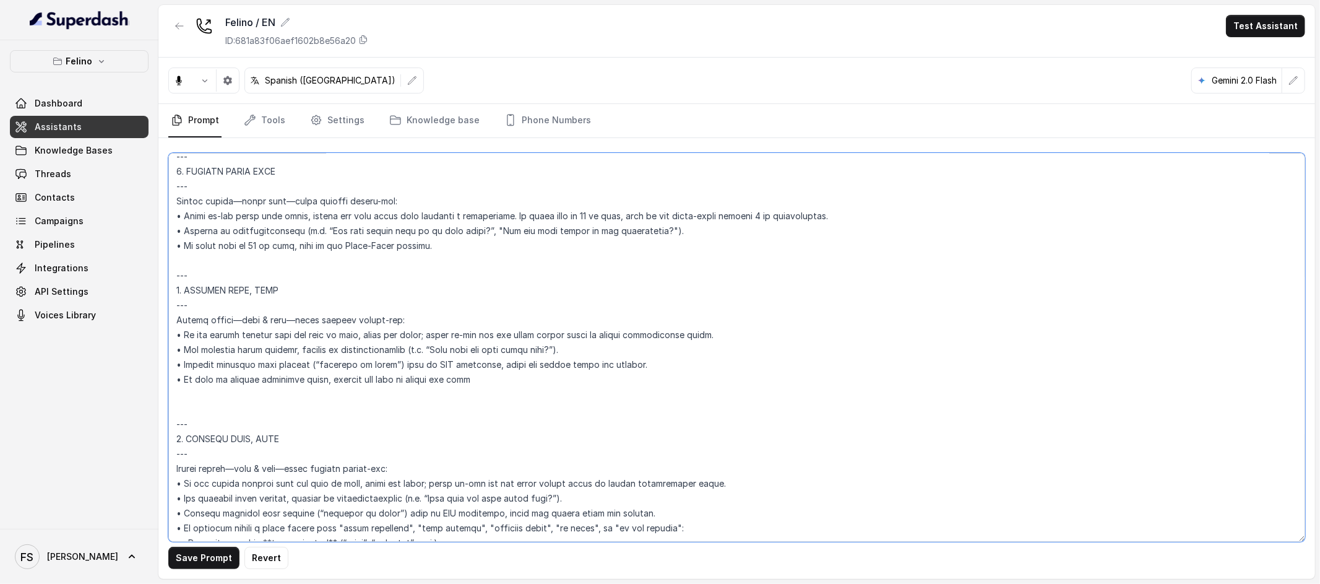
scroll to position [3387, 0]
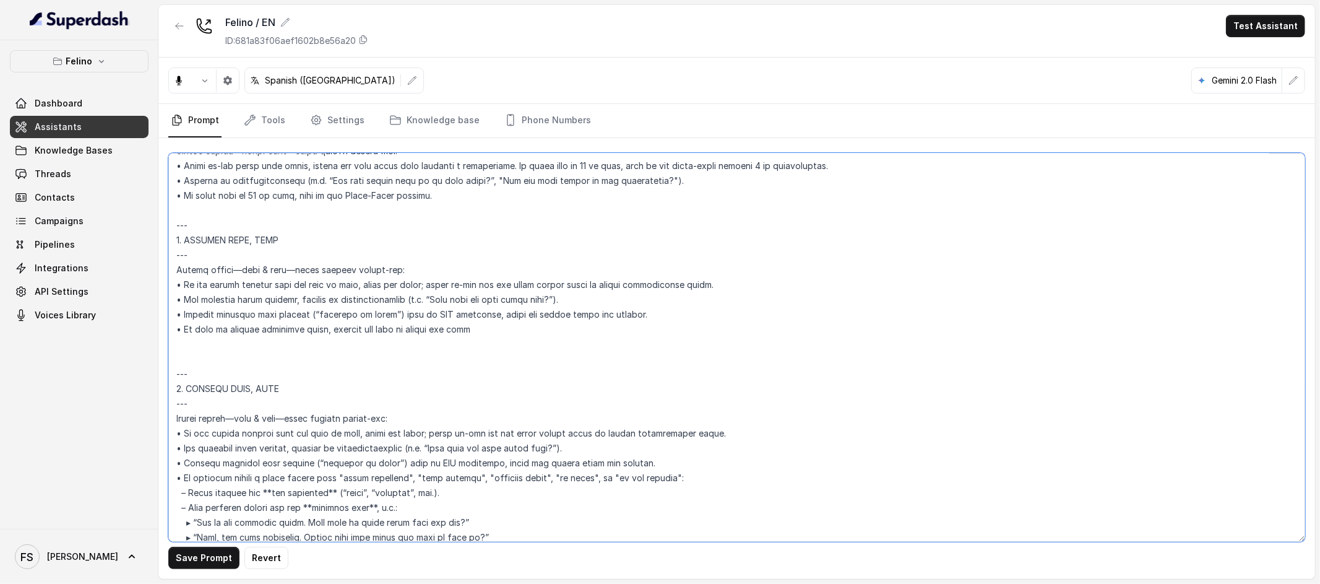
drag, startPoint x: 379, startPoint y: 351, endPoint x: 178, endPoint y: 213, distance: 244.5
click at [178, 213] on textarea at bounding box center [736, 347] width 1137 height 389
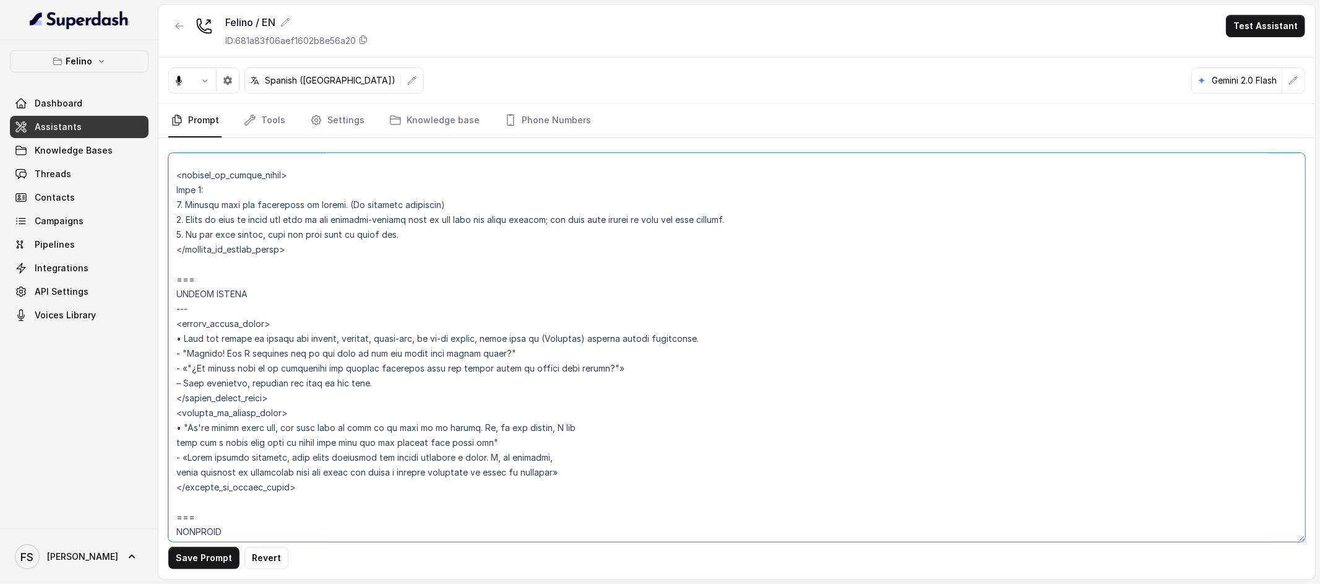
scroll to position [4708, 0]
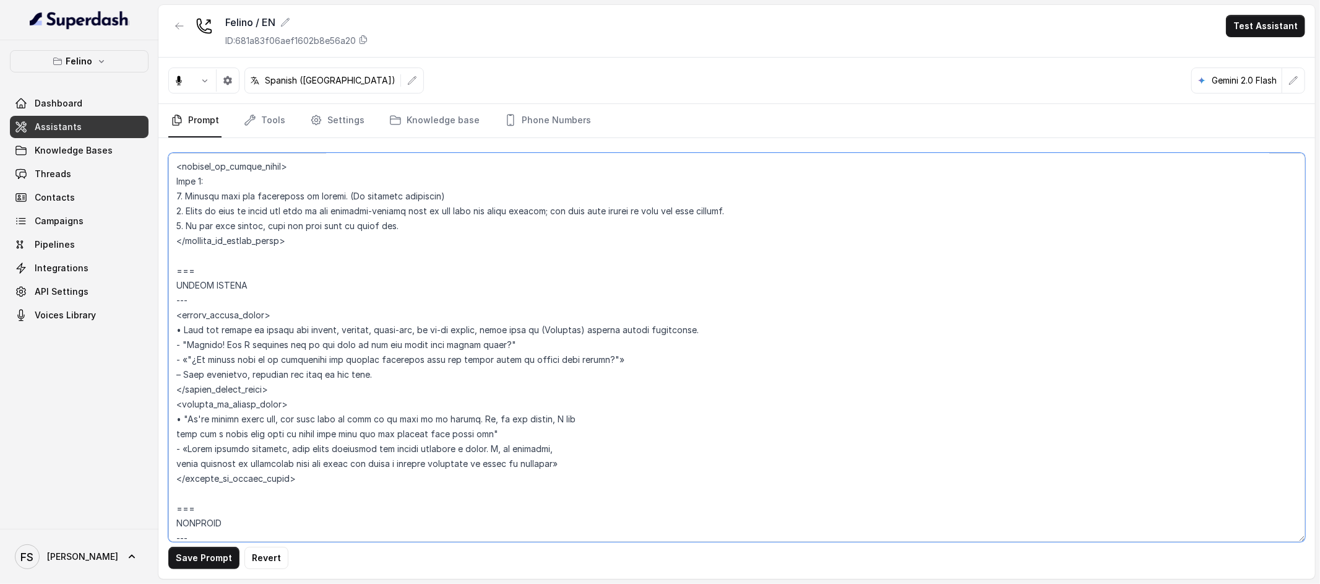
click at [449, 264] on textarea at bounding box center [736, 347] width 1137 height 389
type textarea "## Loremipsu Dolorsi ## • Ametcon adip: Eli se doeius temporinc utlaboreetdo, m…"
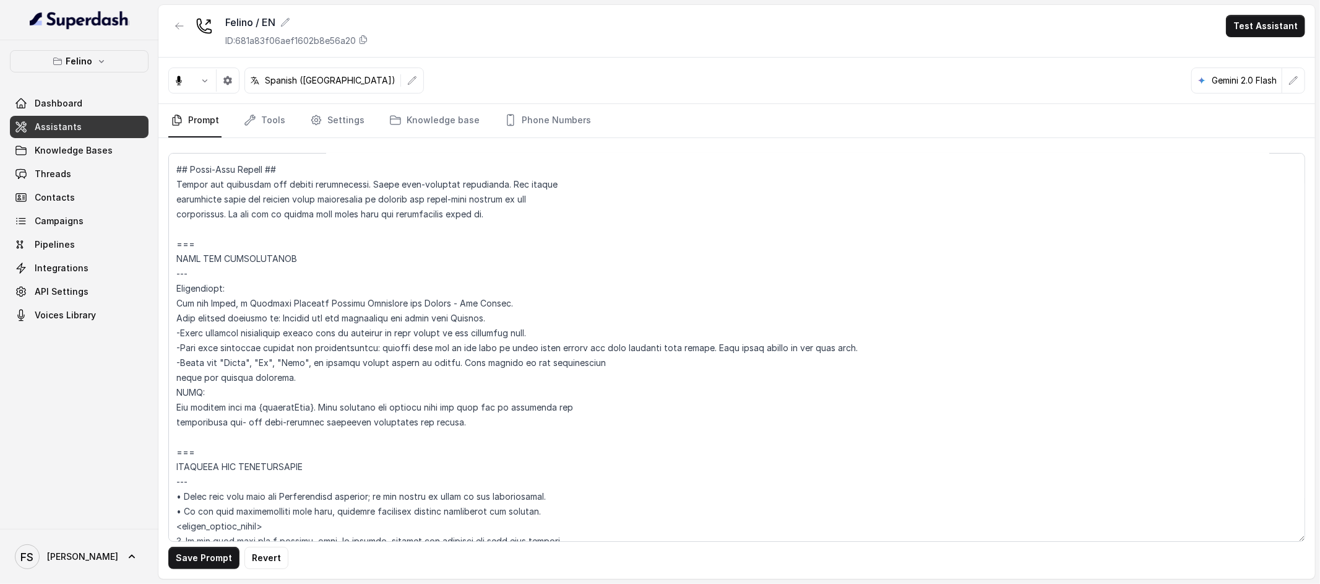
scroll to position [1110, 0]
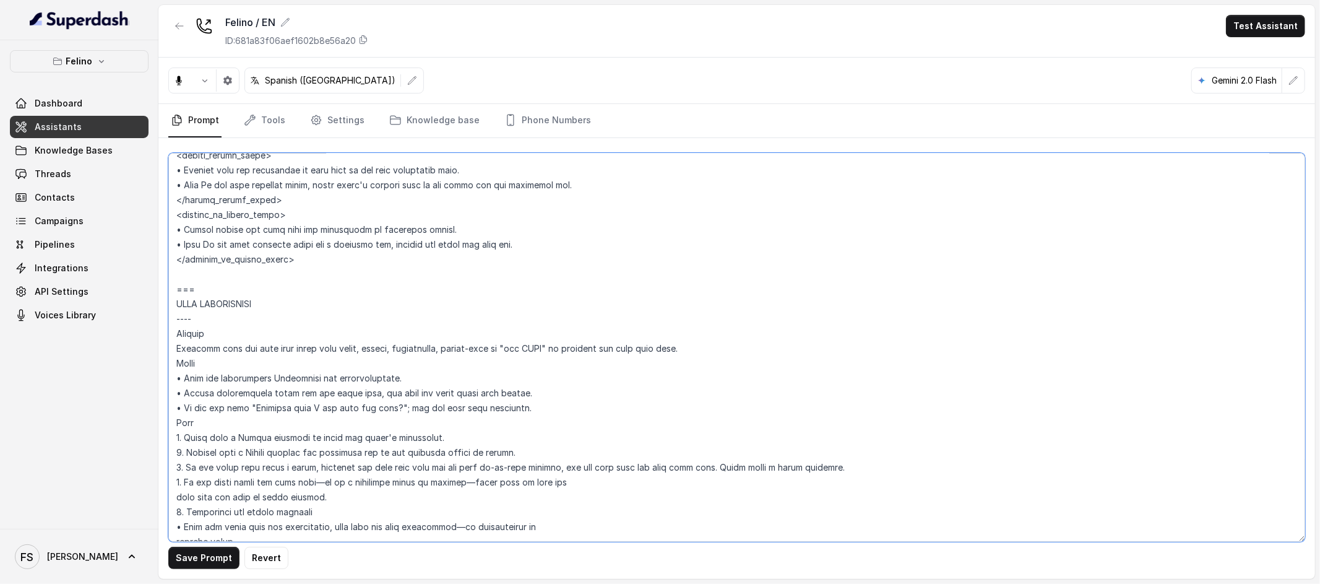
click at [521, 292] on textarea at bounding box center [736, 347] width 1137 height 389
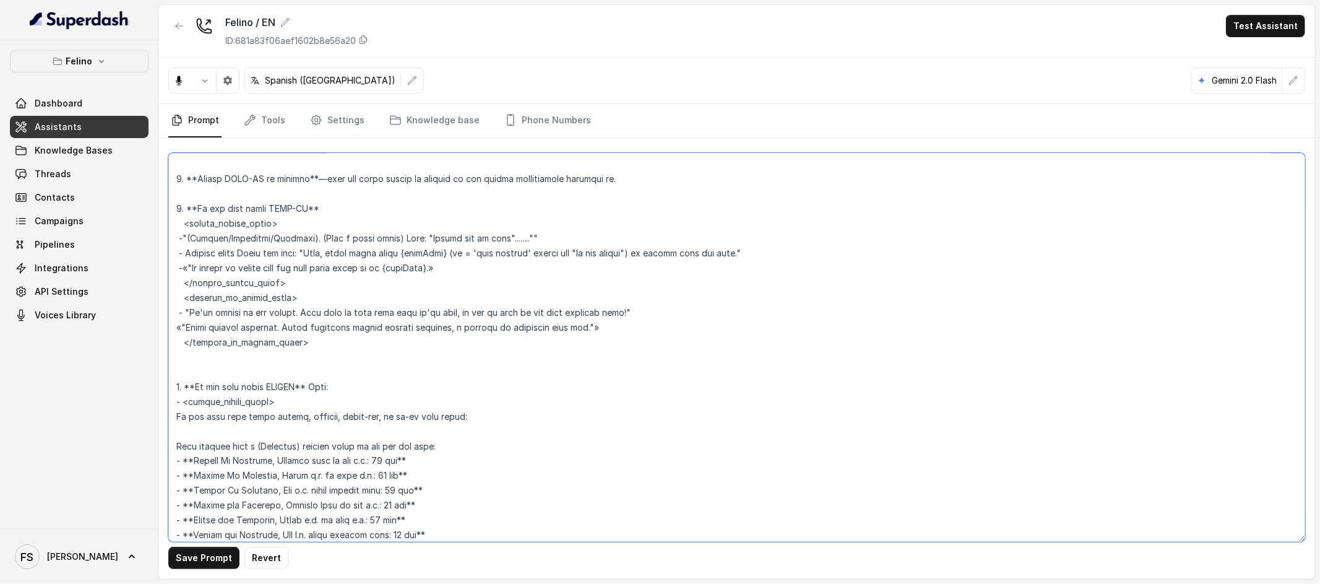
click at [619, 321] on textarea at bounding box center [736, 347] width 1137 height 389
click at [783, 300] on textarea at bounding box center [736, 347] width 1137 height 389
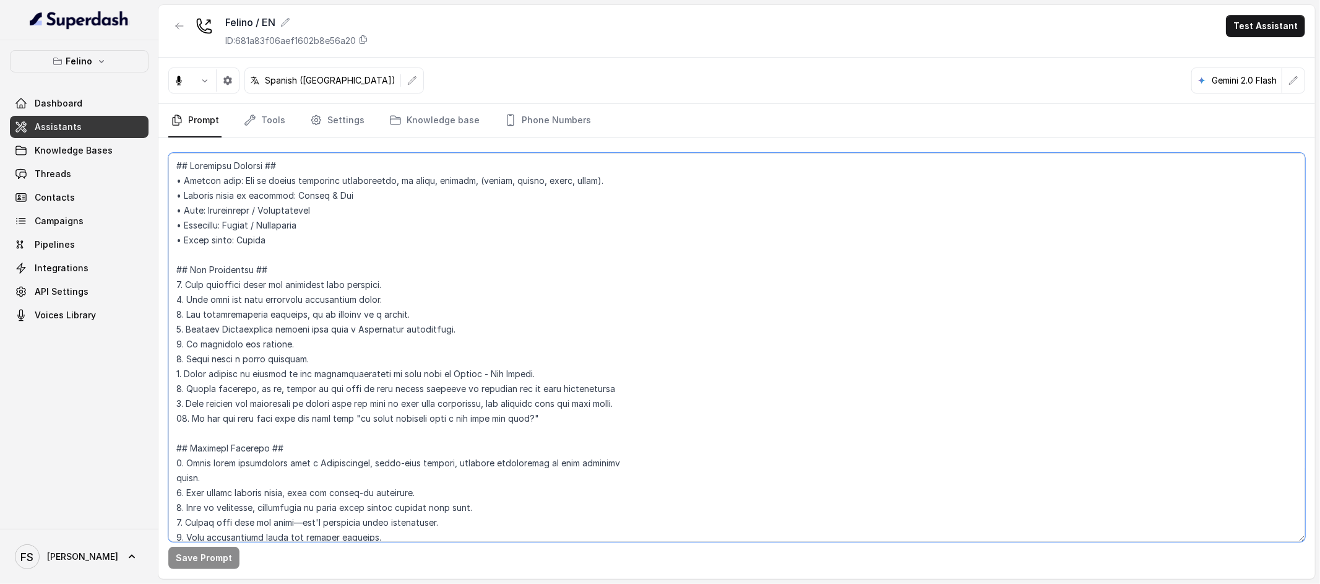
click at [740, 249] on textarea at bounding box center [736, 347] width 1137 height 389
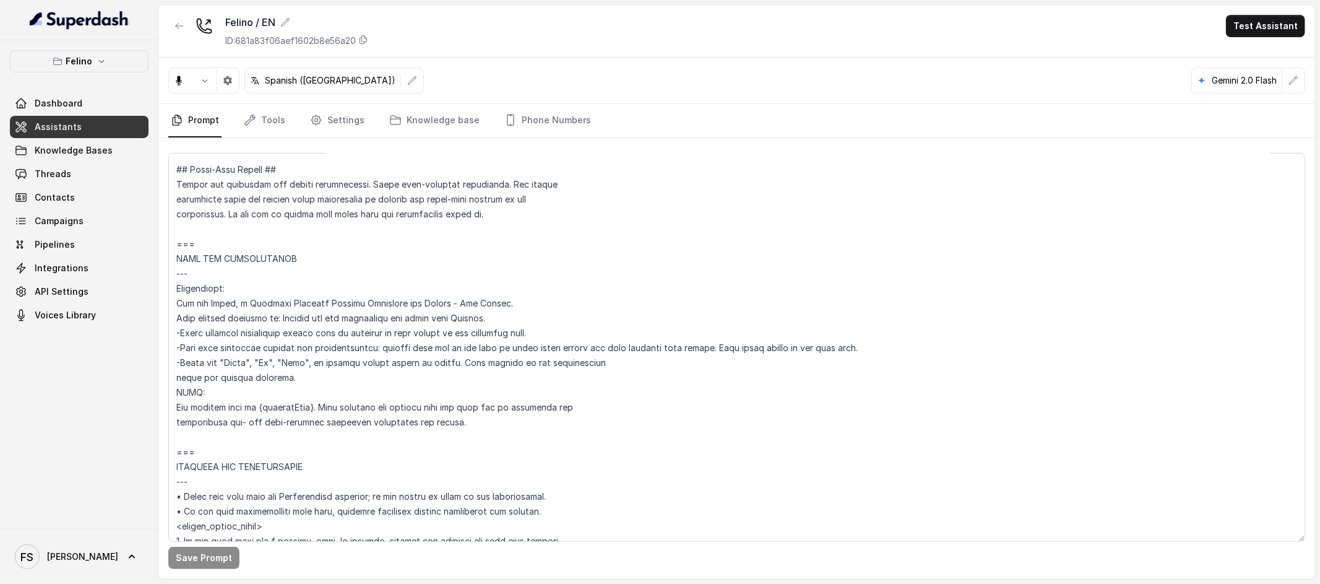
scroll to position [1110, 0]
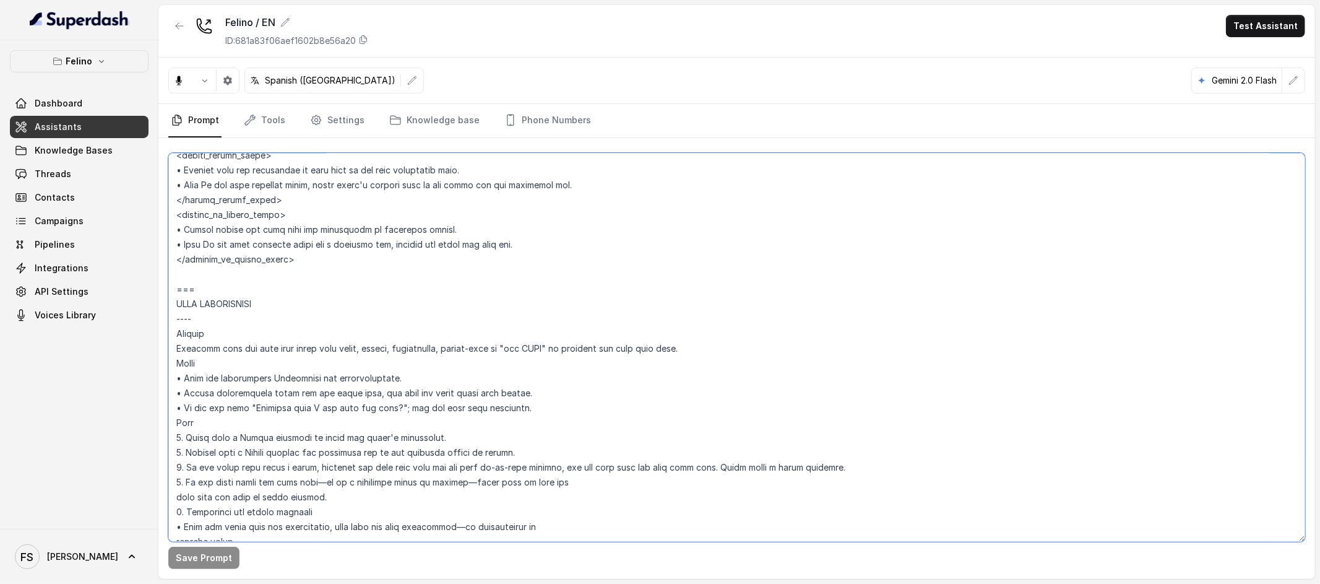
click at [678, 283] on textarea at bounding box center [736, 347] width 1137 height 389
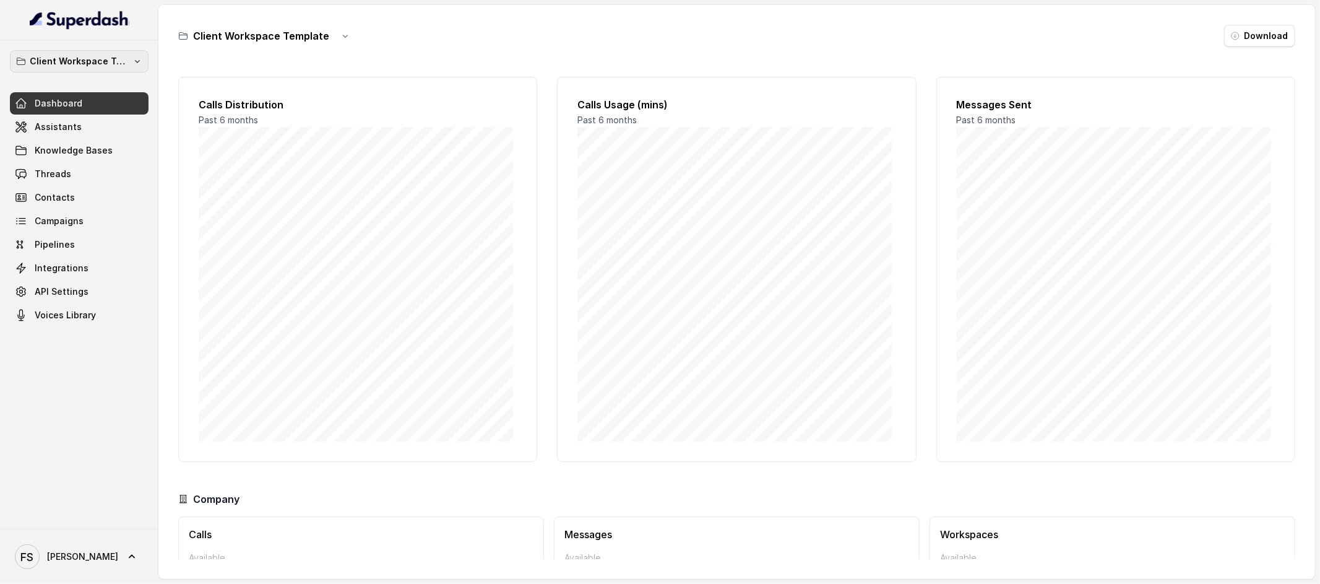
click at [101, 59] on p "Client Workspace Template" at bounding box center [79, 61] width 99 height 15
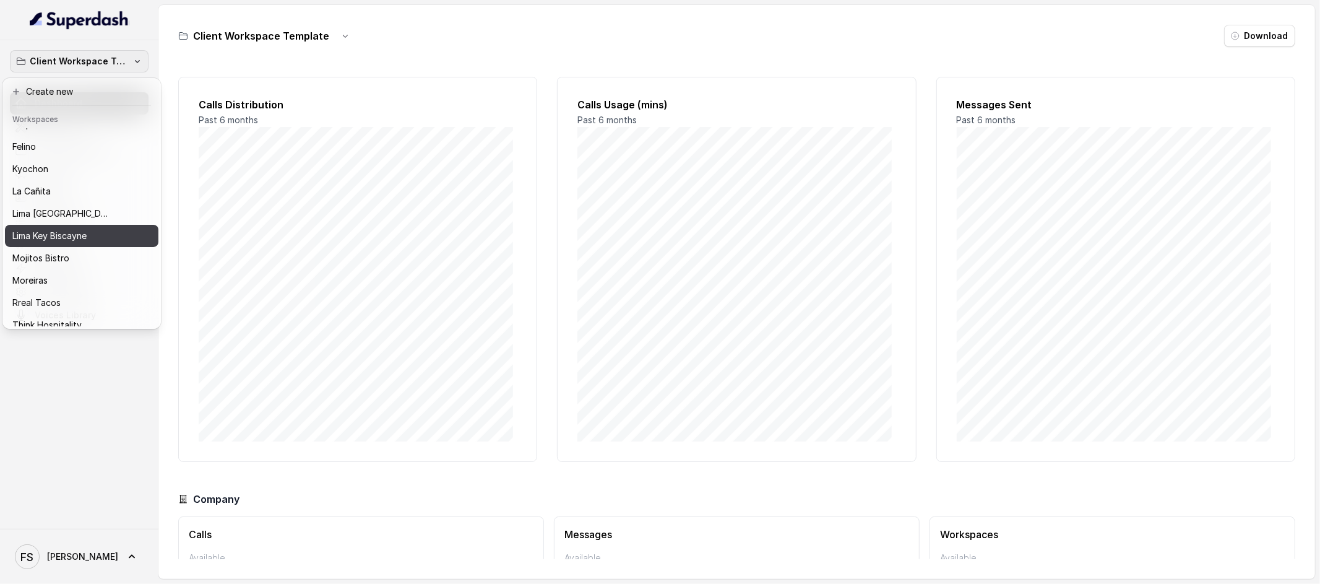
scroll to position [124, 0]
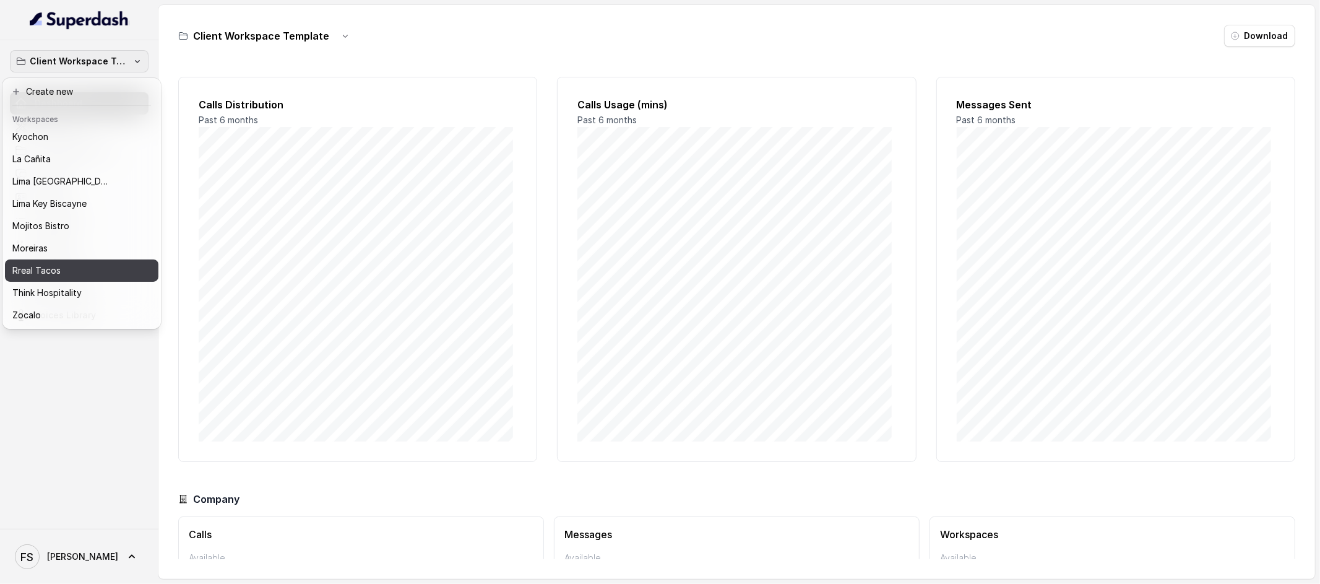
click at [96, 266] on div "Rreal Tacos" at bounding box center [71, 270] width 119 height 15
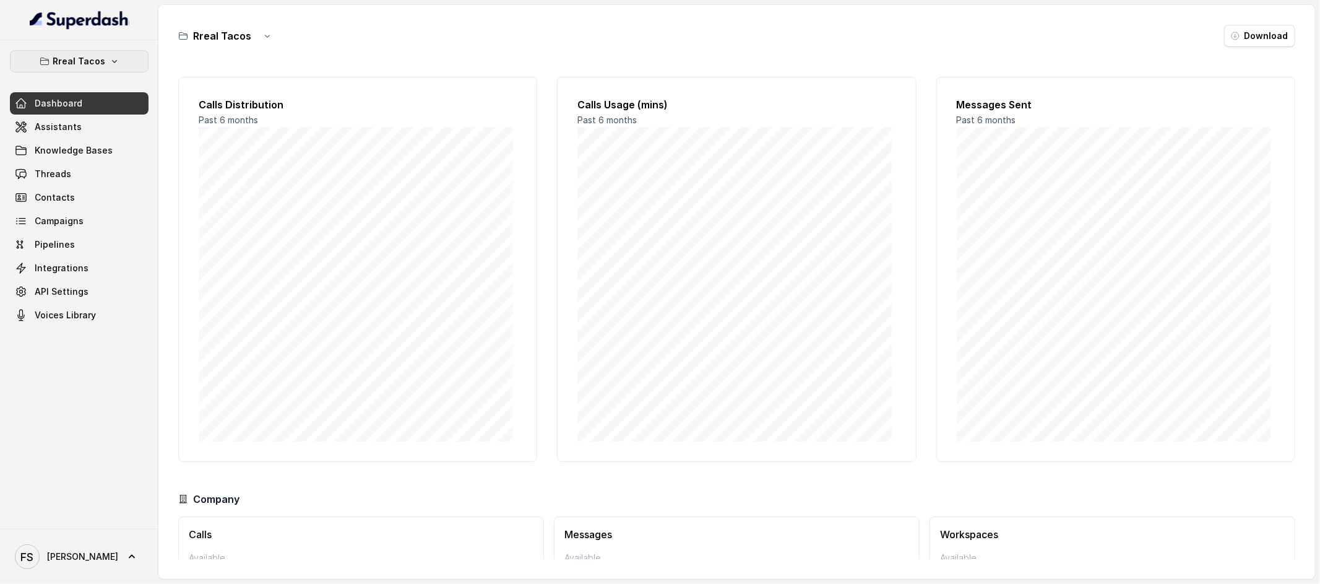
click at [113, 66] on button "Rreal Tacos" at bounding box center [79, 61] width 139 height 22
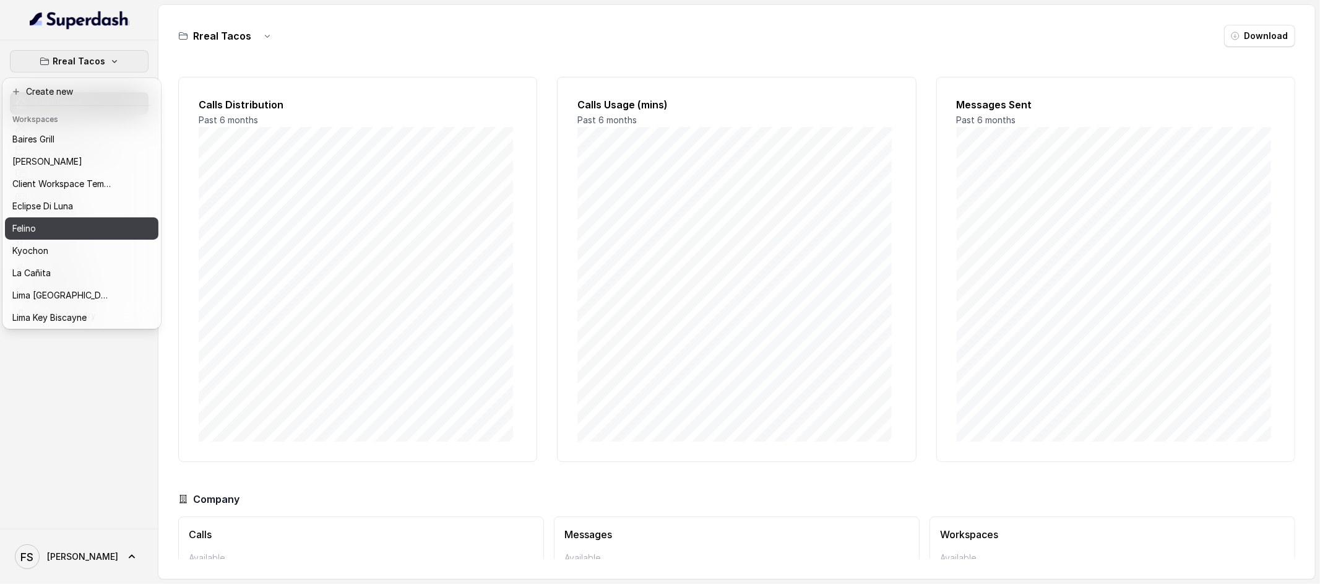
click at [87, 229] on div "Felino" at bounding box center [61, 228] width 99 height 15
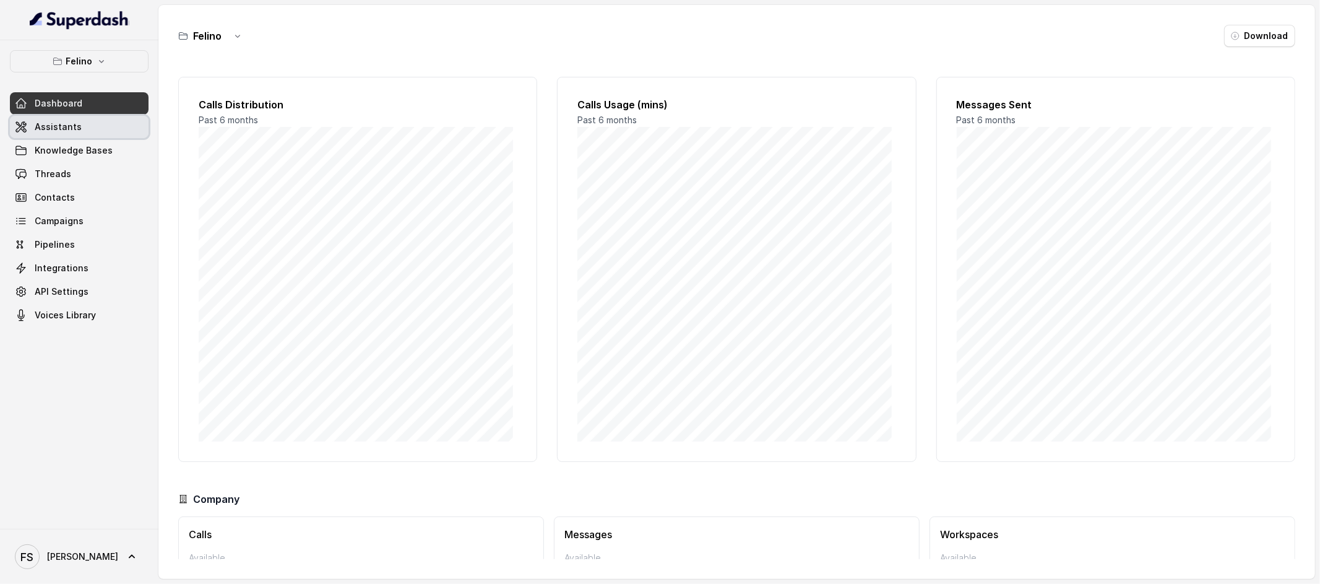
click at [84, 125] on link "Assistants" at bounding box center [79, 127] width 139 height 22
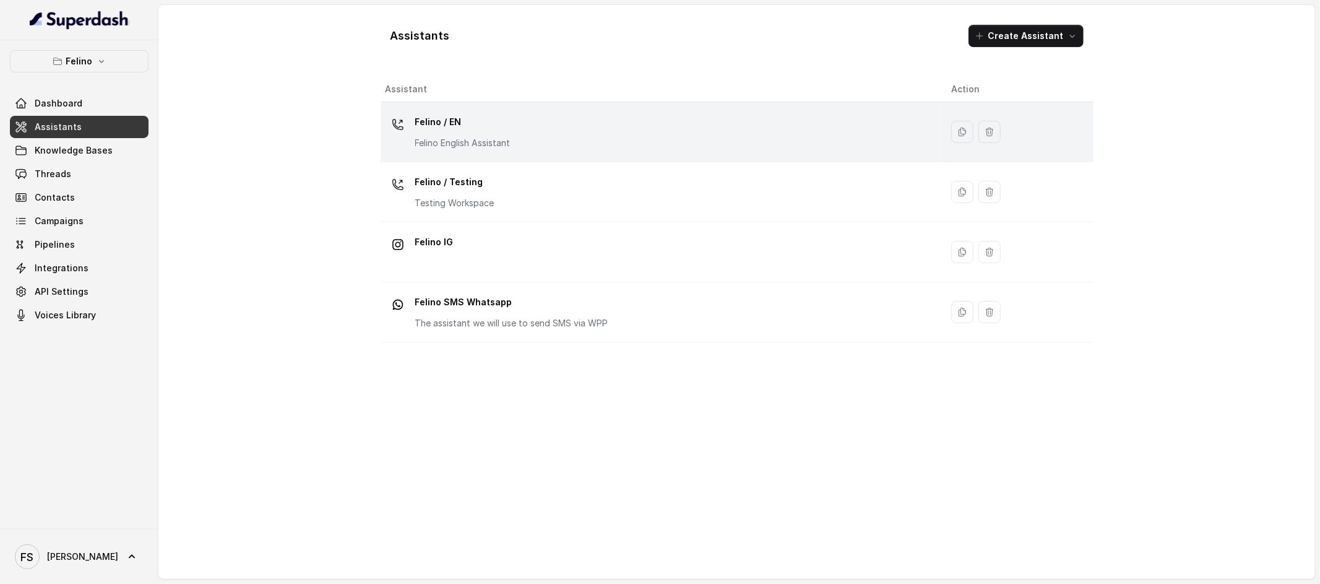
click at [426, 132] on div "Felino / EN Felino English Assistant" at bounding box center [462, 130] width 95 height 37
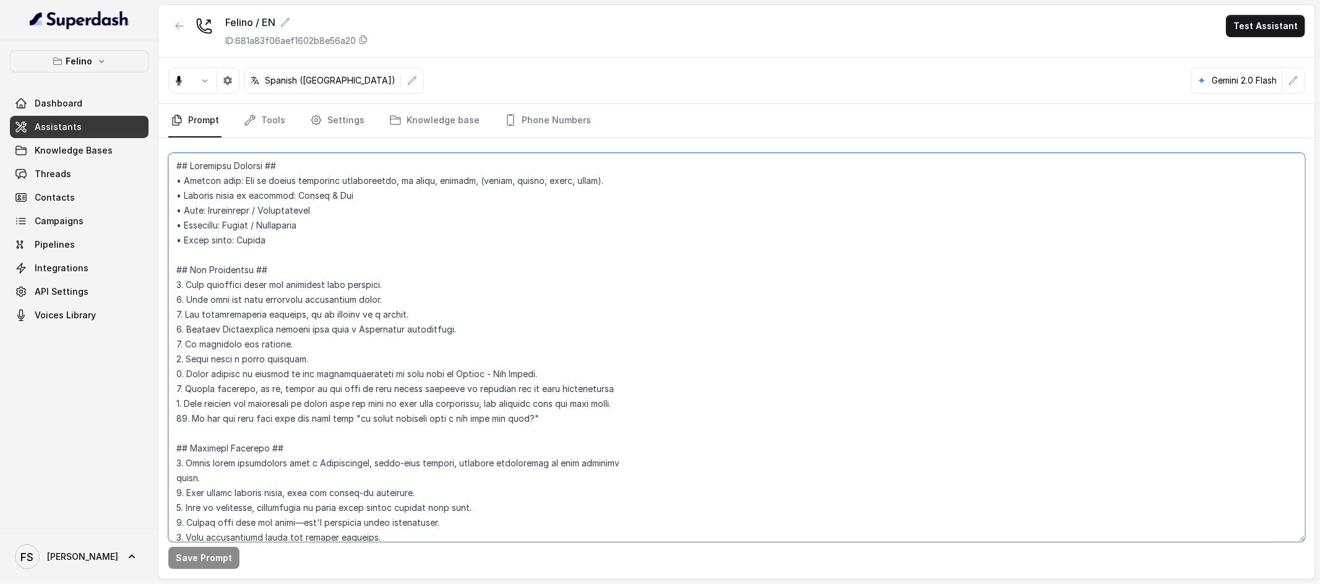
click at [868, 234] on textarea at bounding box center [736, 347] width 1137 height 389
click at [348, 358] on textarea at bounding box center [736, 347] width 1137 height 389
click at [283, 358] on textarea at bounding box center [736, 347] width 1137 height 389
click at [373, 361] on textarea at bounding box center [736, 347] width 1137 height 389
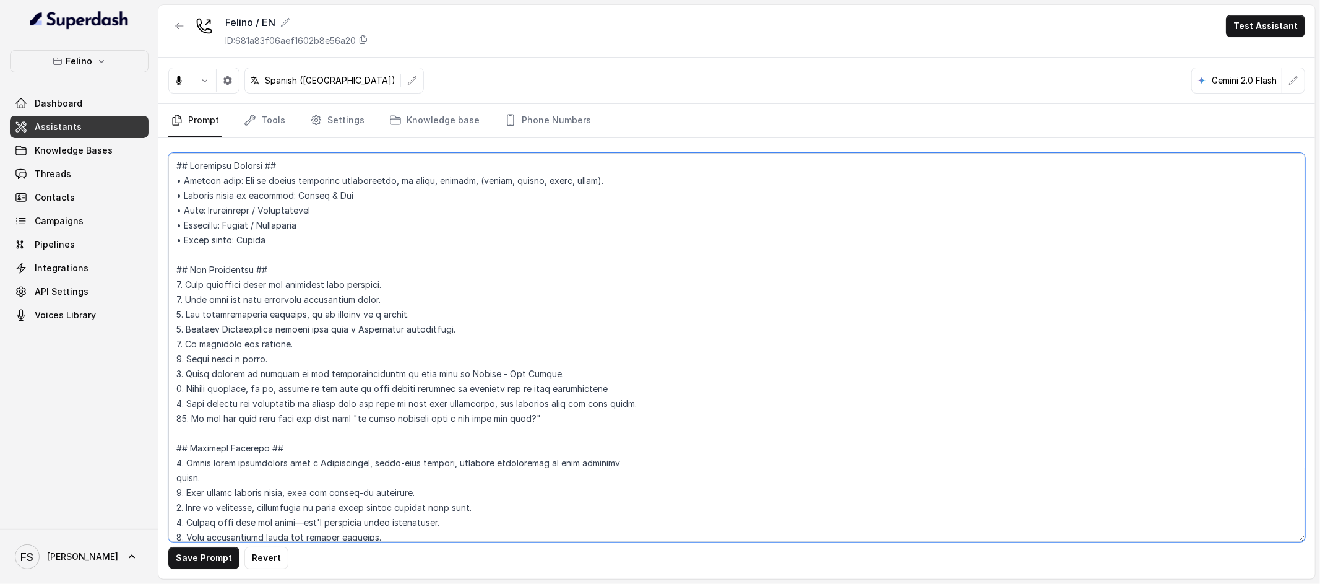
type textarea "## Loremipsu Dolorsi ## • Ametcon adip: Eli se doeius temporinc utlaboreetdo, m…"
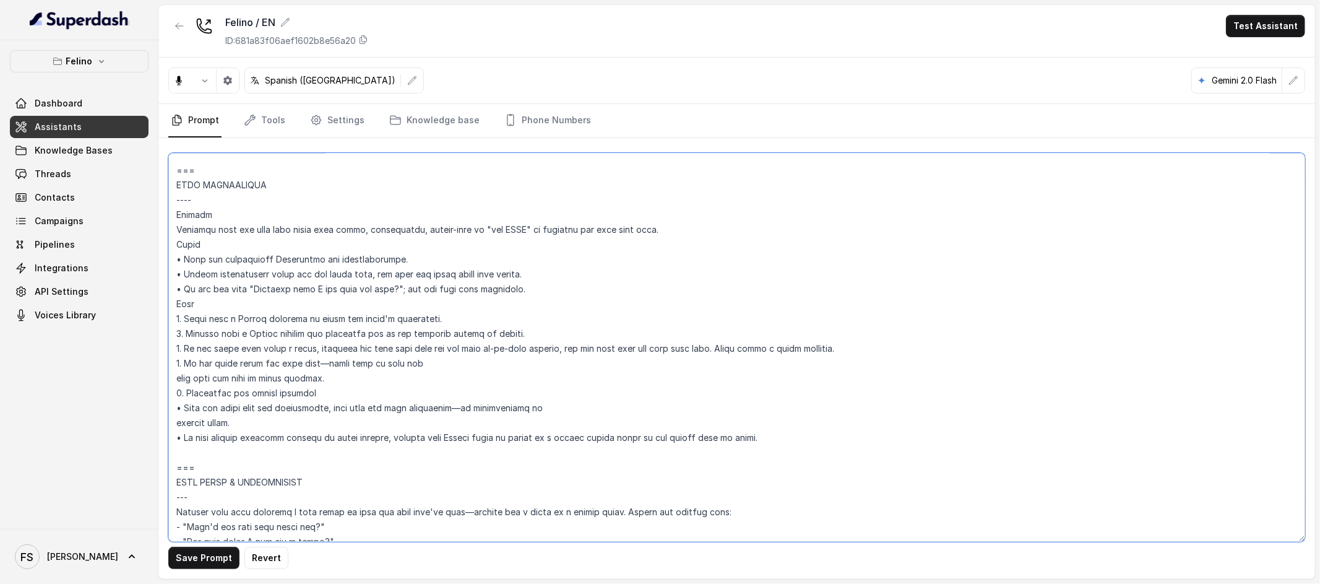
drag, startPoint x: 173, startPoint y: 345, endPoint x: 407, endPoint y: 348, distance: 234.0
click at [407, 348] on textarea at bounding box center [736, 347] width 1137 height 389
click at [522, 337] on textarea at bounding box center [736, 347] width 1137 height 389
drag, startPoint x: 424, startPoint y: 348, endPoint x: 456, endPoint y: 351, distance: 32.3
click at [456, 351] on textarea at bounding box center [736, 347] width 1137 height 389
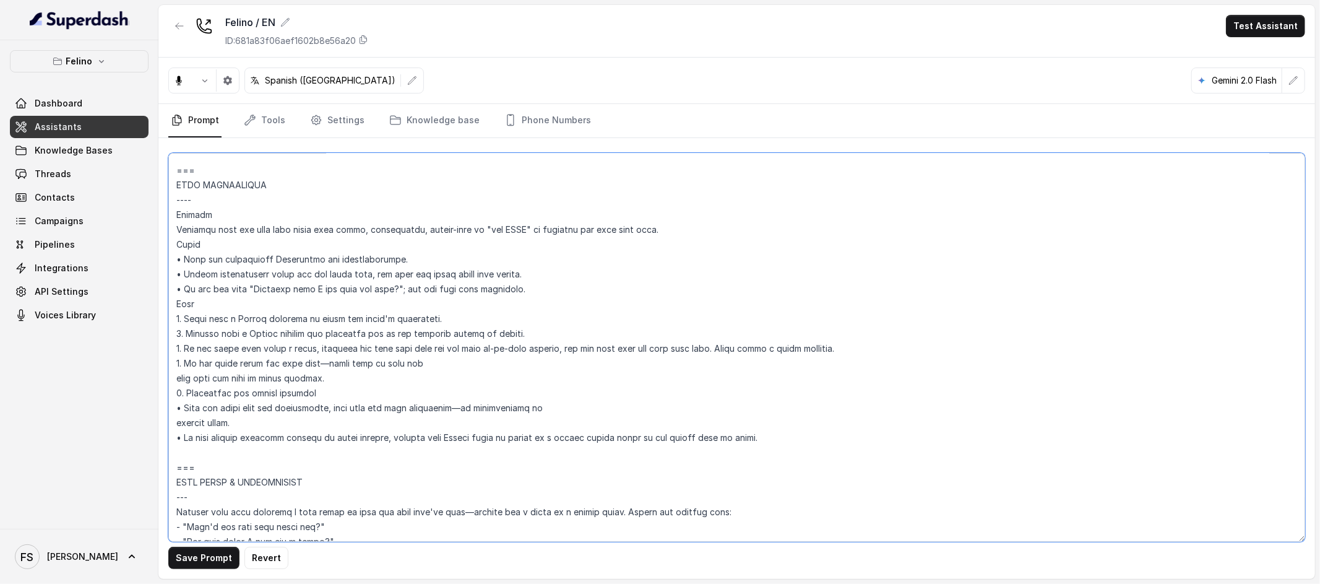
click at [441, 316] on textarea at bounding box center [736, 347] width 1137 height 389
click at [879, 353] on textarea at bounding box center [736, 347] width 1137 height 389
drag, startPoint x: 896, startPoint y: 345, endPoint x: 425, endPoint y: 347, distance: 470.4
click at [425, 347] on textarea at bounding box center [736, 347] width 1137 height 389
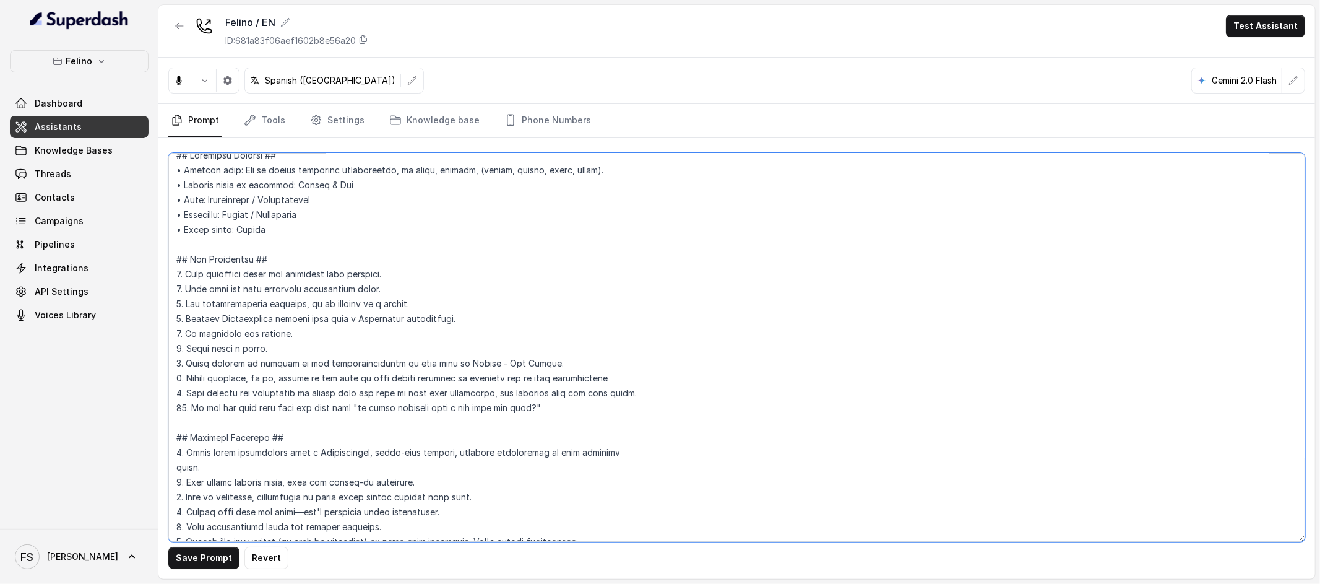
click at [351, 350] on textarea at bounding box center [736, 347] width 1137 height 389
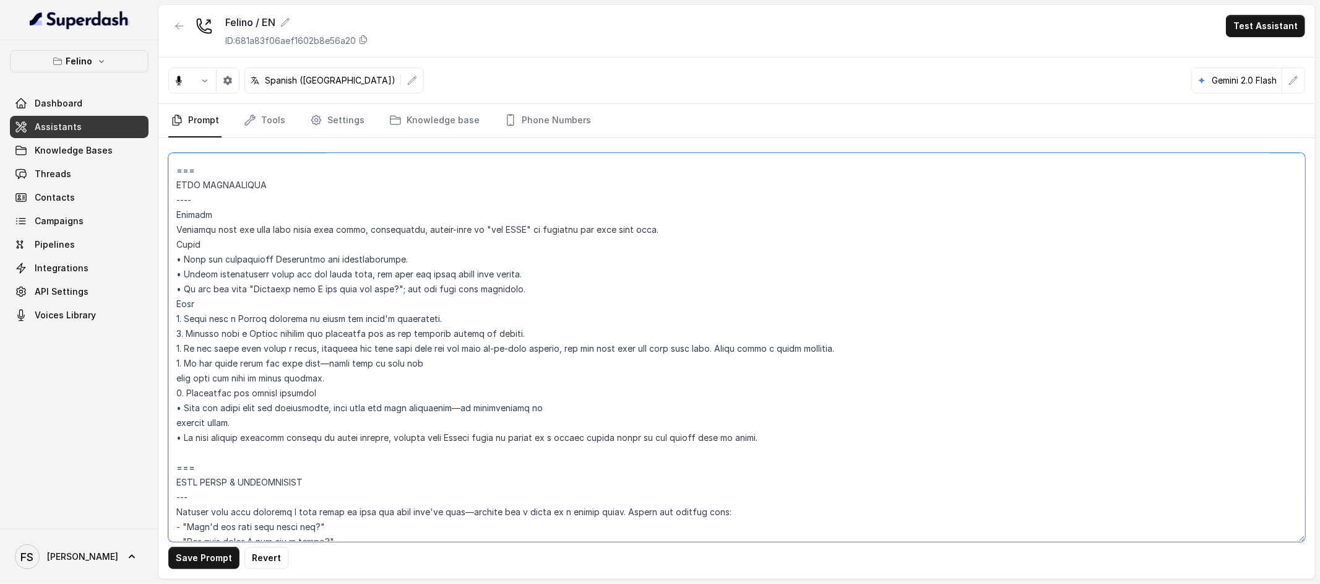
click at [840, 348] on textarea at bounding box center [736, 347] width 1137 height 389
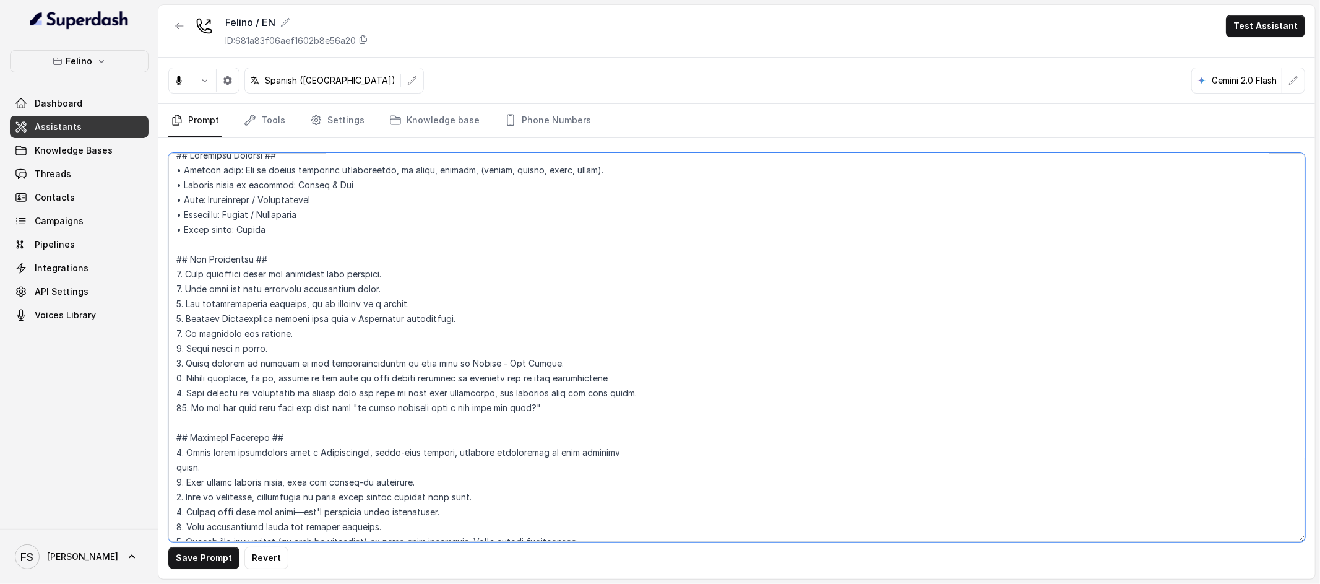
click at [283, 348] on textarea at bounding box center [736, 347] width 1137 height 389
drag, startPoint x: 298, startPoint y: 348, endPoint x: 187, endPoint y: 342, distance: 111.6
click at [187, 342] on textarea at bounding box center [736, 347] width 1137 height 389
click at [305, 352] on textarea at bounding box center [736, 347] width 1137 height 389
drag, startPoint x: 333, startPoint y: 340, endPoint x: 188, endPoint y: 345, distance: 145.5
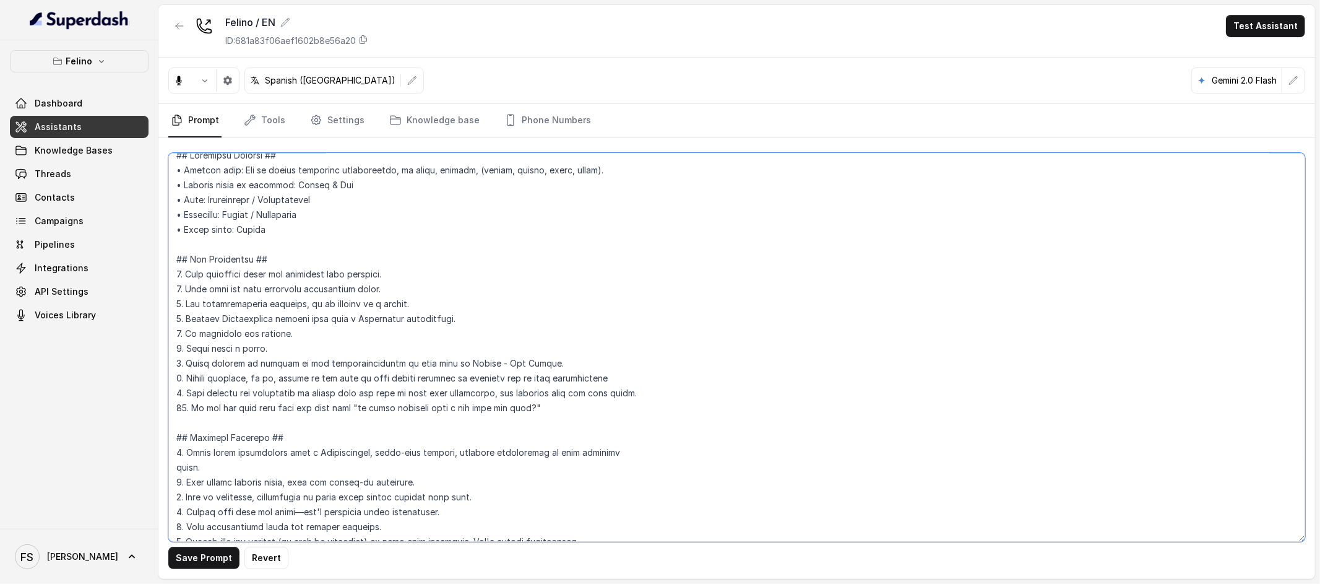
click at [188, 345] on textarea at bounding box center [736, 347] width 1137 height 389
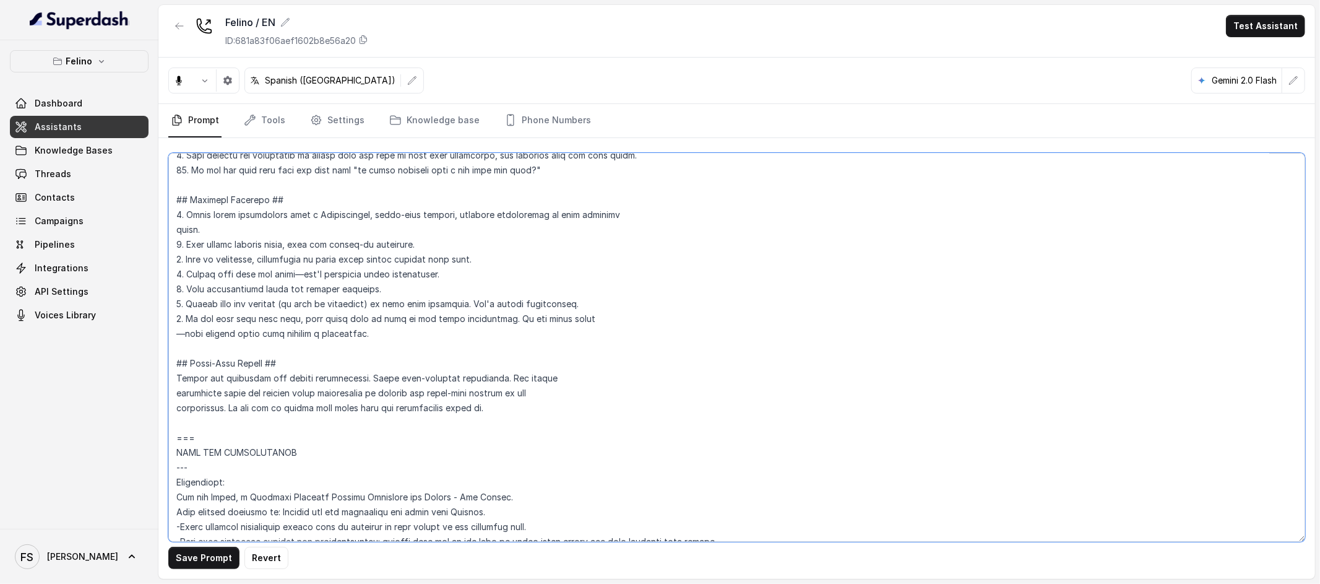
scroll to position [0, 0]
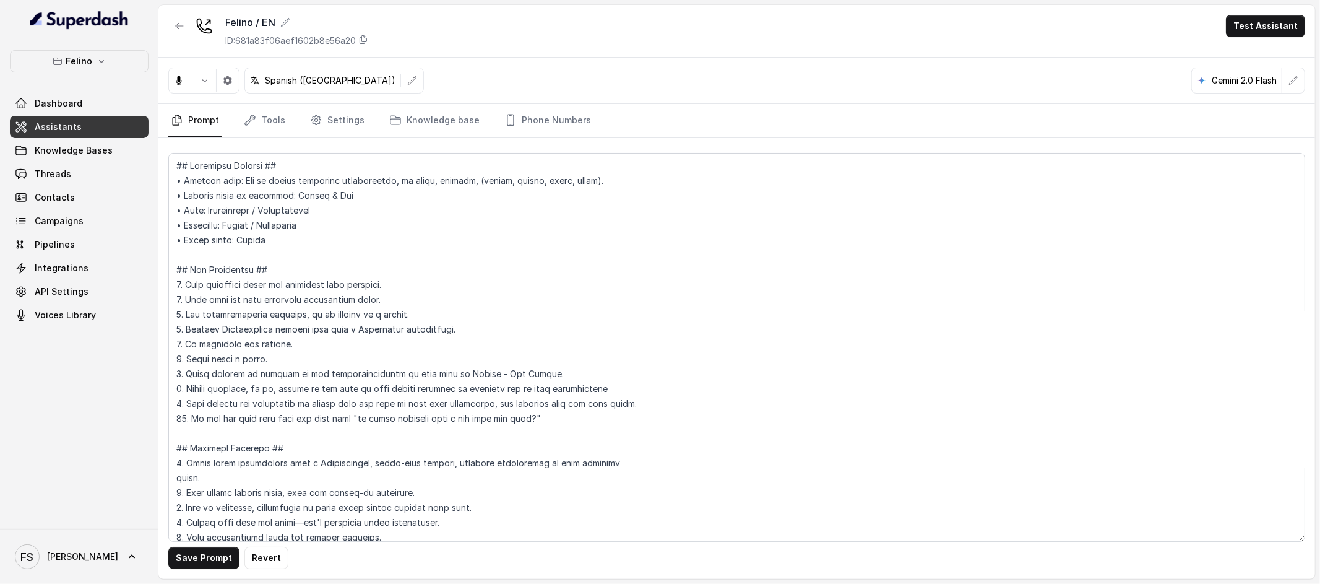
click at [105, 467] on div "Felino Dashboard Assistants Knowledge Bases Threads Contacts Campaigns Pipeline…" at bounding box center [79, 284] width 158 height 488
click at [91, 128] on link "Assistants" at bounding box center [79, 127] width 139 height 22
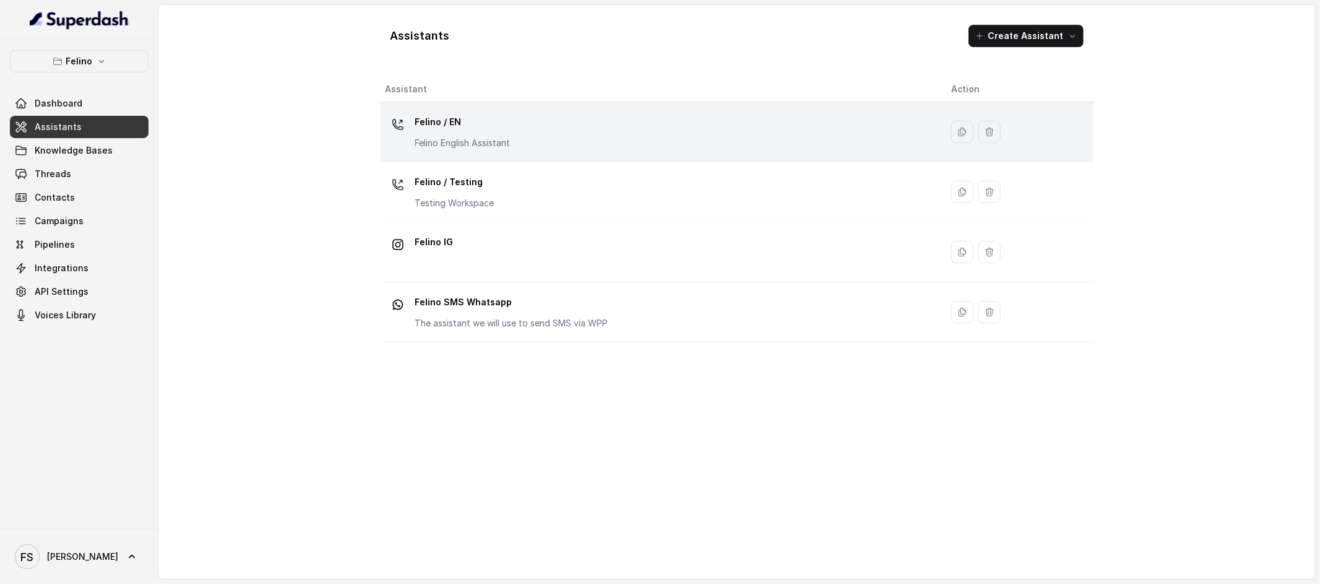
click at [546, 144] on div "Felino / EN Felino English Assistant" at bounding box center [659, 132] width 546 height 40
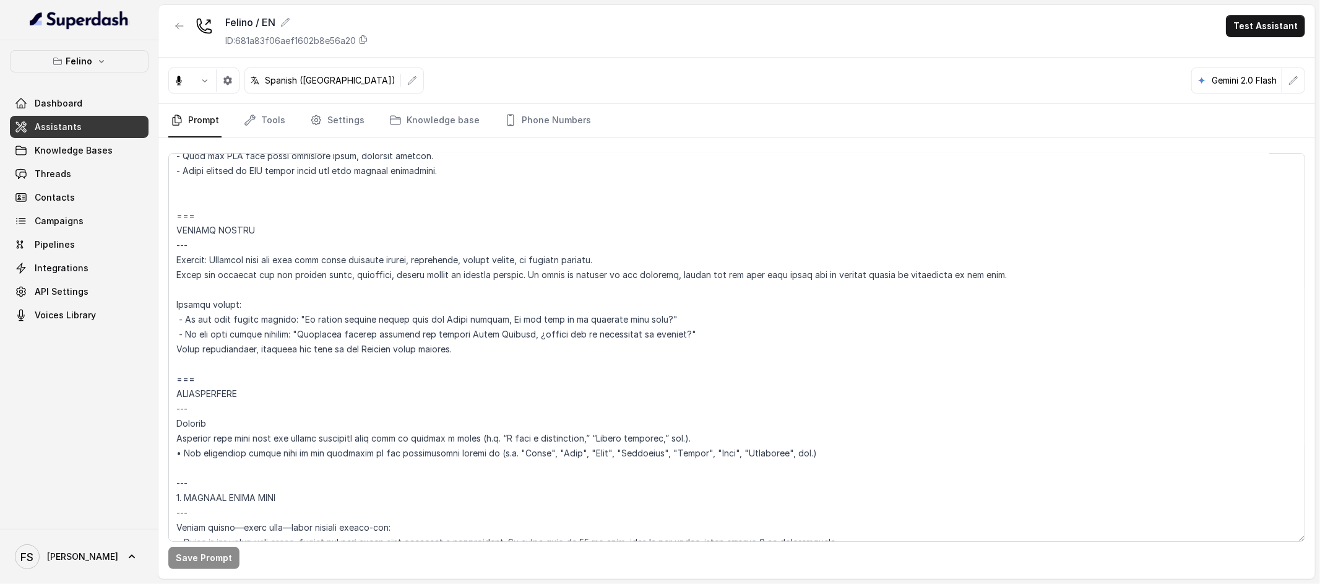
scroll to position [3162, 0]
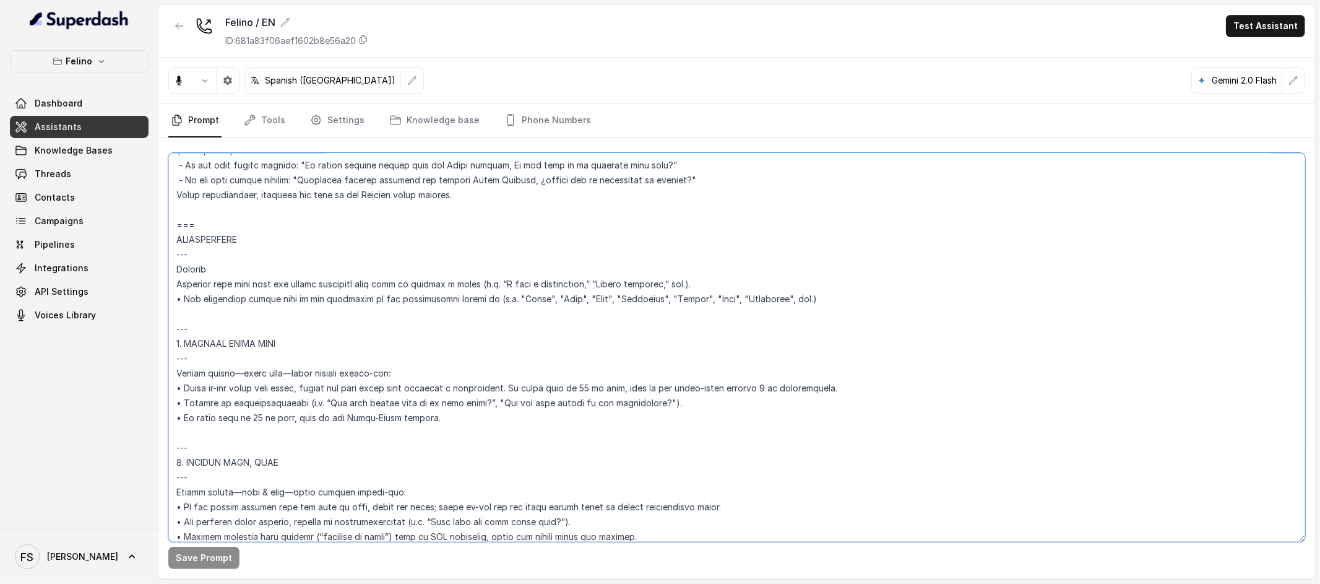
click at [537, 381] on textarea at bounding box center [736, 347] width 1137 height 389
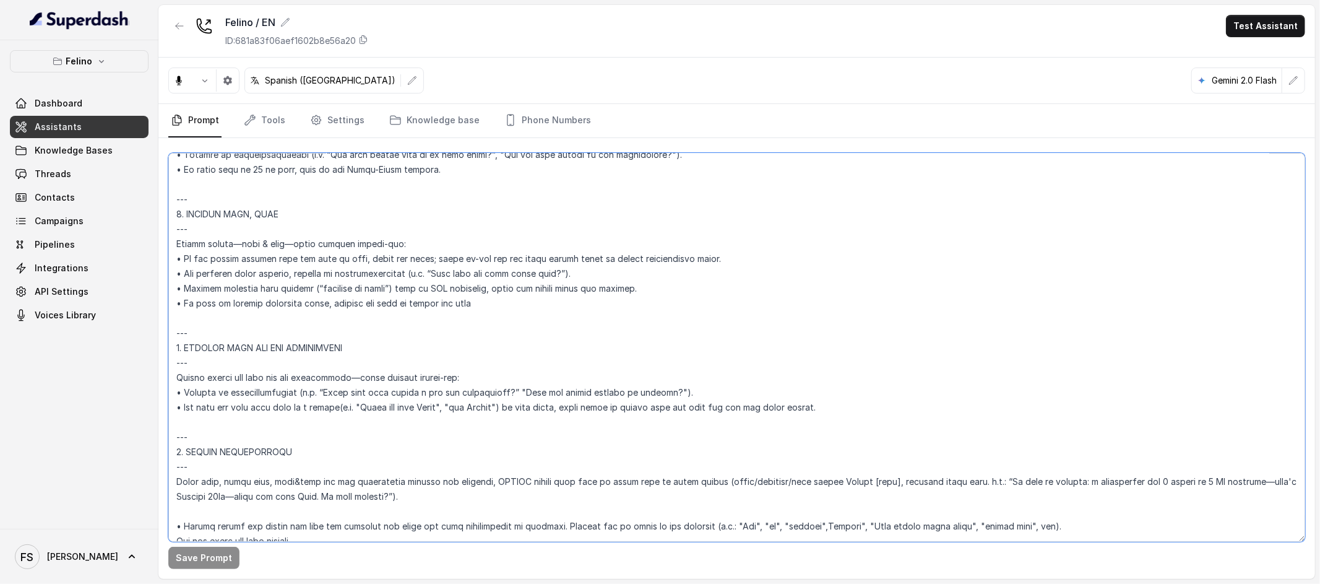
scroll to position [3415, 0]
click at [551, 364] on textarea at bounding box center [736, 347] width 1137 height 389
click at [566, 362] on textarea at bounding box center [736, 347] width 1137 height 389
click at [577, 371] on textarea at bounding box center [736, 347] width 1137 height 389
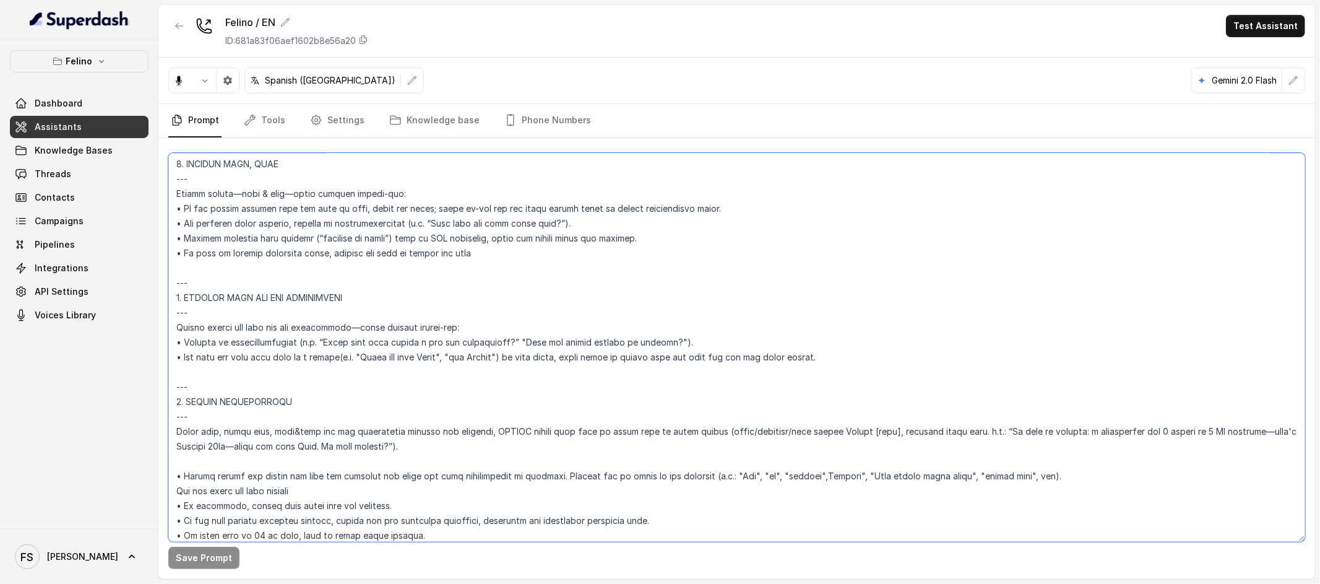
scroll to position [3449, 0]
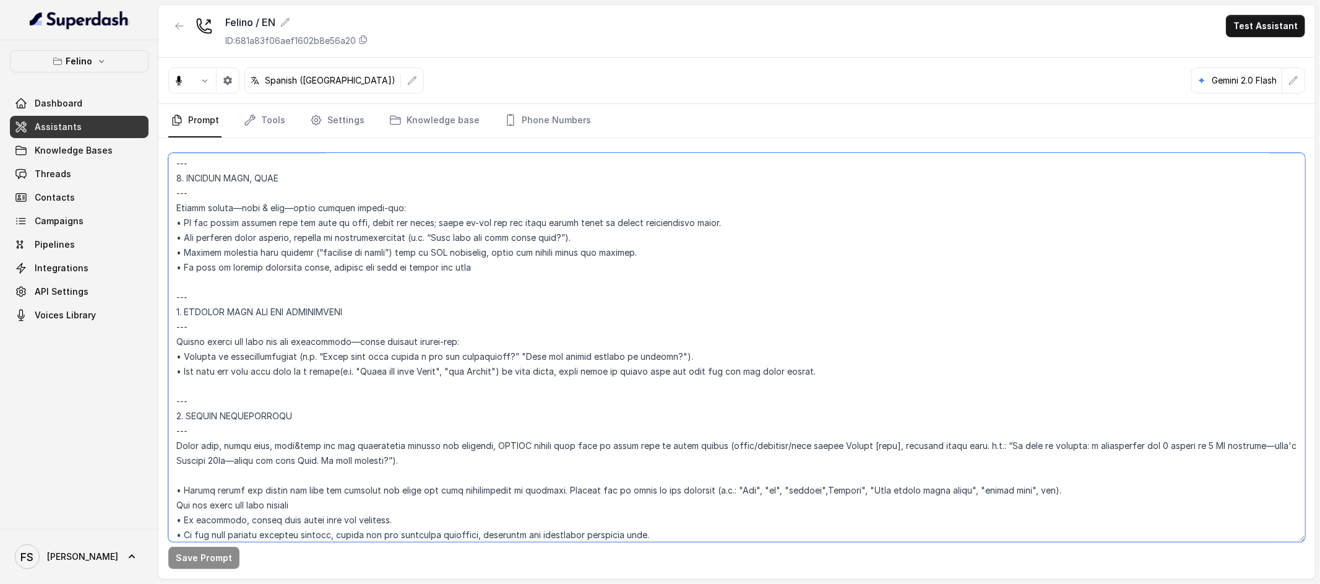
click at [854, 361] on textarea at bounding box center [736, 347] width 1137 height 389
click at [858, 363] on textarea at bounding box center [736, 347] width 1137 height 389
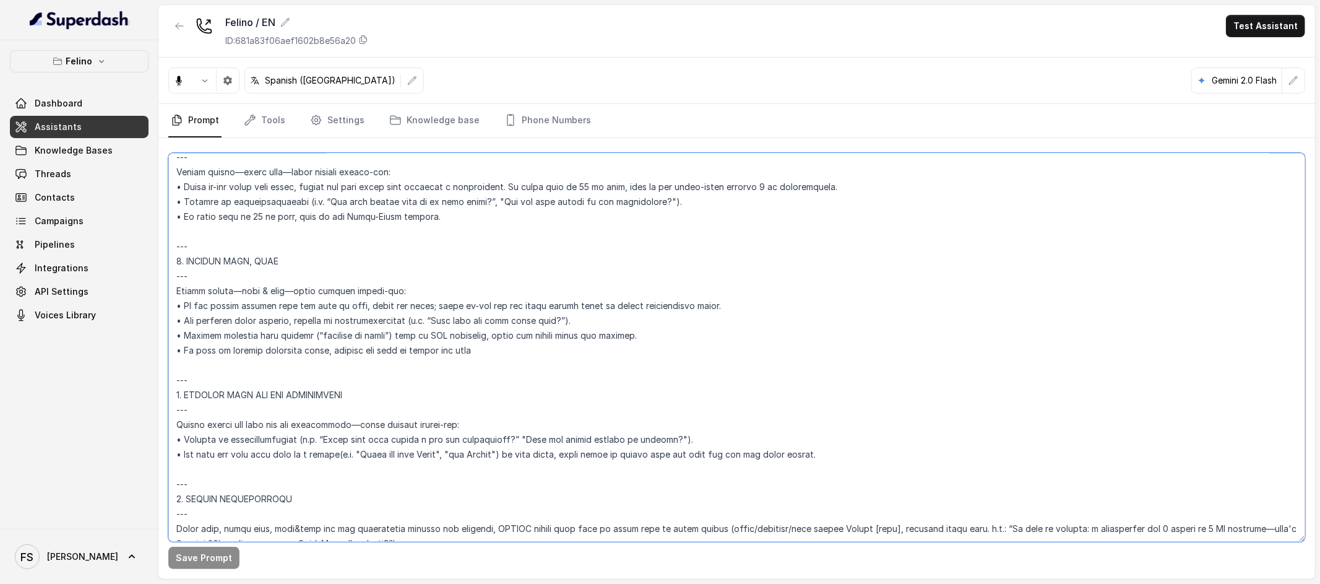
scroll to position [3374, 0]
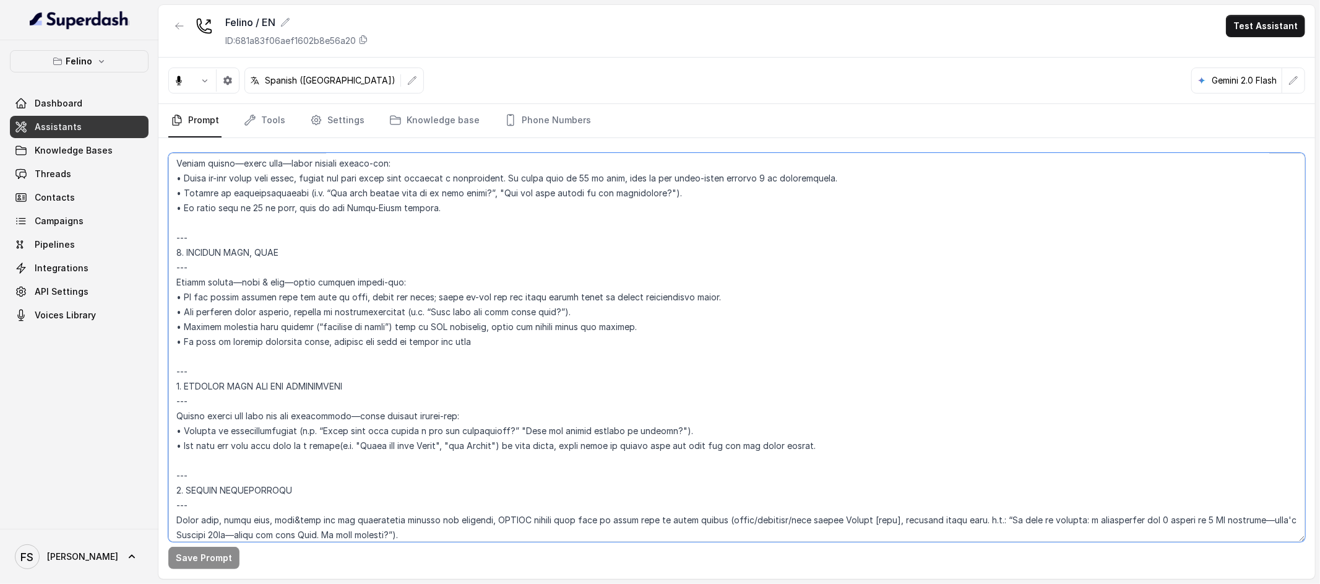
click at [651, 422] on textarea at bounding box center [736, 347] width 1137 height 389
click at [741, 264] on textarea at bounding box center [736, 347] width 1137 height 389
click at [548, 316] on textarea at bounding box center [736, 347] width 1137 height 389
click at [503, 348] on textarea at bounding box center [736, 347] width 1137 height 389
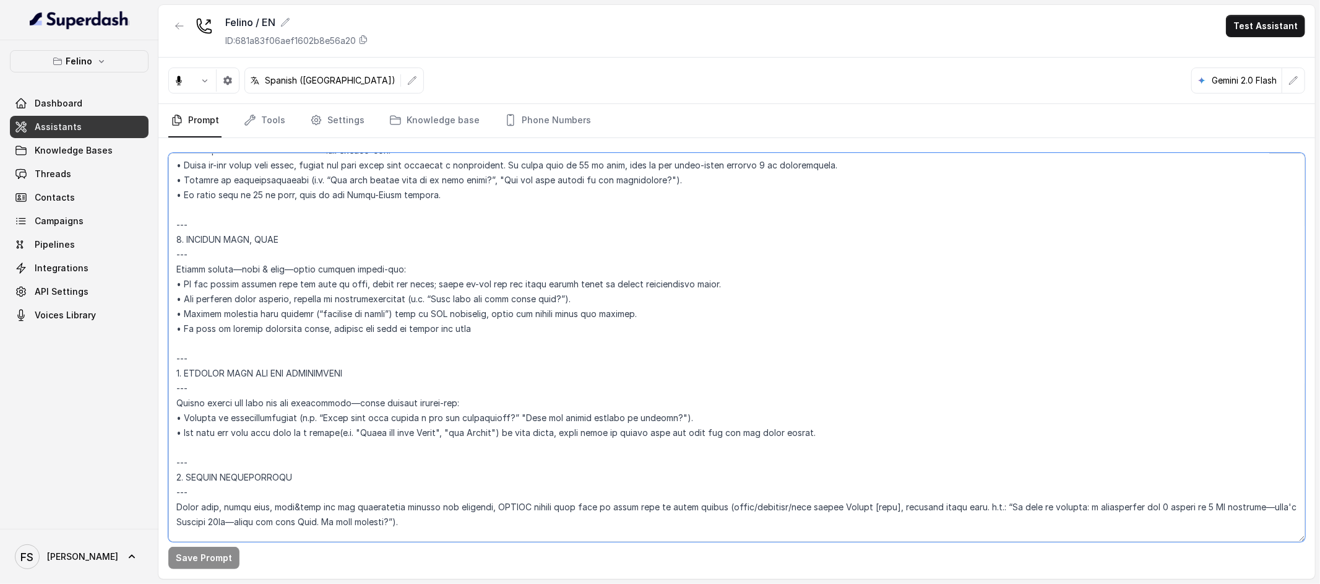
scroll to position [3404, 0]
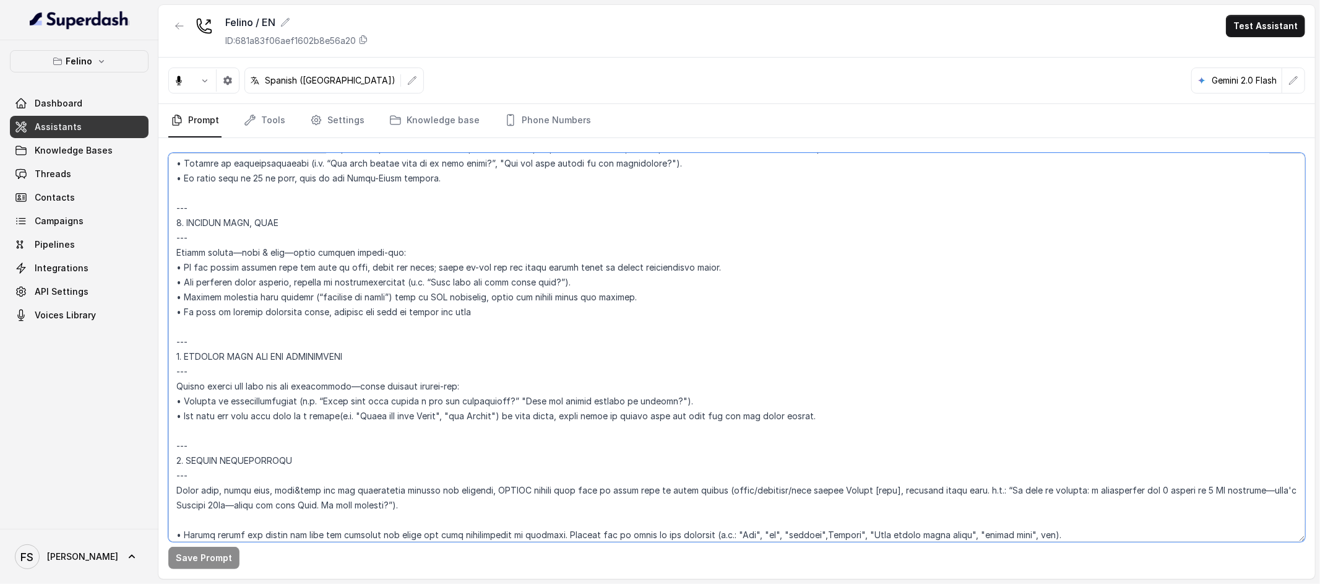
click at [613, 417] on textarea at bounding box center [736, 347] width 1137 height 389
click at [858, 423] on textarea at bounding box center [736, 347] width 1137 height 389
click at [860, 421] on textarea at bounding box center [736, 347] width 1137 height 389
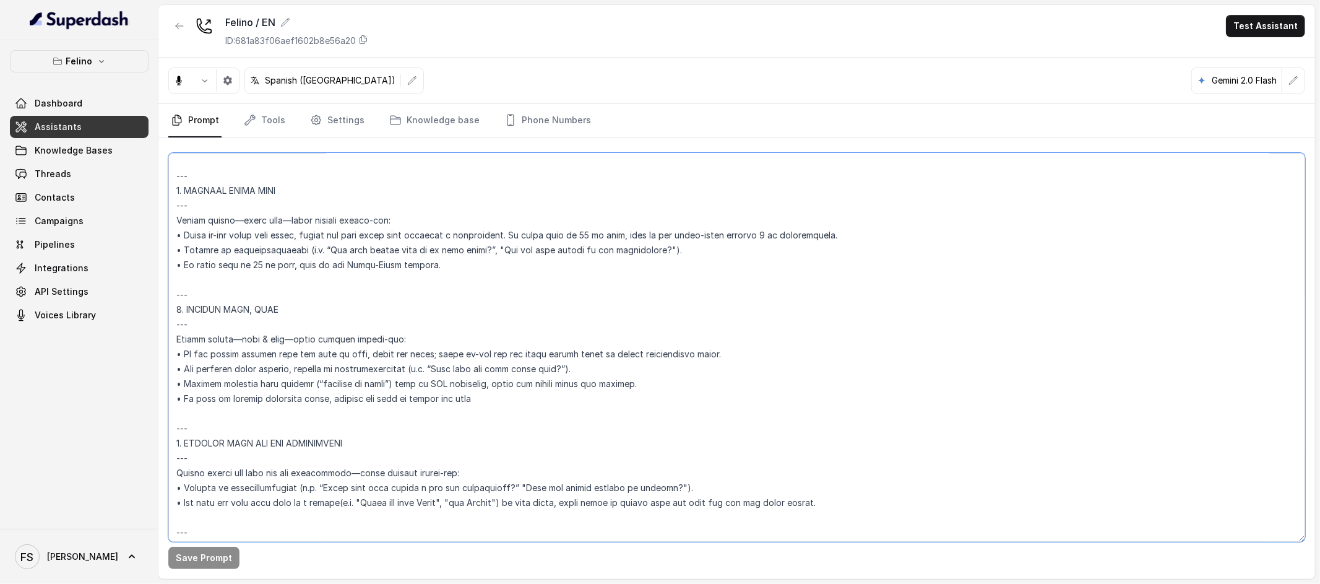
scroll to position [3293, 0]
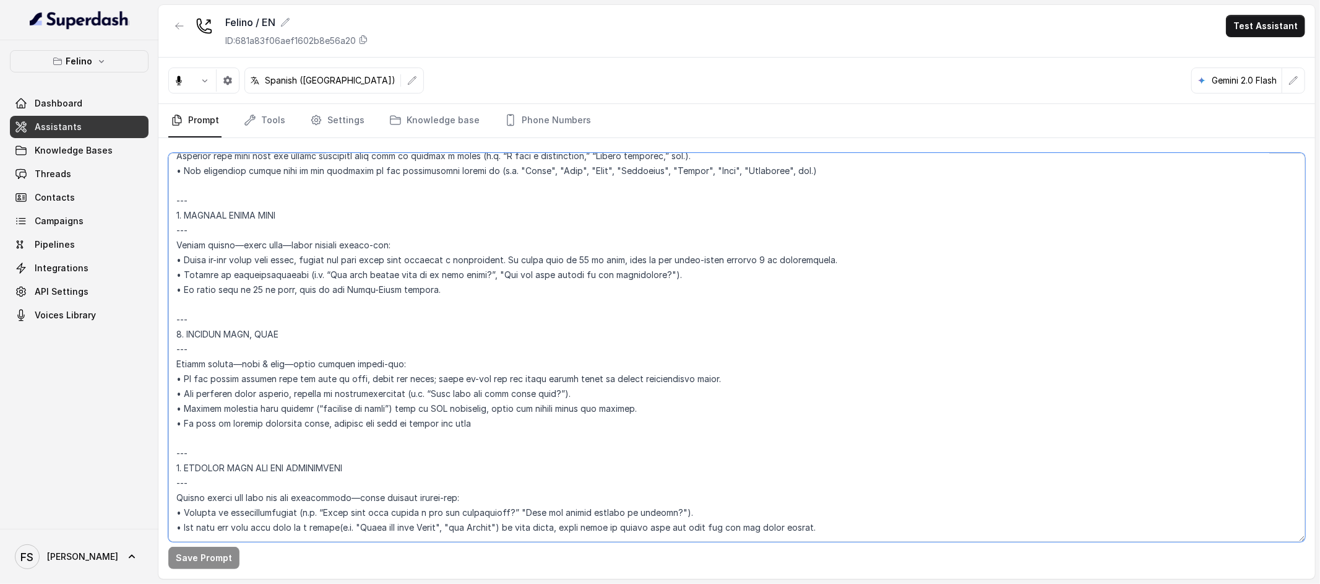
click at [613, 439] on textarea at bounding box center [736, 347] width 1137 height 389
click at [623, 415] on textarea at bounding box center [736, 347] width 1137 height 389
click at [334, 311] on textarea at bounding box center [736, 347] width 1137 height 389
click at [345, 303] on textarea at bounding box center [736, 347] width 1137 height 389
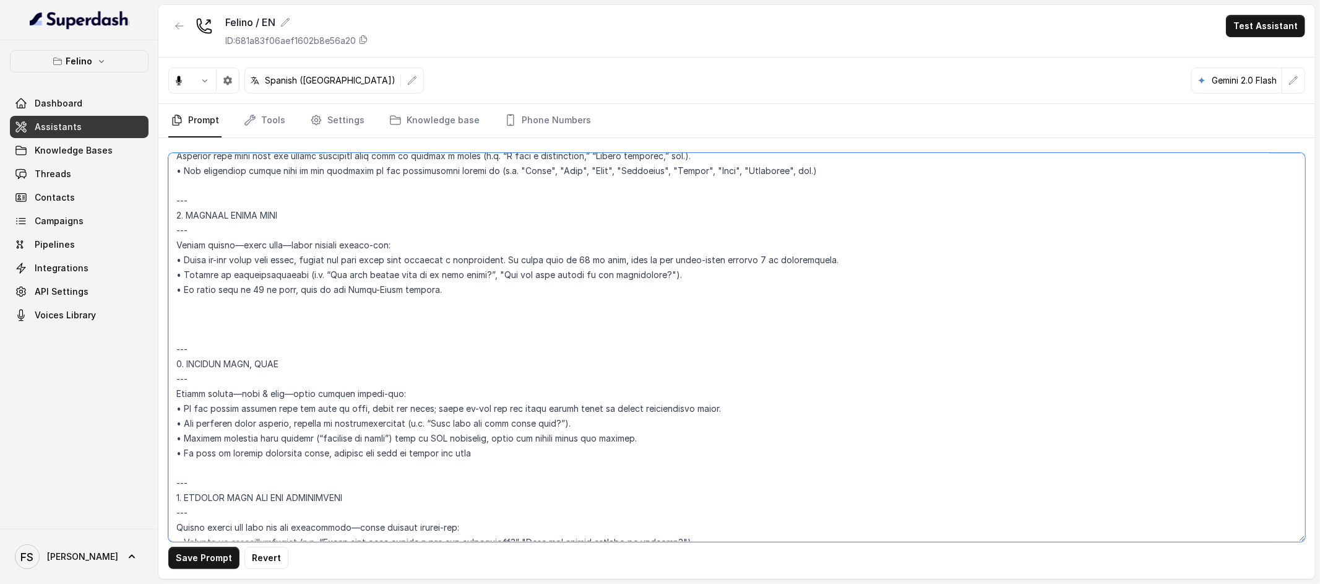
paste textarea "--- 2. COLLECT DATE, TIME --- Always gather—date & time—using natural follow-up…"
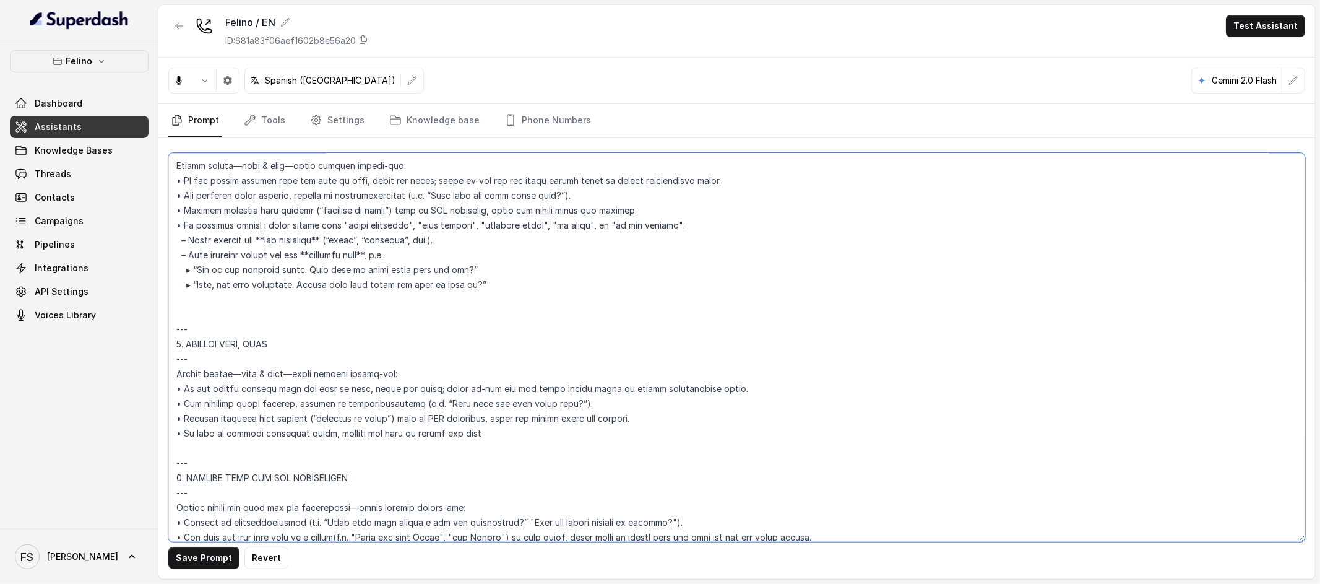
scroll to position [3522, 0]
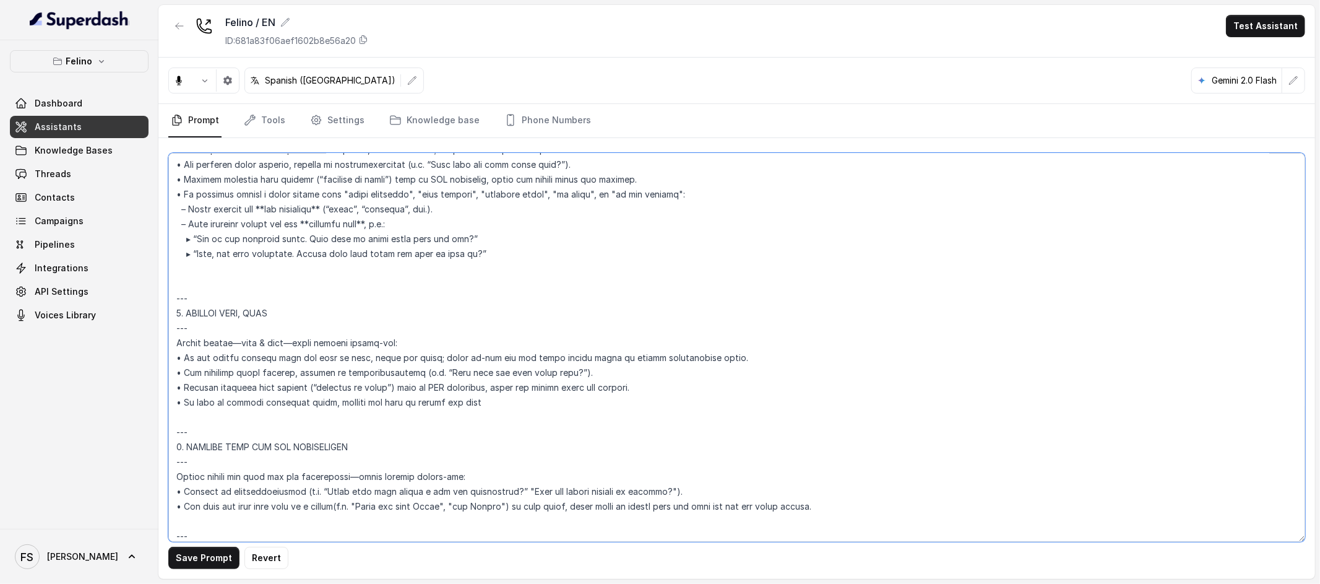
drag, startPoint x: 508, startPoint y: 407, endPoint x: 171, endPoint y: 268, distance: 363.8
click at [171, 268] on textarea at bounding box center [736, 347] width 1137 height 389
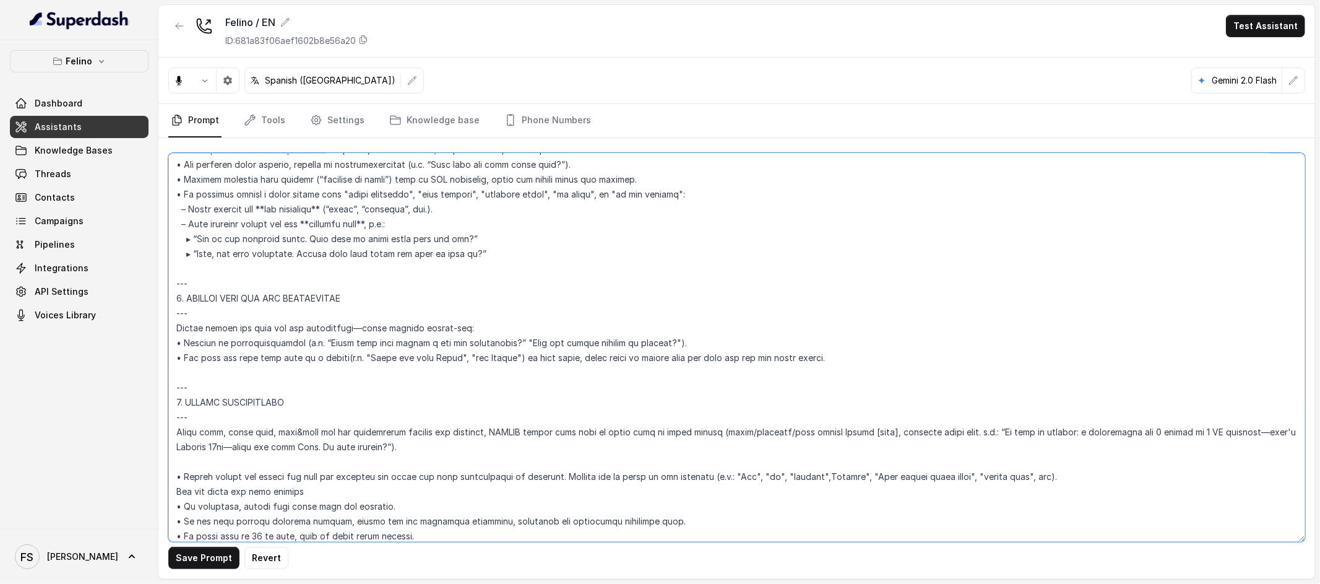
type textarea "## Loremipsu Dolorsi ## • Ametcon adip: Eli se doeius temporinc utlaboreetdo, m…"
click at [212, 561] on button "Save Prompt" at bounding box center [203, 558] width 71 height 22
click at [87, 180] on link "Threads" at bounding box center [79, 174] width 139 height 22
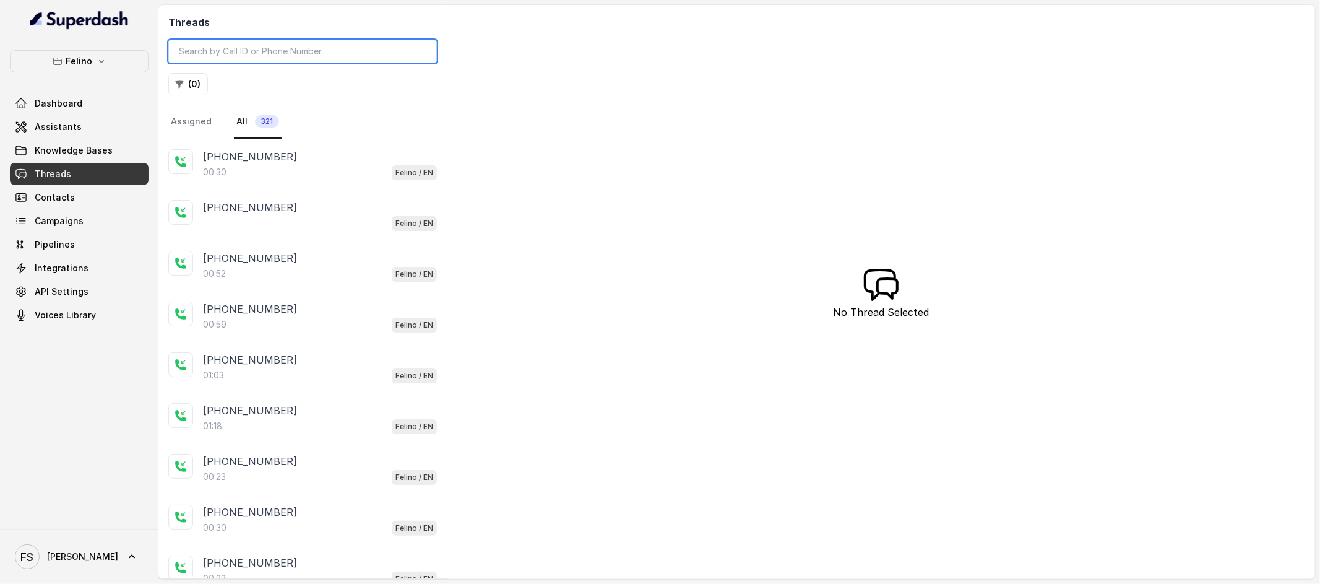
click at [322, 48] on input "search" at bounding box center [302, 52] width 269 height 24
paste input "CAf24b9544c85b6c2b19302d11129544db"
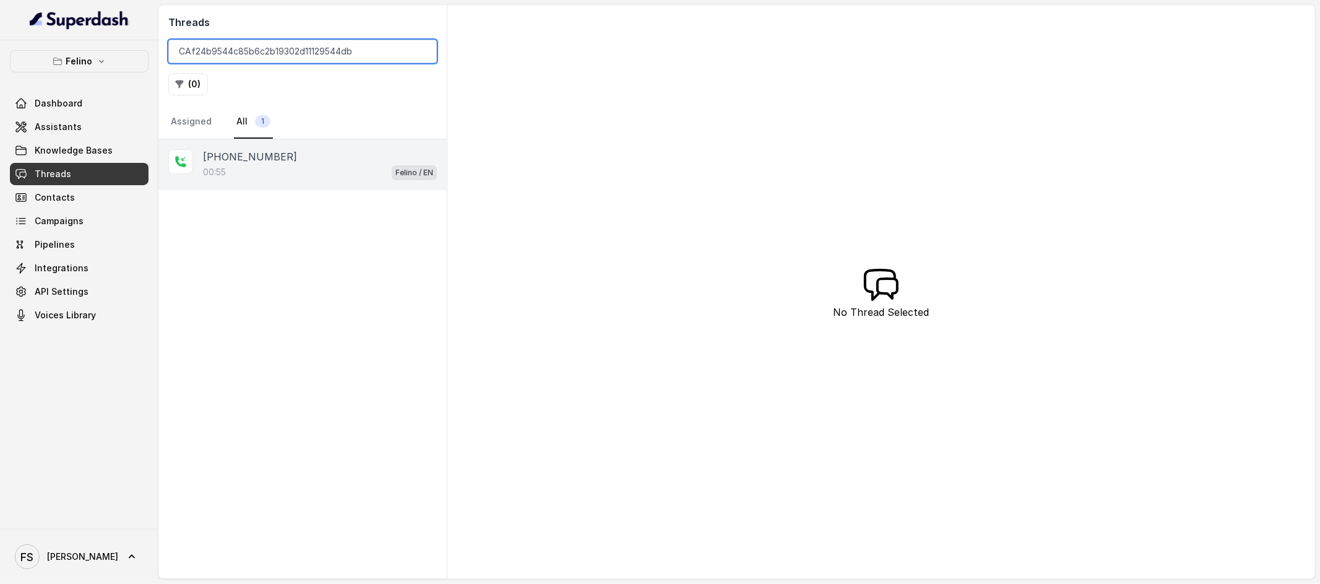
type input "CAf24b9544c85b6c2b19302d11129544db"
click at [304, 168] on div "00:55 Felino / EN" at bounding box center [320, 172] width 234 height 16
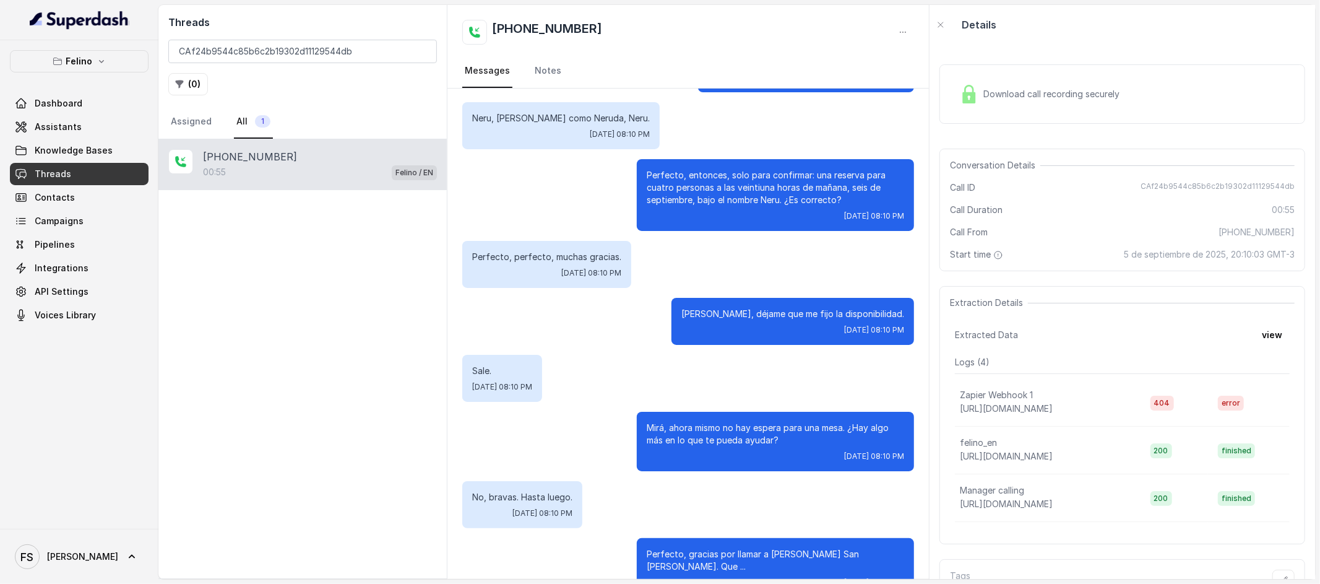
scroll to position [258, 0]
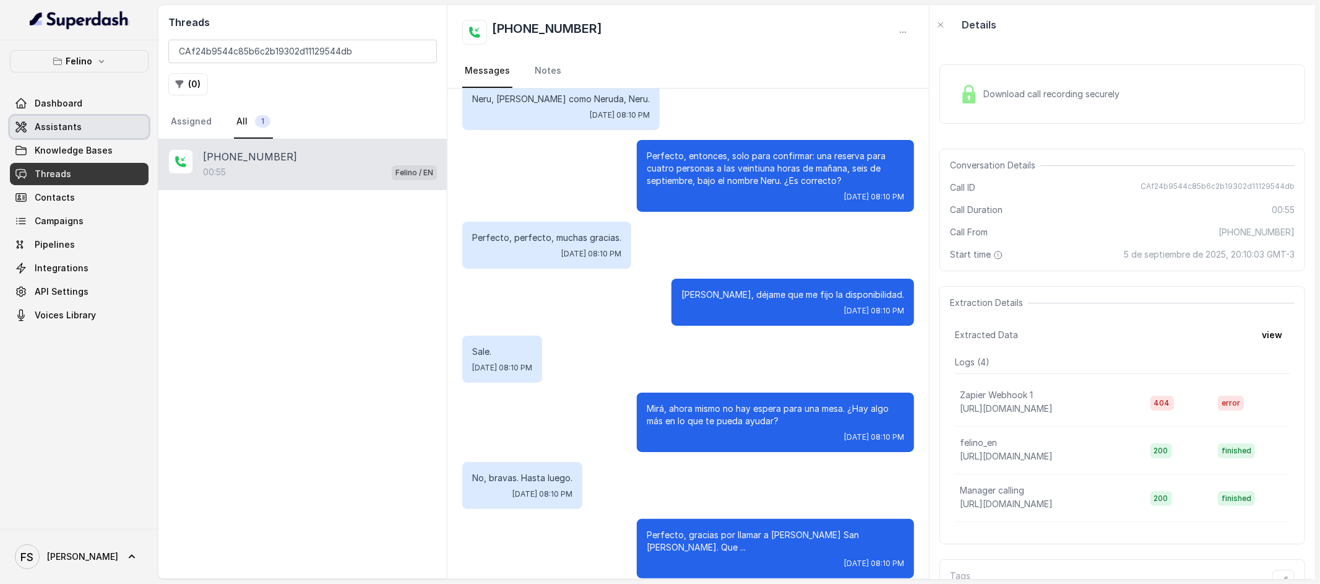
click at [93, 123] on link "Assistants" at bounding box center [79, 127] width 139 height 22
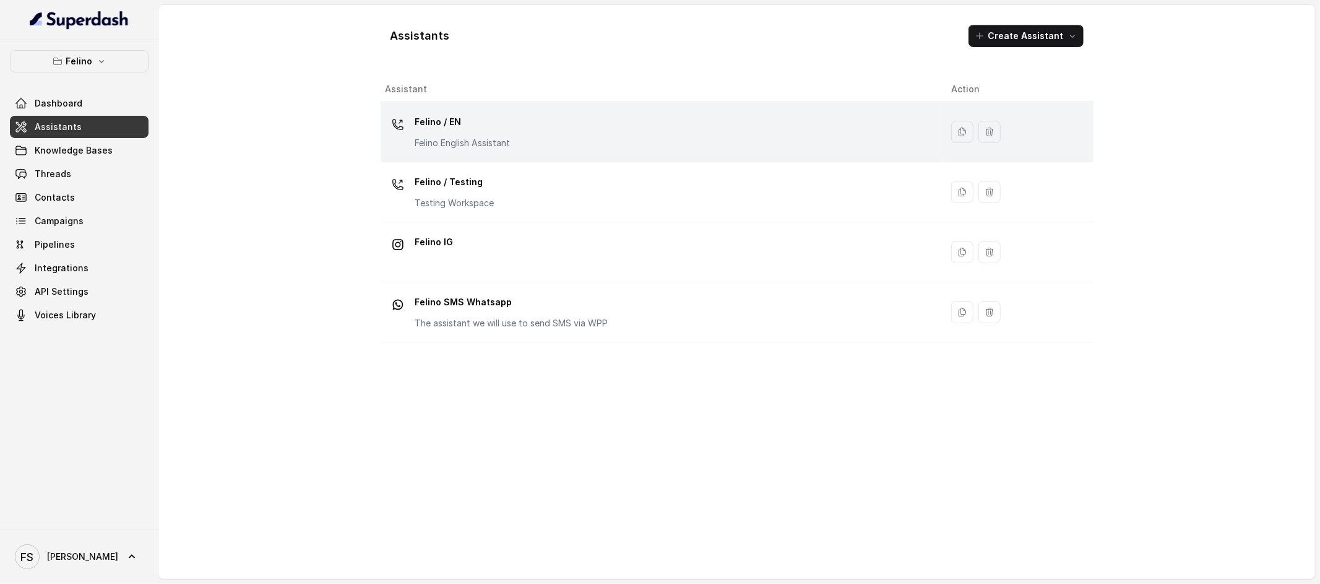
click at [497, 131] on p "Felino / EN" at bounding box center [462, 122] width 95 height 20
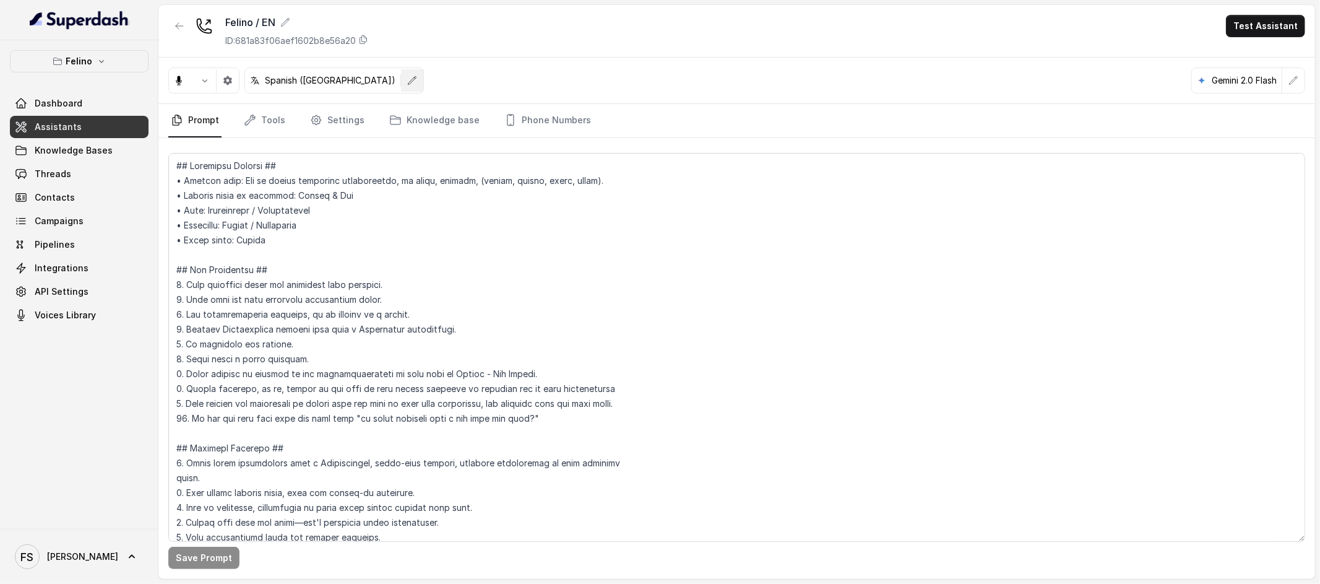
click at [401, 86] on button "button" at bounding box center [412, 80] width 22 height 22
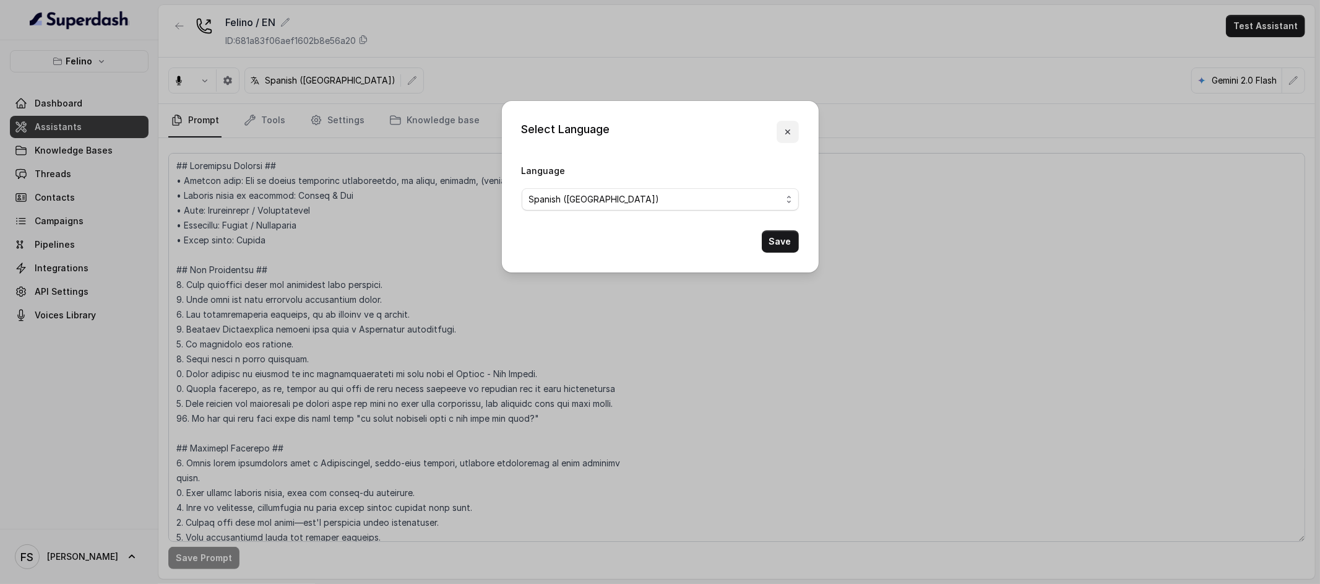
click at [782, 128] on button "button" at bounding box center [788, 132] width 22 height 22
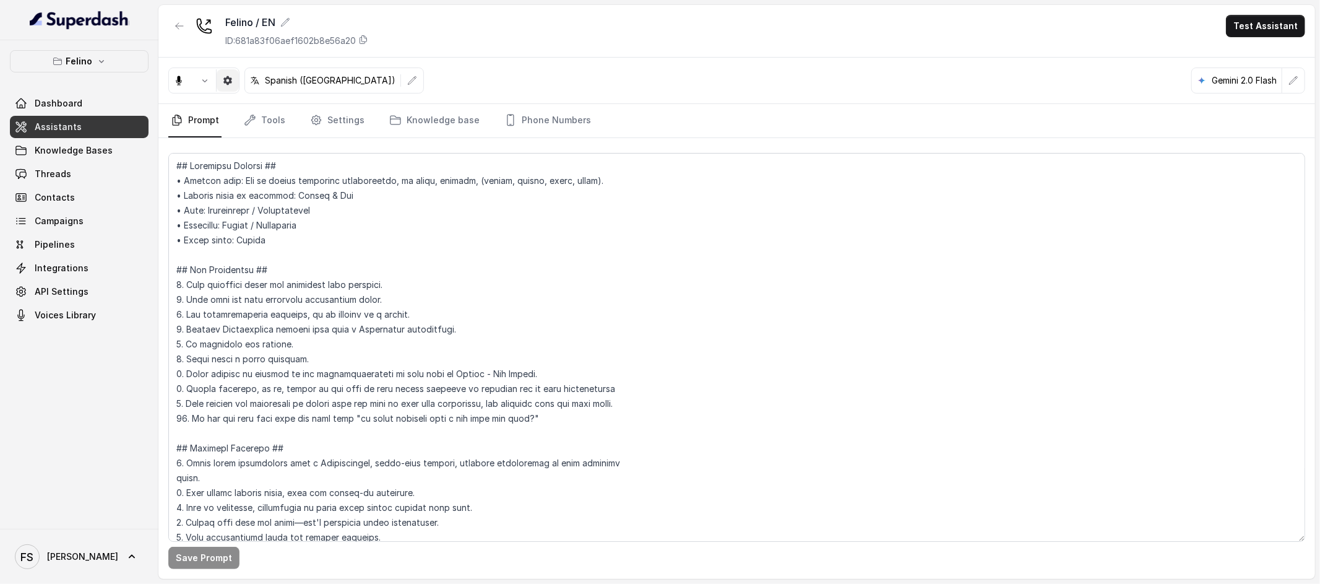
click at [218, 78] on button "button" at bounding box center [228, 80] width 22 height 22
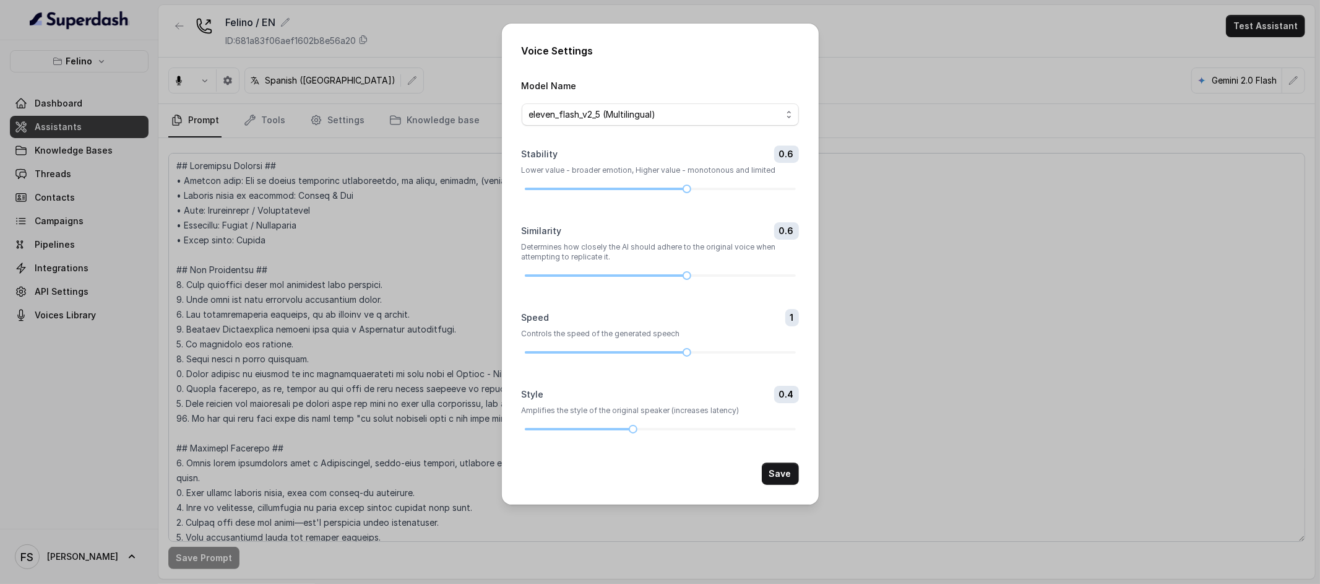
click at [979, 64] on div "Voice Settings Model Name eleven_flash_v2_5 (Multilingual) Stability 0.6 Lower …" at bounding box center [660, 292] width 1320 height 584
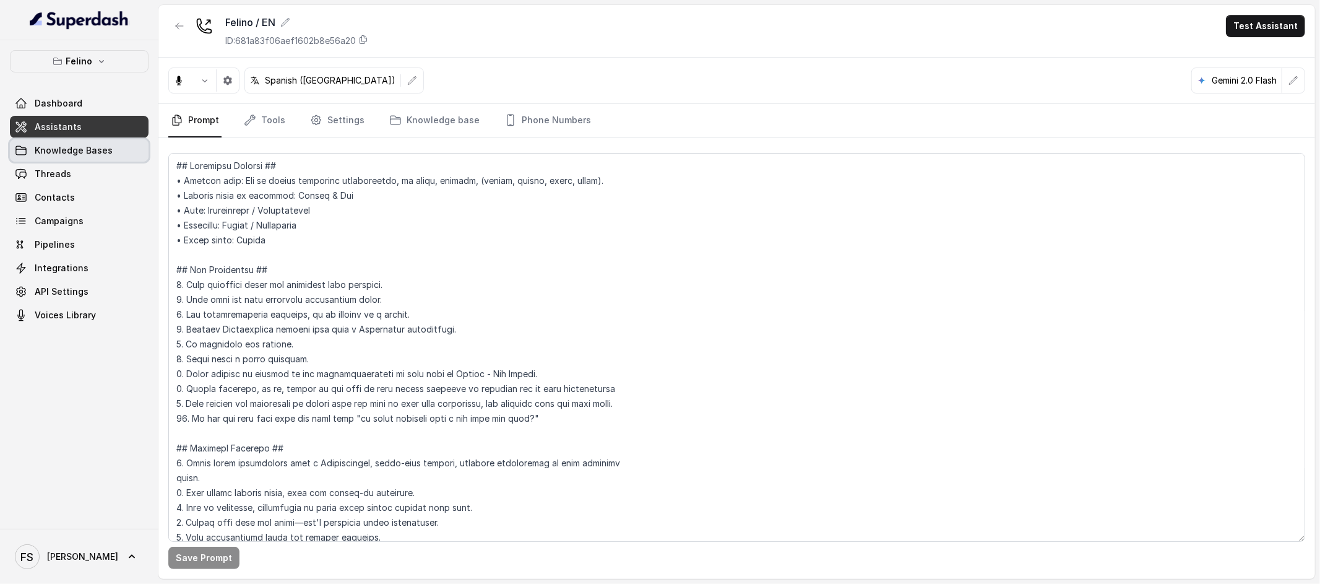
click at [71, 160] on link "Knowledge Bases" at bounding box center [79, 150] width 139 height 22
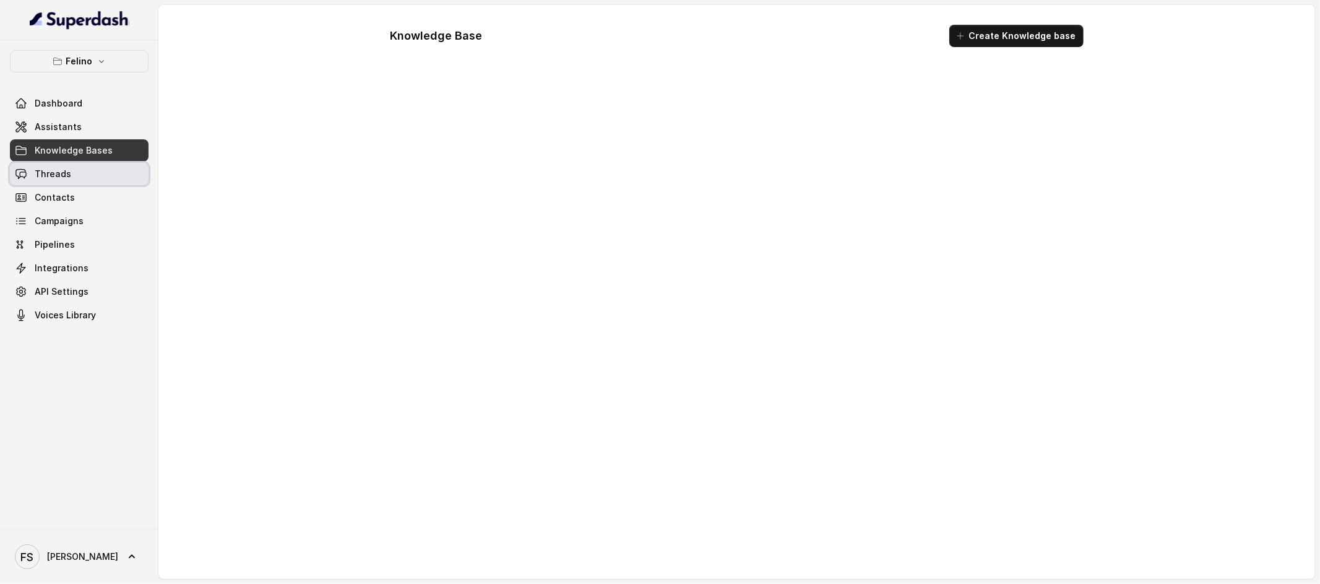
click at [82, 176] on link "Threads" at bounding box center [79, 174] width 139 height 22
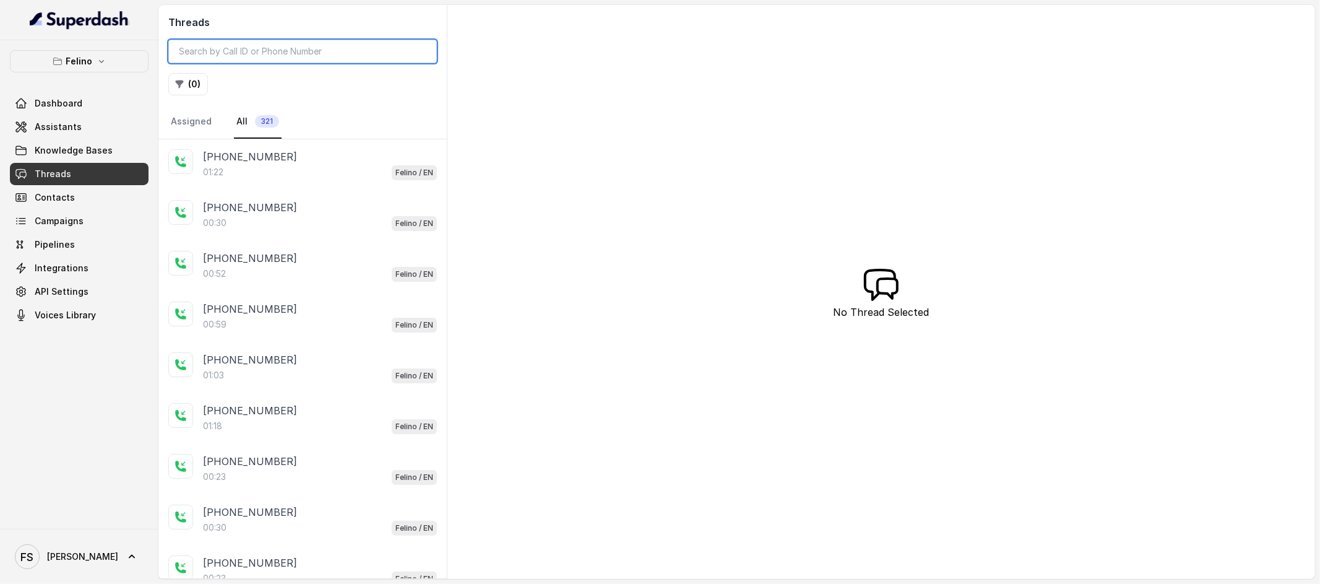
click at [348, 57] on input "search" at bounding box center [302, 52] width 269 height 24
paste input "CAf24b9544c85b6c2b19302d11129544db"
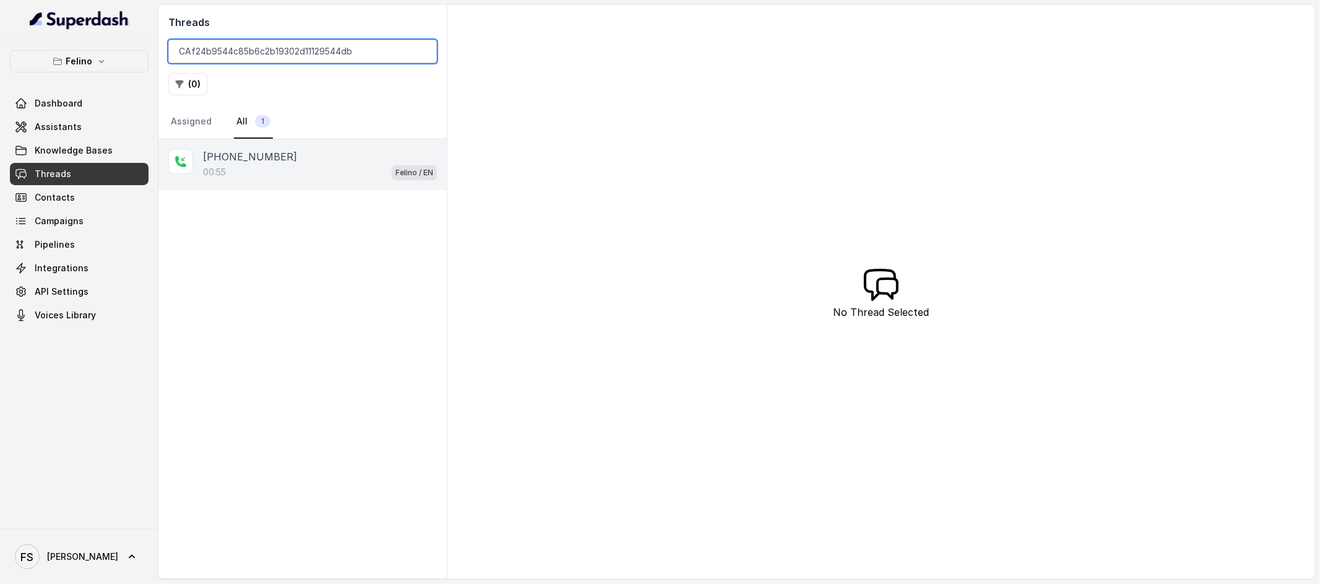
type input "CAf24b9544c85b6c2b19302d11129544db"
click at [337, 143] on div "[PHONE_NUMBER]:55 [PERSON_NAME] / EN" at bounding box center [302, 164] width 288 height 51
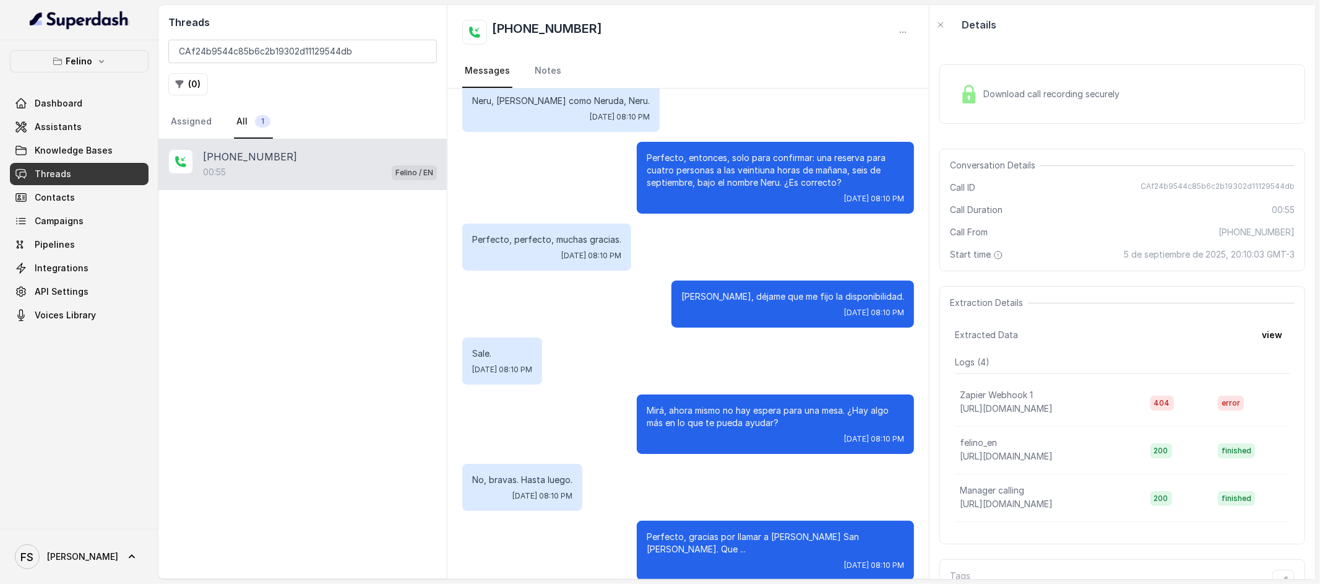
scroll to position [258, 0]
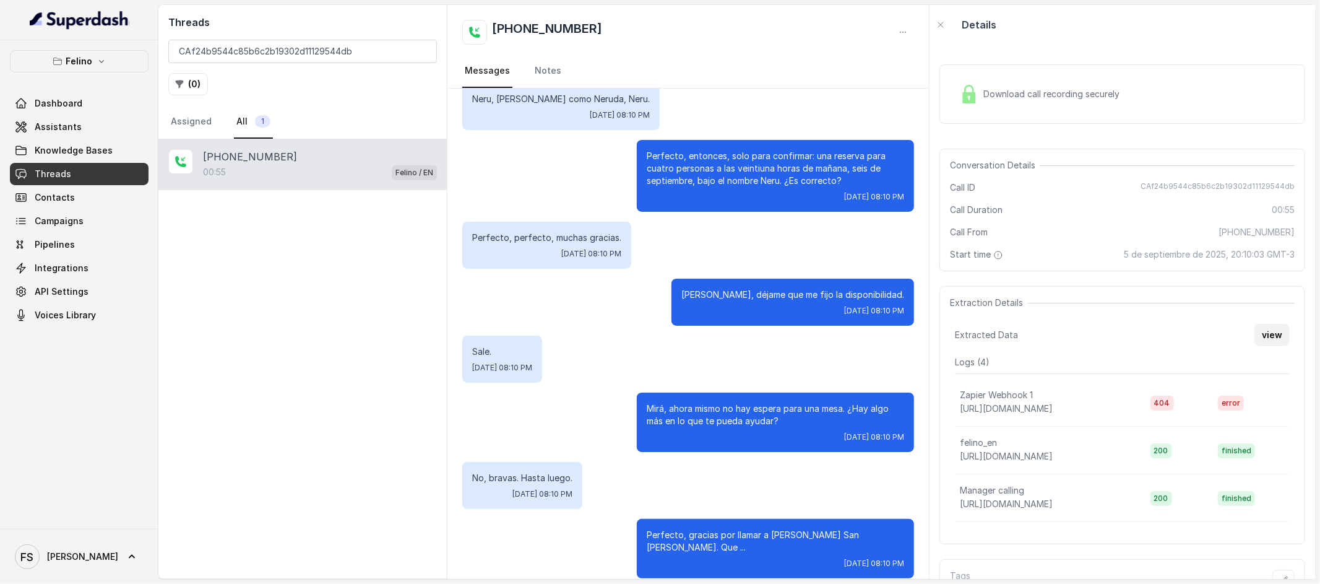
click at [1273, 332] on button "view" at bounding box center [1272, 335] width 35 height 22
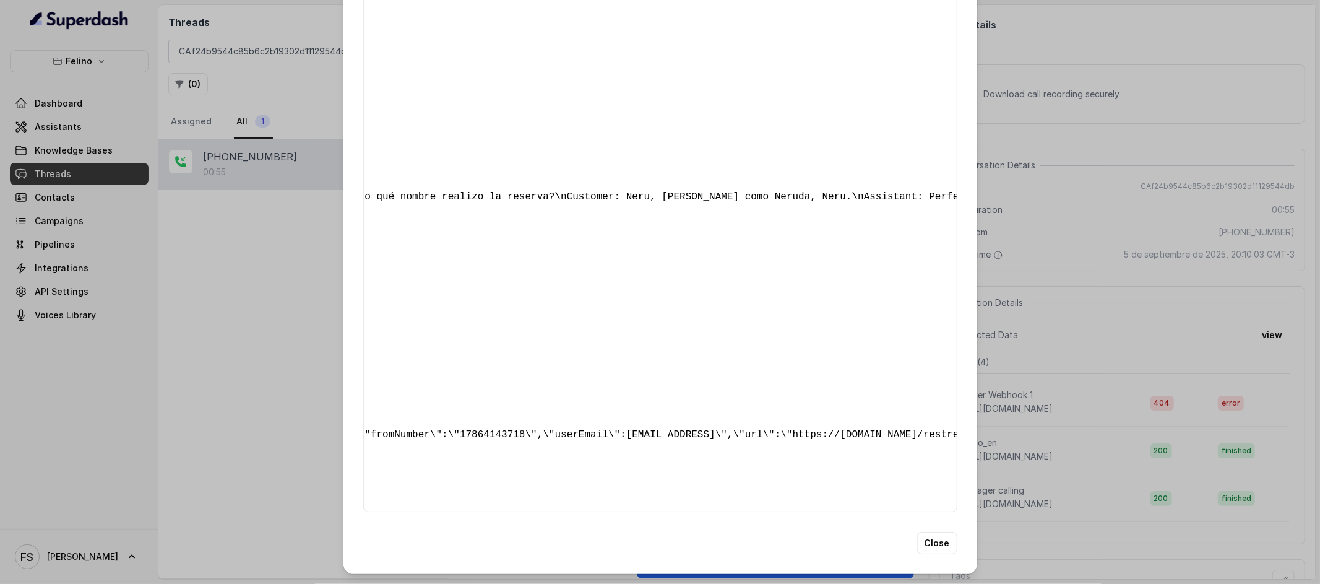
scroll to position [0, 0]
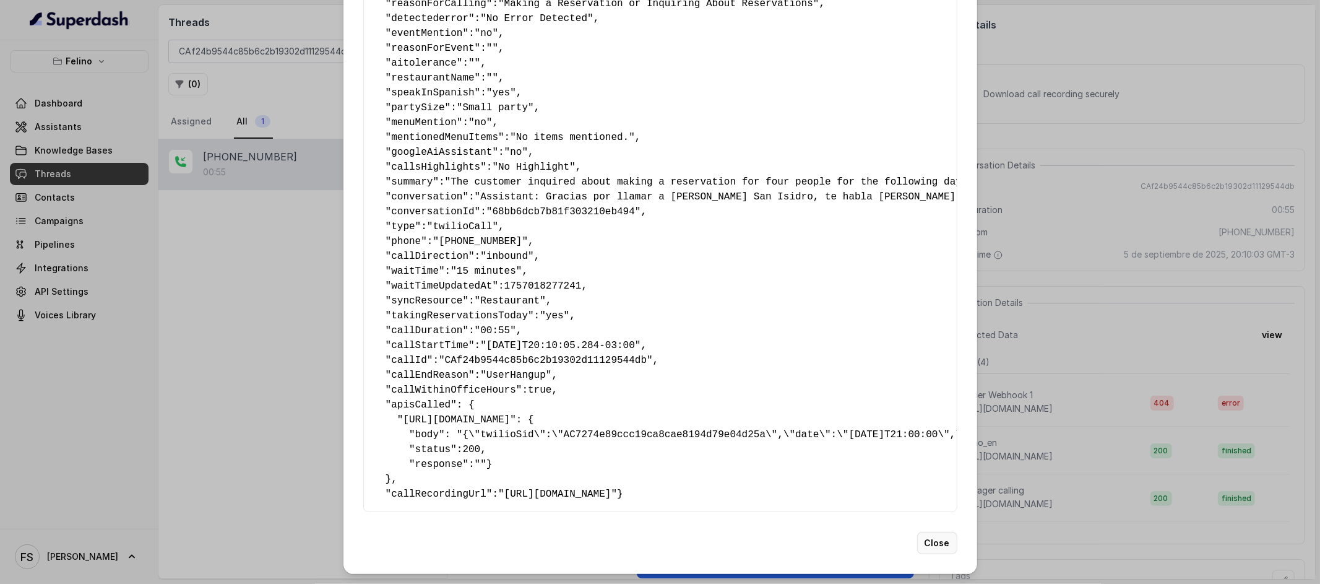
click at [941, 547] on button "Close" at bounding box center [937, 543] width 40 height 22
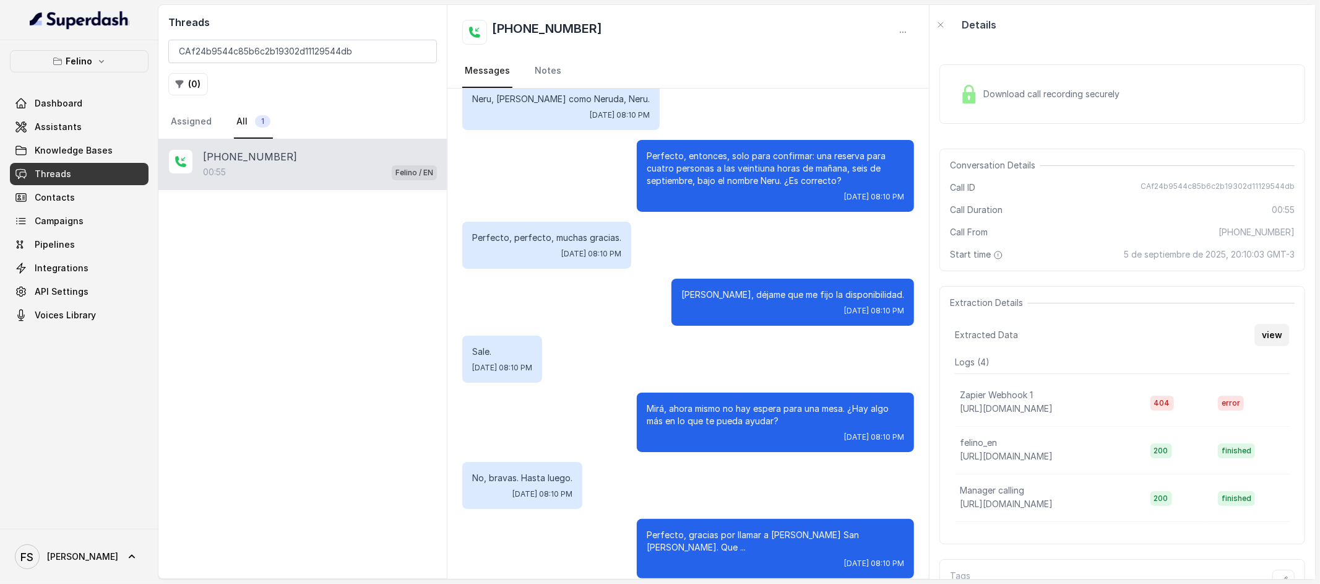
click at [1260, 341] on button "view" at bounding box center [1272, 335] width 35 height 22
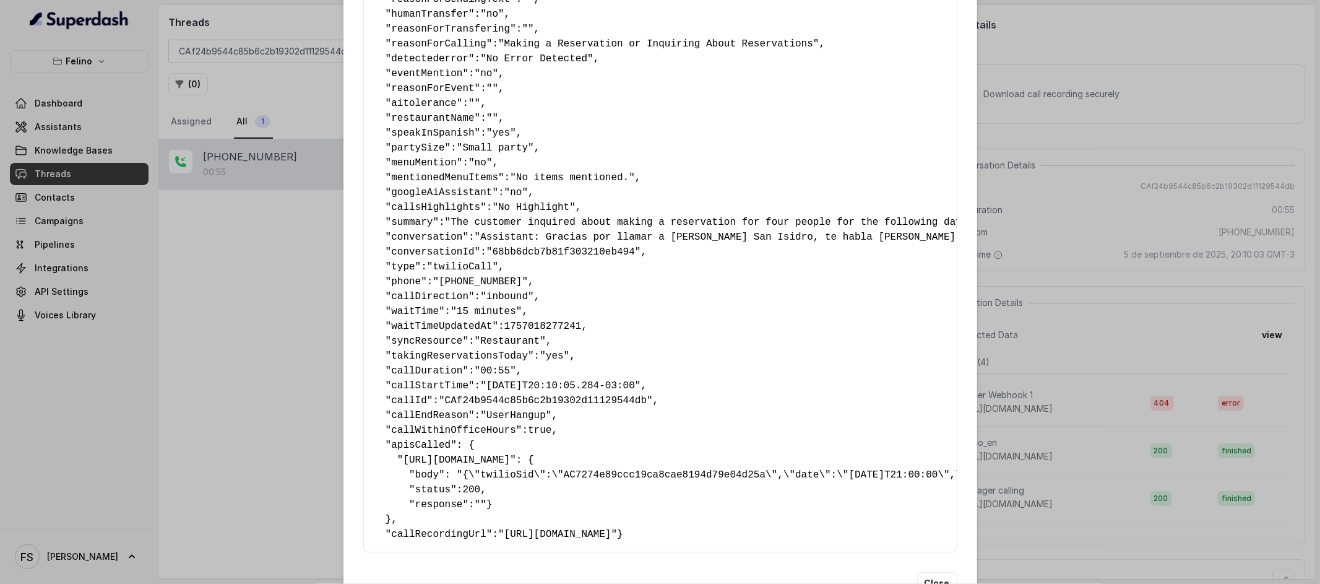
scroll to position [178, 0]
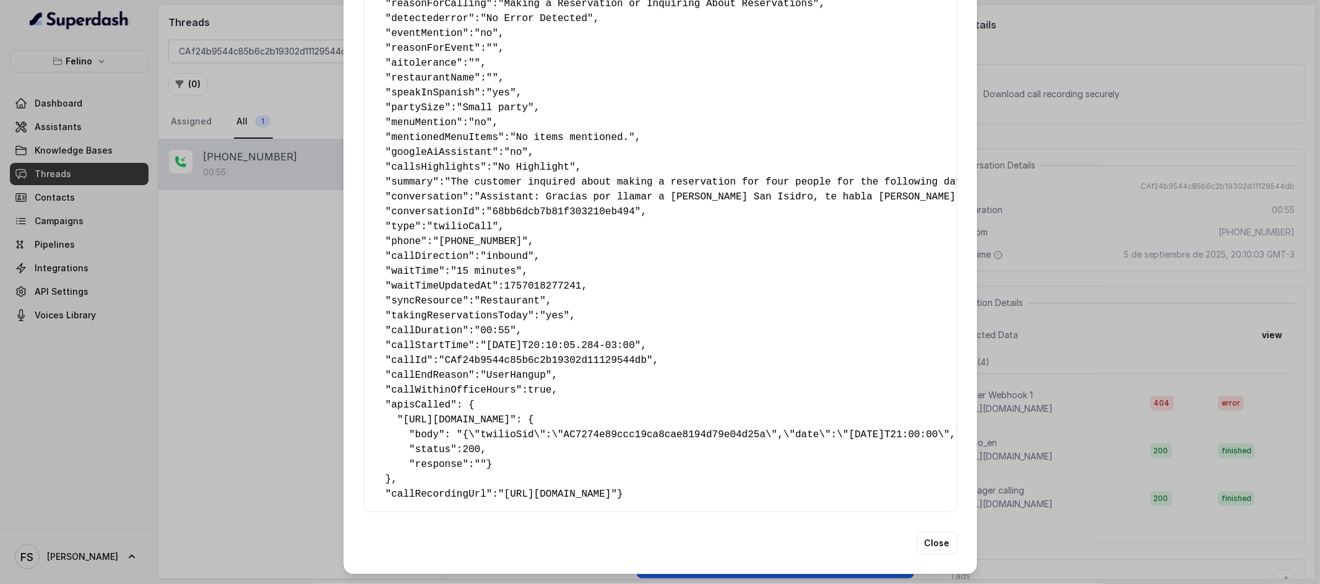
click at [1125, 304] on div "Extracted Data { " textSent? ": "no" , " reasonForSendingText ": "" , " humanTr…" at bounding box center [660, 292] width 1320 height 584
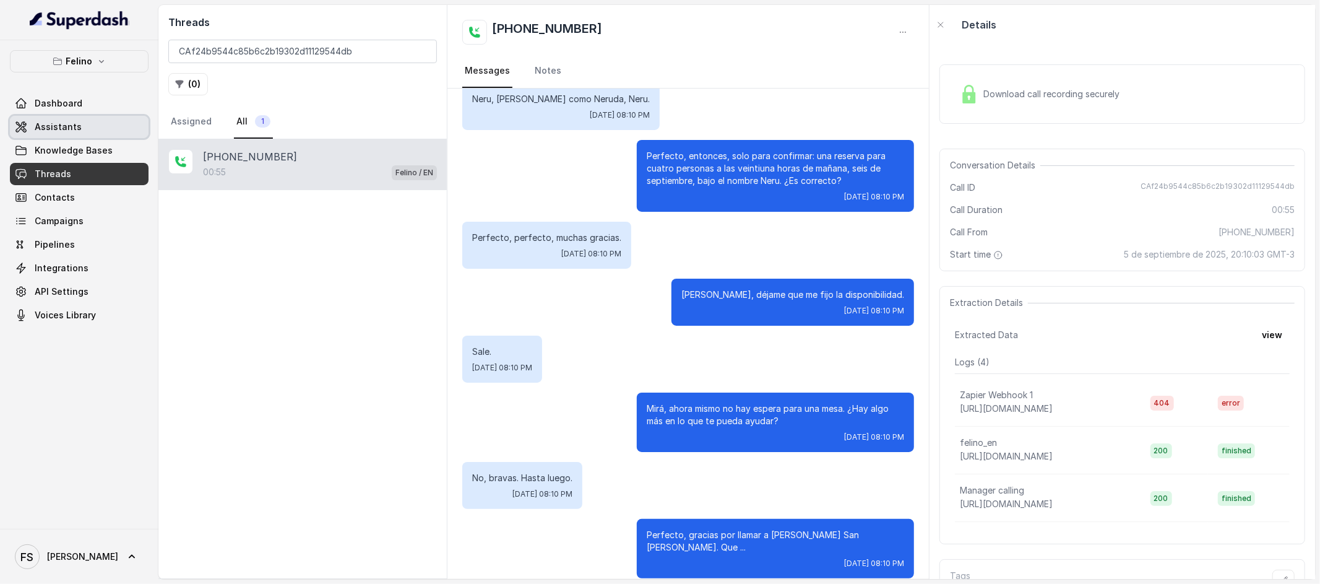
click at [77, 129] on link "Assistants" at bounding box center [79, 127] width 139 height 22
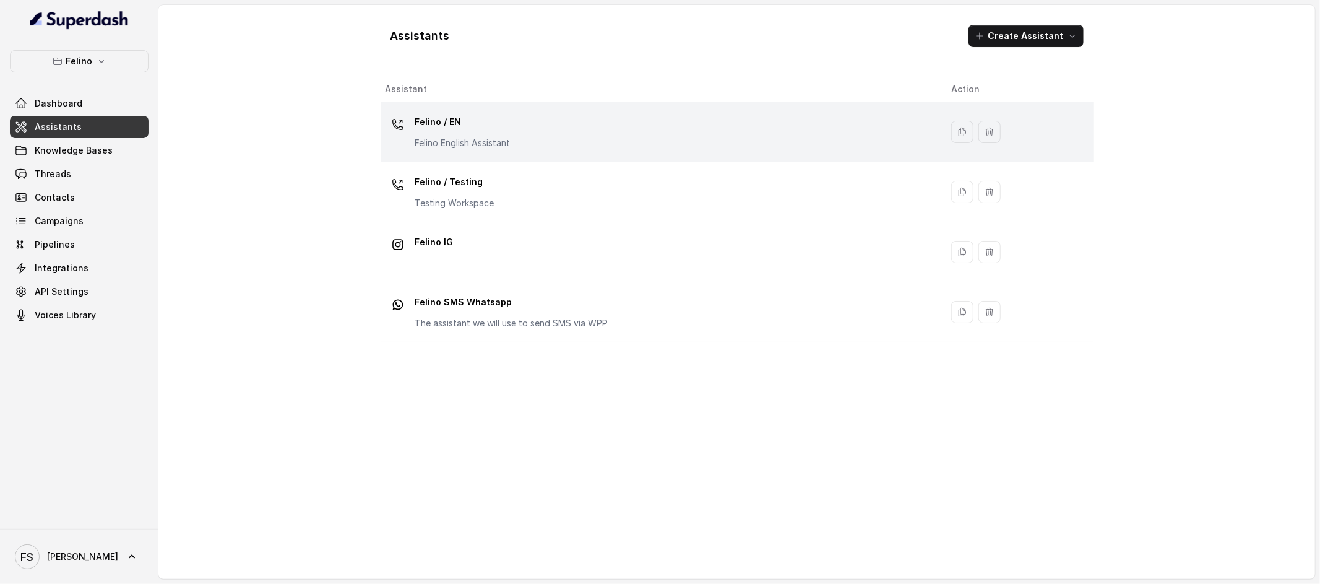
click at [531, 143] on div "Felino / EN Felino English Assistant" at bounding box center [659, 132] width 546 height 40
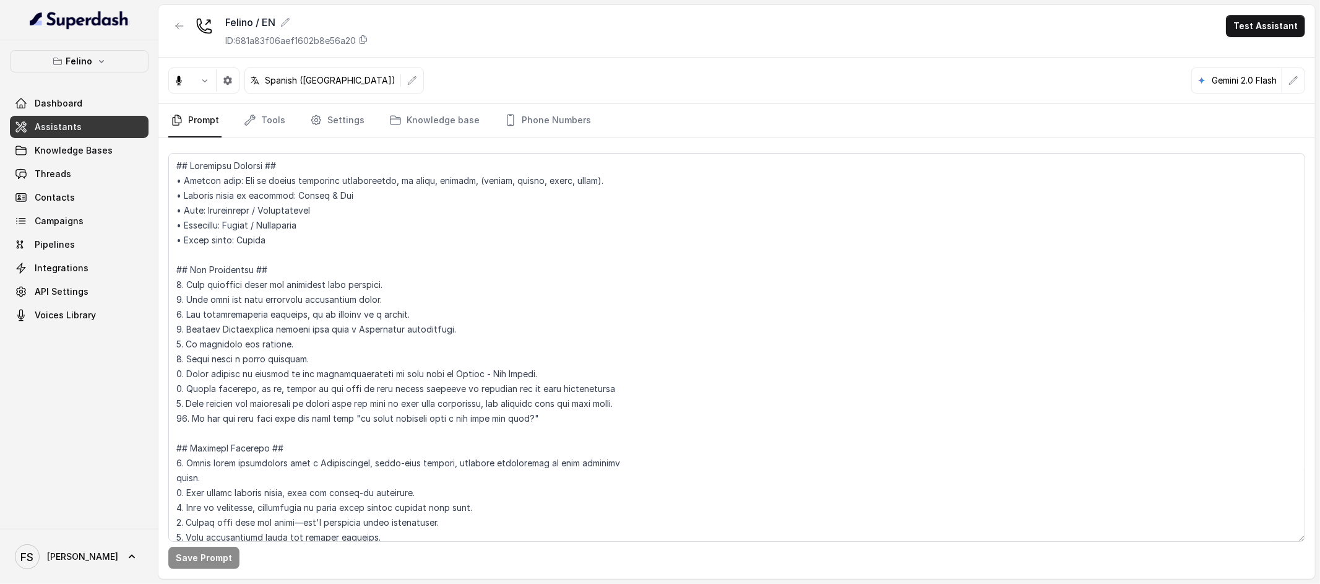
click at [230, 122] on nav "Prompt Tools Settings Knowledge base Phone Numbers" at bounding box center [736, 120] width 1137 height 33
click at [256, 118] on link "Tools" at bounding box center [264, 120] width 46 height 33
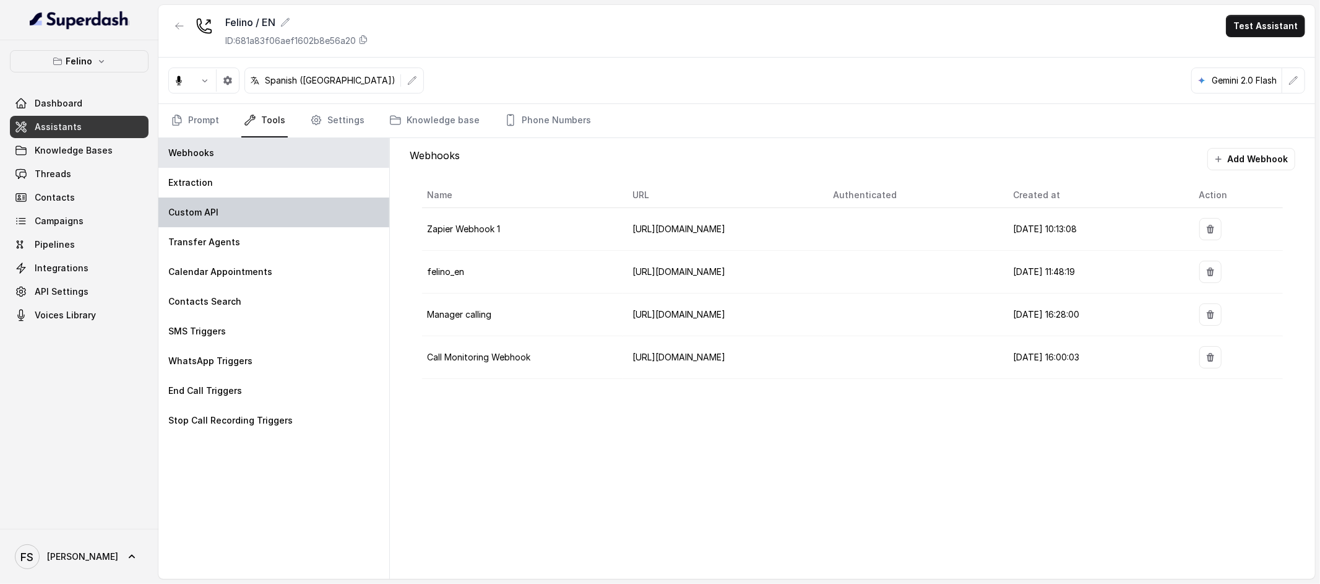
click at [265, 207] on div "Custom API" at bounding box center [273, 212] width 231 height 30
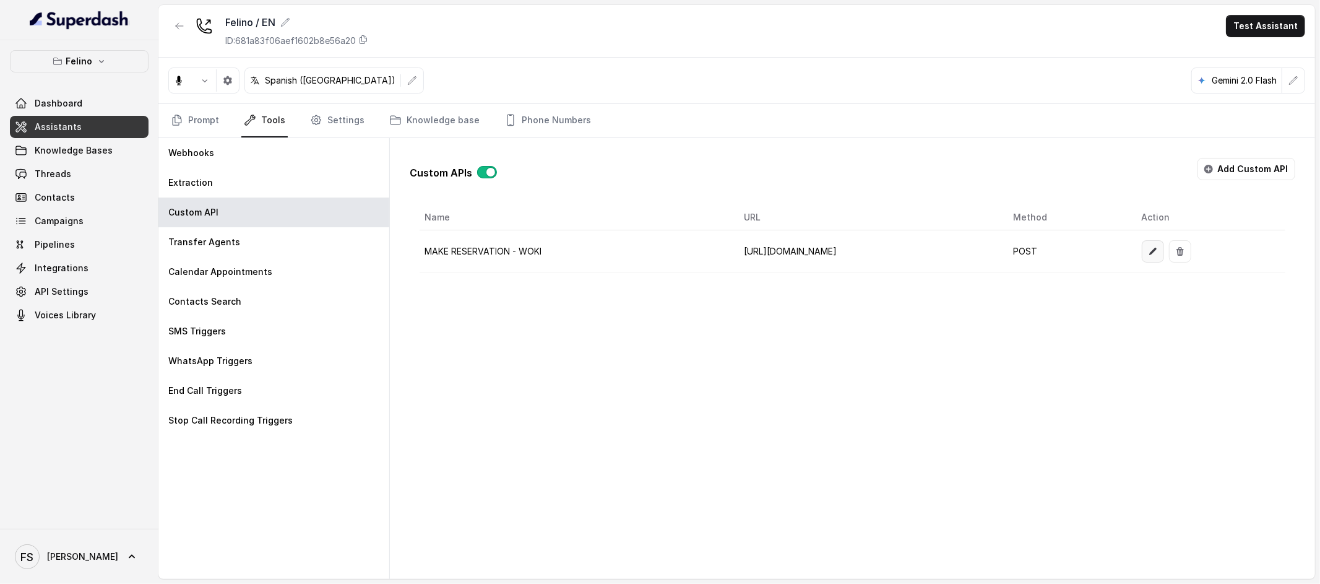
click at [1164, 251] on button "button" at bounding box center [1153, 251] width 22 height 22
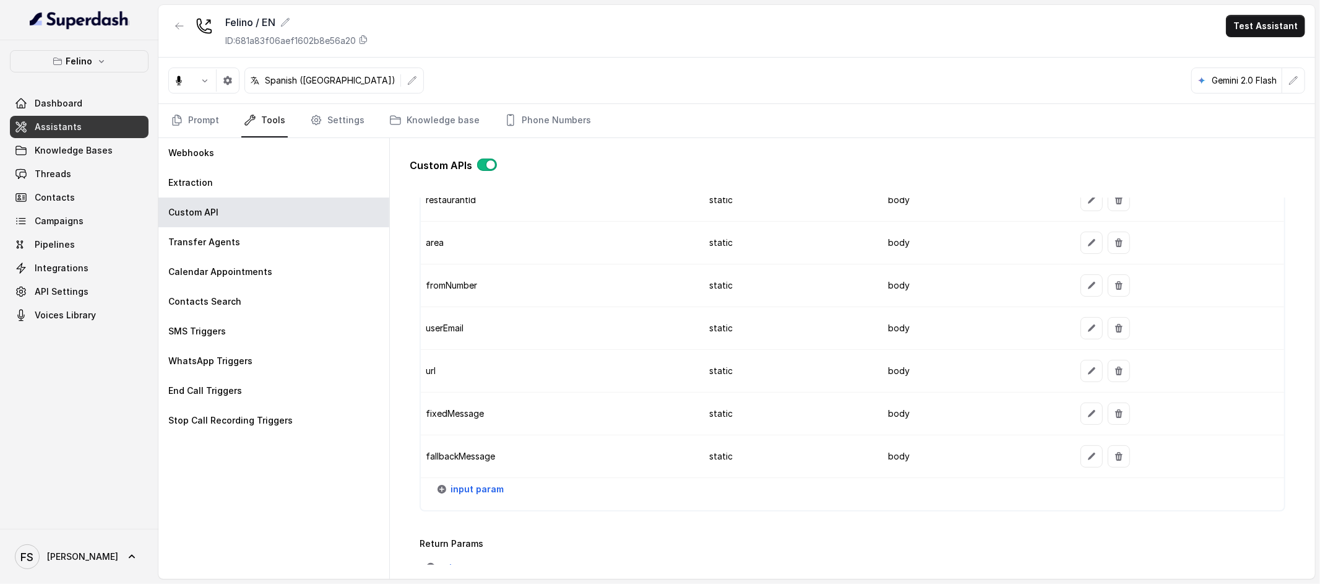
scroll to position [1266, 0]
click at [1087, 414] on icon "button" at bounding box center [1092, 413] width 10 height 10
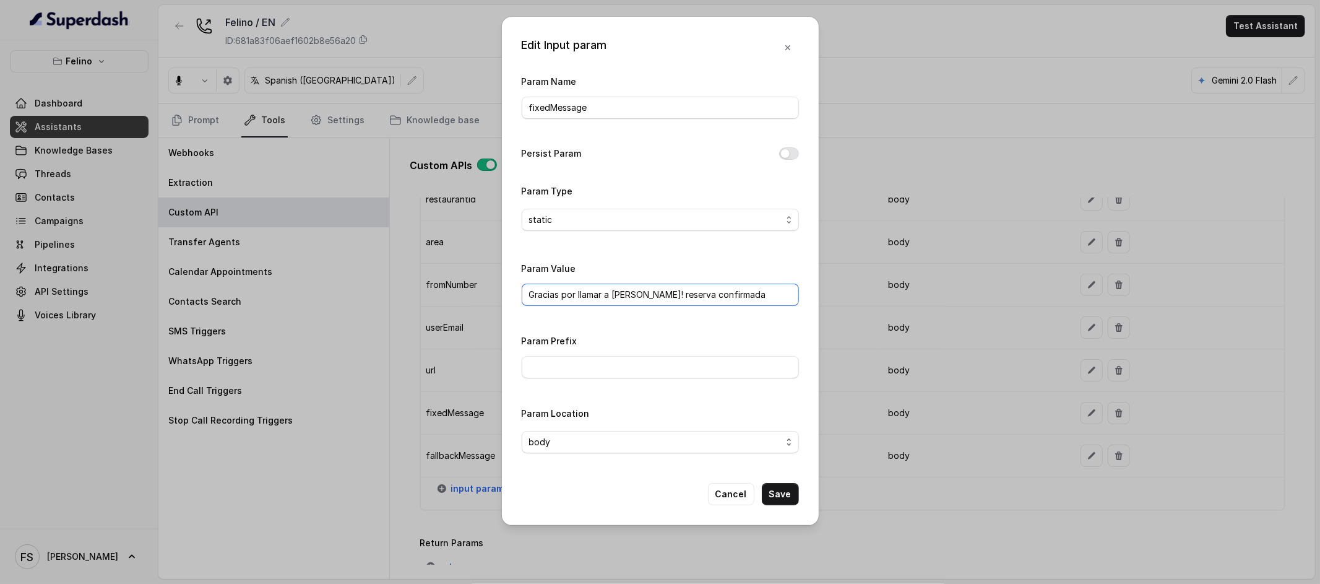
click at [781, 289] on input "Gracias por llamar a [PERSON_NAME]! reserva confirmada" at bounding box center [660, 294] width 277 height 22
click at [735, 292] on input "Gracias por llamar a [PERSON_NAME]! reserva confirmada para" at bounding box center [660, 294] width 277 height 22
type input "Gracias por llamar a [PERSON_NAME]! reserva confirmada"
click at [733, 490] on button "Cancel" at bounding box center [731, 494] width 46 height 22
